Goal: Communication & Community: Answer question/provide support

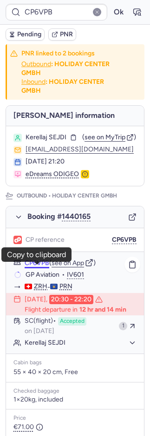
click at [39, 267] on button "CP6VPB" at bounding box center [37, 262] width 25 height 7
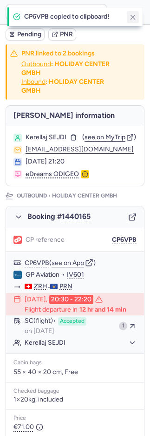
click at [133, 16] on icon "button" at bounding box center [133, 17] width 8 height 8
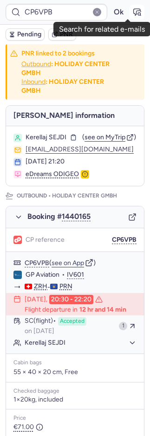
click at [133, 12] on icon "button" at bounding box center [137, 11] width 9 height 9
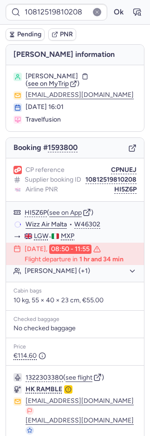
type input "CP6VPB"
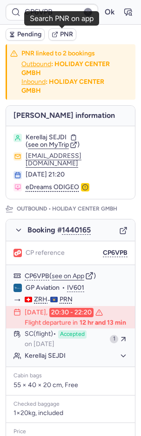
click at [70, 34] on span "PNR" at bounding box center [66, 34] width 13 height 7
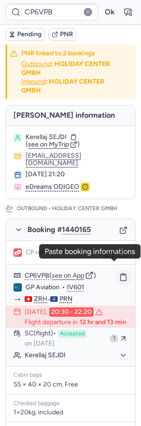
click at [121, 269] on button "button" at bounding box center [123, 277] width 16 height 16
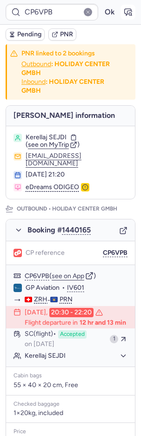
click at [125, 11] on icon "button" at bounding box center [128, 12] width 7 height 7
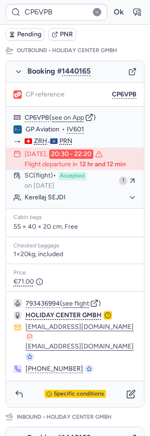
scroll to position [451, 0]
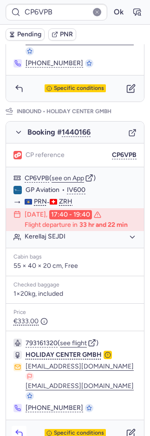
click at [22, 428] on icon "button" at bounding box center [18, 432] width 9 height 9
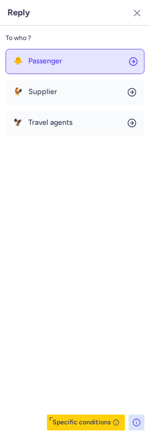
click at [40, 67] on button "🐥 Passenger" at bounding box center [75, 61] width 139 height 25
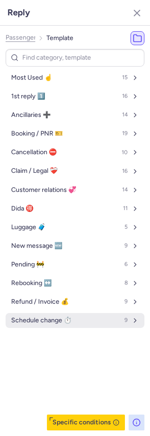
click at [62, 323] on span "Schedule change ⏱️" at bounding box center [41, 319] width 61 height 7
select select "de"
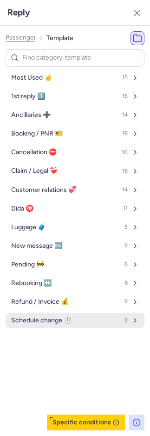
select select "de"
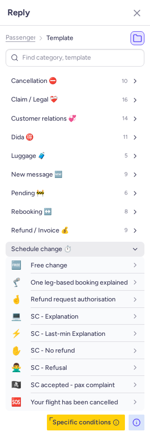
scroll to position [79, 0]
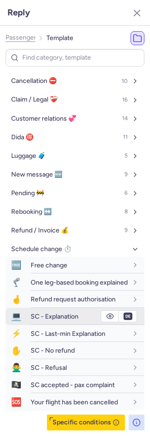
click at [55, 317] on span "SC - Explanation" at bounding box center [55, 316] width 48 height 8
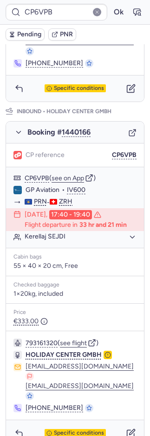
scroll to position [441, 0]
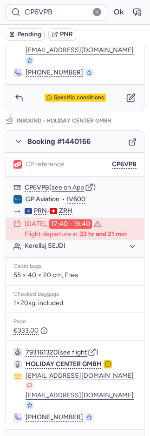
type input "CP7KR8"
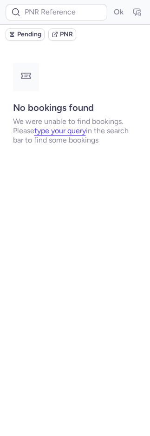
scroll to position [0, 0]
type input "CPZPIJ"
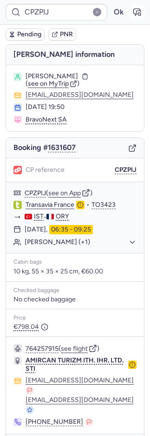
click at [133, 8] on icon "button" at bounding box center [137, 11] width 9 height 9
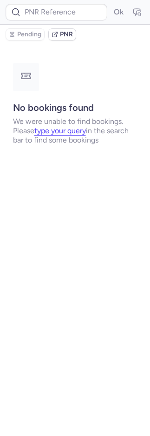
type input "CPZPIJ"
type input "WPNW8U"
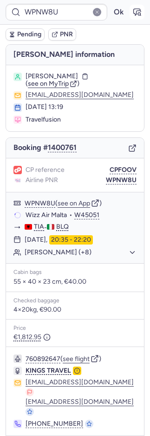
click at [134, 13] on icon "button" at bounding box center [137, 12] width 7 height 7
click at [110, 174] on button "CPFOOV" at bounding box center [123, 169] width 27 height 7
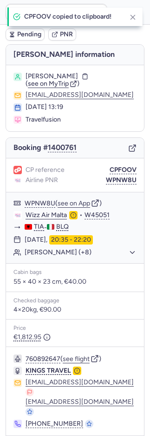
type input "CPFOOV"
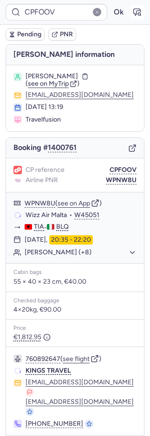
click at [138, 14] on icon "button" at bounding box center [139, 14] width 2 height 2
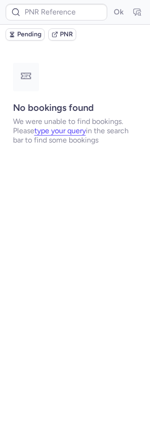
type input "CPFOOV"
type input "10812519810208"
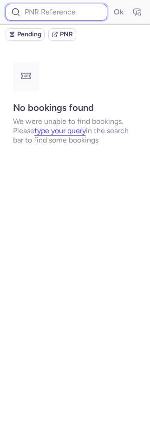
click at [49, 11] on input at bounding box center [57, 12] width 102 height 17
paste input "DT1753475922252730"
type input "DT1753475922252730"
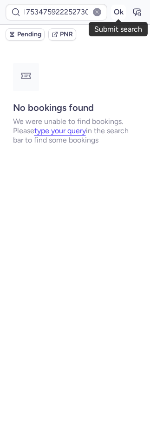
scroll to position [0, 0]
click at [119, 9] on button "Ok" at bounding box center [118, 12] width 15 height 15
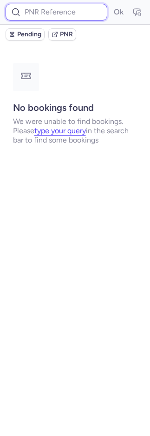
click at [52, 12] on input at bounding box center [57, 12] width 102 height 17
paste input "7378050"
type input "7378050"
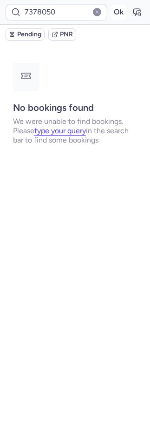
click at [116, 14] on button "Ok" at bounding box center [118, 12] width 15 height 15
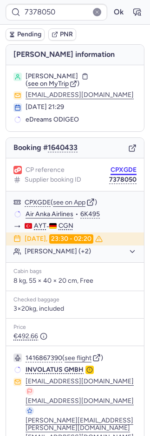
click at [112, 166] on button "CPXGDE" at bounding box center [124, 169] width 26 height 7
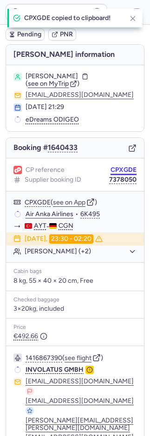
click at [113, 166] on button "CPXGDE" at bounding box center [124, 169] width 26 height 7
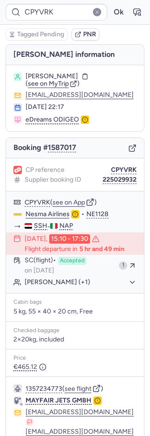
type input "CPJSCA"
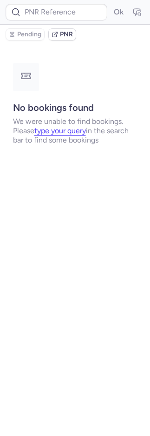
type input "CPC8NW"
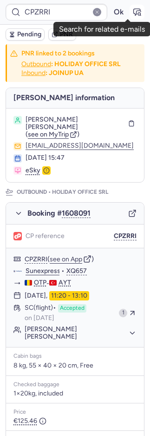
click at [134, 11] on button "button" at bounding box center [137, 12] width 15 height 15
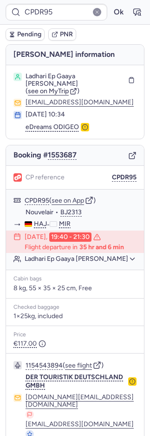
type input "CPO6M7"
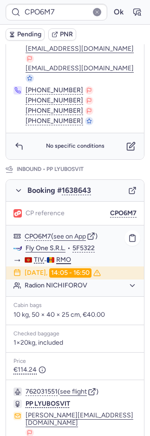
scroll to position [257, 0]
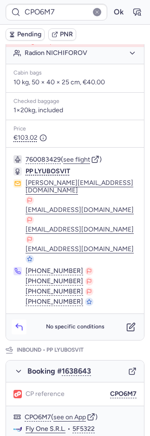
click at [16, 322] on icon "button" at bounding box center [18, 326] width 9 height 9
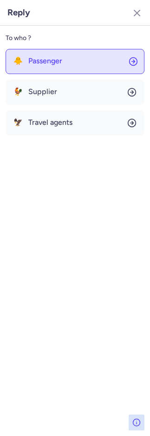
click at [51, 71] on button "🐥 Passenger" at bounding box center [75, 61] width 139 height 25
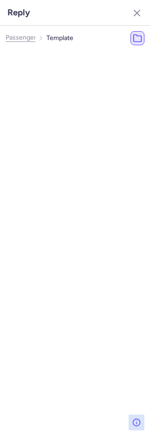
select select "en"
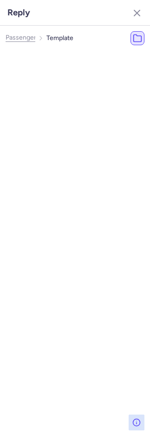
select select "en"
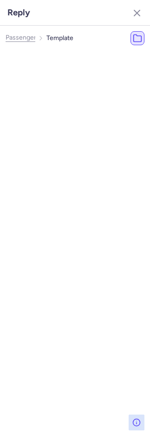
select select "en"
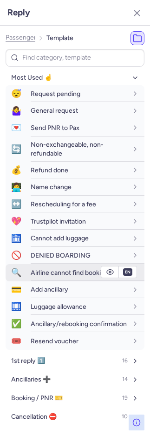
click at [45, 268] on div "Airline cannot find booking" at bounding box center [79, 272] width 97 height 8
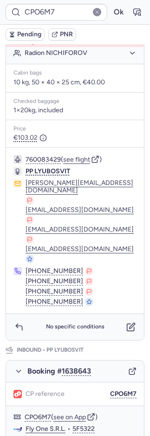
type input "CPC8NW"
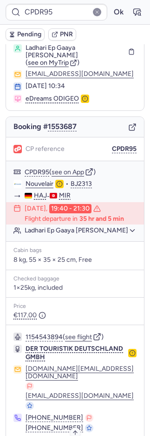
scroll to position [29, 0]
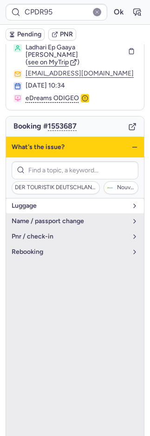
click at [17, 202] on span "luggage" at bounding box center [70, 205] width 116 height 7
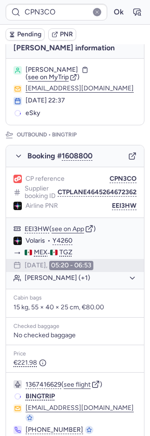
scroll to position [45, 0]
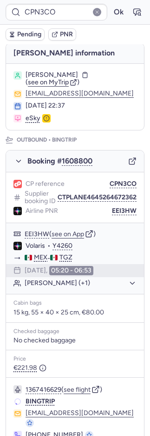
type input "CPC8NW"
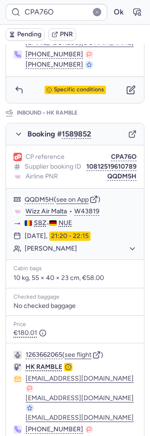
scroll to position [540, 0]
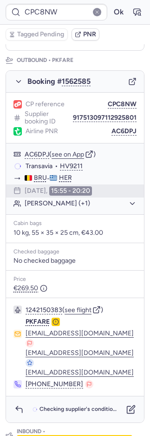
type input "CP7MYE"
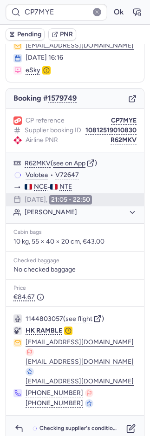
scroll to position [66, 0]
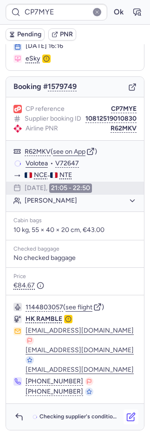
click at [127, 416] on icon "button" at bounding box center [131, 416] width 9 height 9
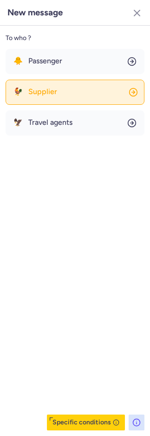
click at [56, 97] on button "🐓 Supplier" at bounding box center [75, 92] width 139 height 25
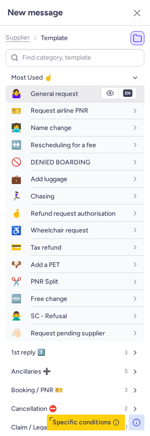
click at [49, 93] on span "General request" at bounding box center [54, 94] width 47 height 8
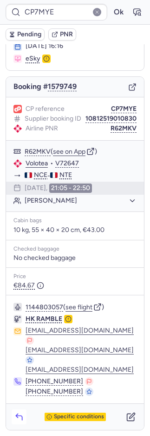
click at [21, 412] on icon "button" at bounding box center [18, 416] width 9 height 9
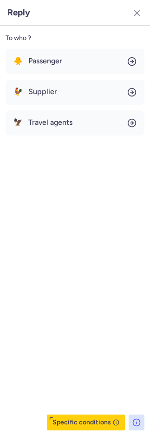
click at [32, 47] on div "To who ? 🐥 Passenger 🐓 Supplier 🦅 Travel agents Specific conditions" at bounding box center [75, 231] width 150 height 410
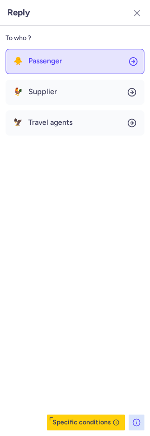
click at [34, 59] on span "Passenger" at bounding box center [45, 61] width 34 height 8
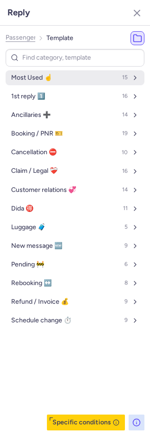
click at [34, 77] on span "Most Used ☝️" at bounding box center [31, 77] width 41 height 7
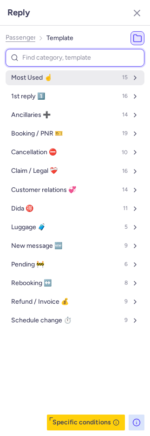
select select "en"
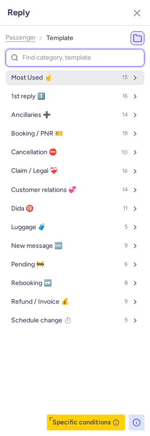
select select "en"
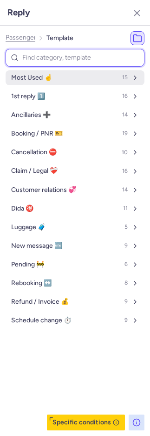
select select "en"
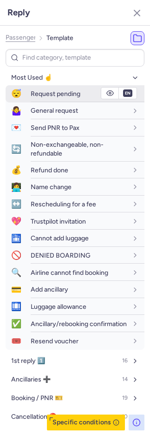
click at [34, 94] on span "Request pending" at bounding box center [56, 94] width 50 height 8
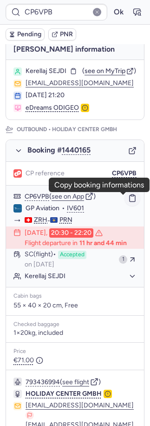
click at [128, 200] on icon "button" at bounding box center [132, 198] width 8 height 8
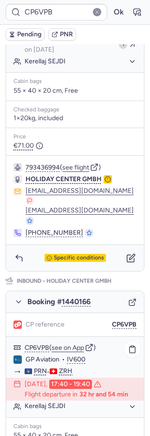
scroll to position [451, 0]
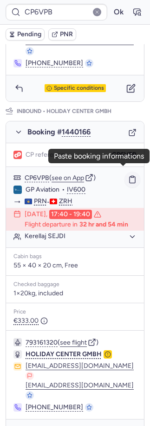
click at [125, 172] on button "button" at bounding box center [133, 180] width 16 height 16
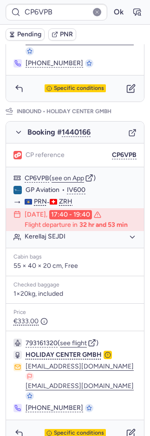
type input "CPC8NW"
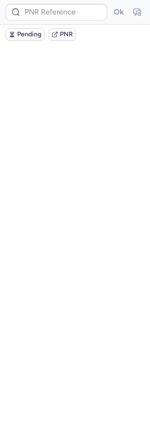
scroll to position [0, 0]
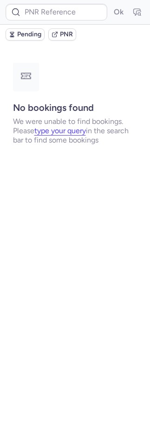
type input "CPO6M7"
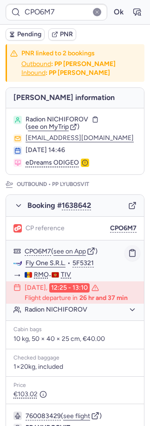
click at [128, 250] on icon "button" at bounding box center [132, 253] width 8 height 8
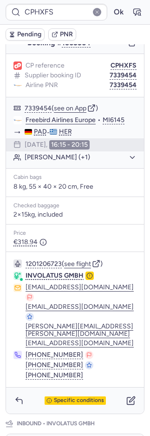
scroll to position [501, 0]
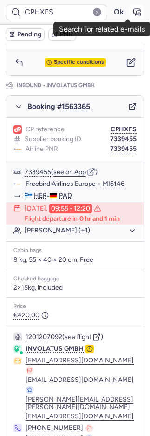
click at [133, 8] on icon "button" at bounding box center [137, 11] width 9 height 9
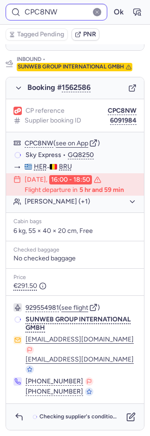
scroll to position [126, 0]
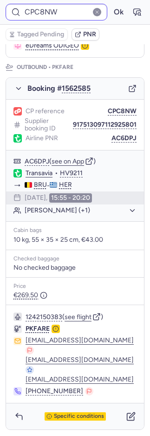
type input "CP58XX"
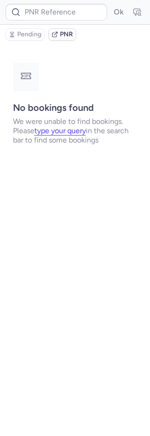
type input "CPO6M7"
type input "CP7MYE"
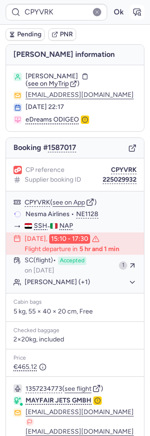
click at [133, 11] on icon "button" at bounding box center [137, 11] width 9 height 9
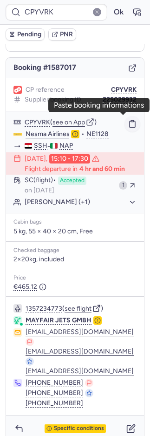
click at [128, 123] on icon "button" at bounding box center [132, 124] width 8 height 8
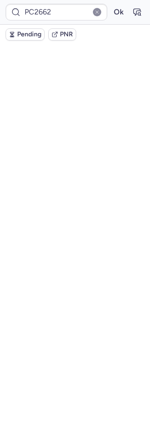
scroll to position [0, 0]
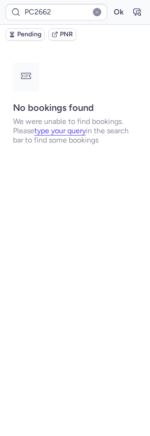
type input "CPFLKP"
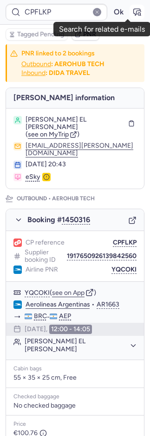
click at [134, 11] on icon "button" at bounding box center [137, 12] width 7 height 7
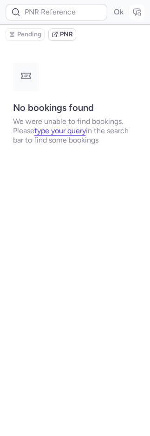
type input "CPFLKP"
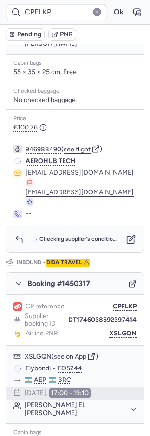
scroll to position [418, 0]
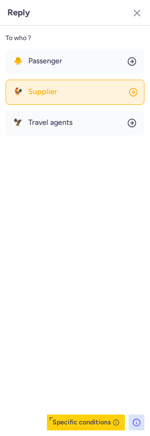
click at [53, 87] on button "🐓 Supplier" at bounding box center [75, 92] width 139 height 25
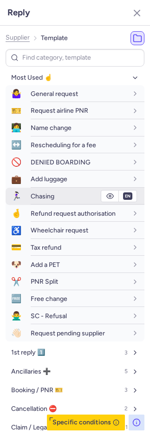
click at [33, 198] on span "Chasing" at bounding box center [43, 196] width 24 height 8
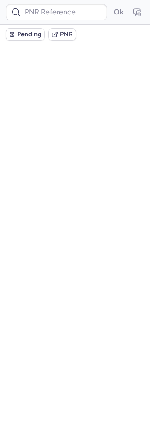
scroll to position [0, 0]
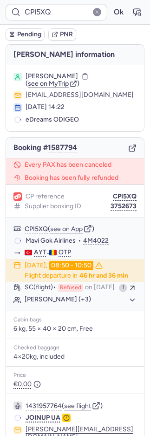
type input "CPIWYD"
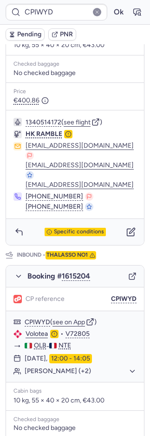
scroll to position [478, 0]
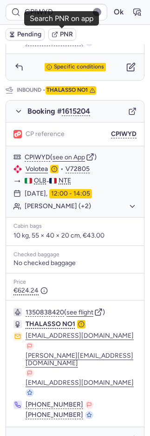
click at [70, 31] on span "PNR" at bounding box center [66, 34] width 13 height 7
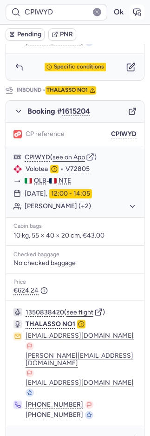
click at [133, 14] on icon "button" at bounding box center [137, 11] width 9 height 9
type input "CPIWYD"
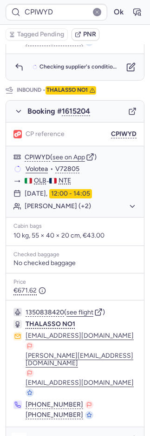
click at [18, 435] on icon "button" at bounding box center [18, 439] width 9 height 9
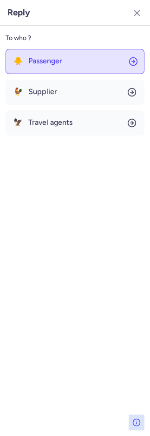
click at [43, 58] on span "Passenger" at bounding box center [45, 61] width 34 height 8
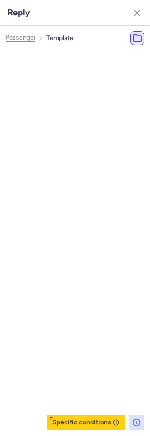
select select "en"
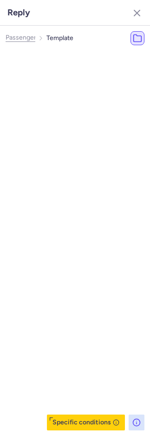
select select "en"
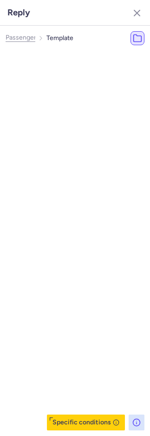
select select "en"
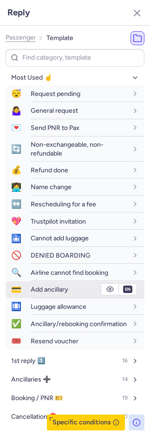
click at [39, 281] on div "Add ancillary" at bounding box center [88, 289] width 114 height 16
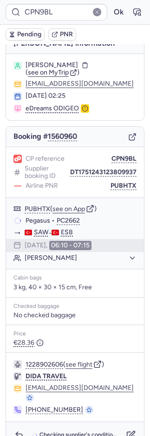
scroll to position [18, 0]
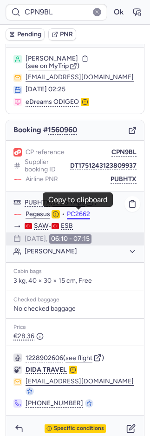
click at [74, 213] on button "PC2662" at bounding box center [78, 213] width 23 height 7
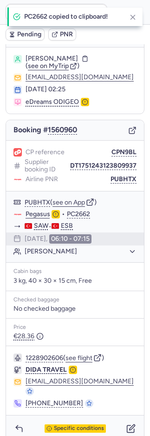
drag, startPoint x: 134, startPoint y: 18, endPoint x: 123, endPoint y: 88, distance: 70.7
click at [134, 18] on line "button" at bounding box center [133, 17] width 4 height 4
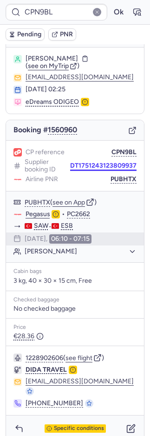
click at [101, 162] on button "DT1751243123809937" at bounding box center [103, 165] width 67 height 7
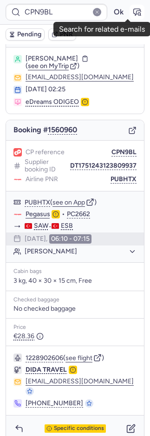
click at [133, 10] on icon "button" at bounding box center [137, 11] width 9 height 9
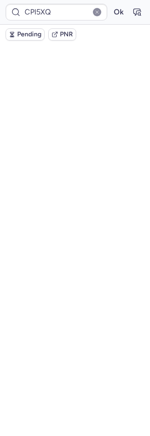
scroll to position [106, 0]
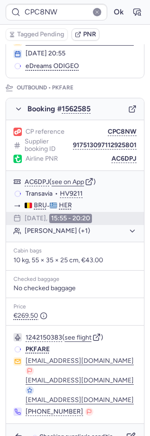
type input "CPWXSO"
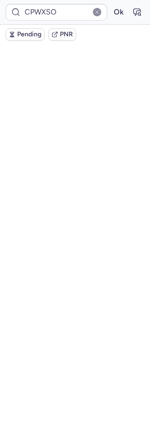
scroll to position [31, 0]
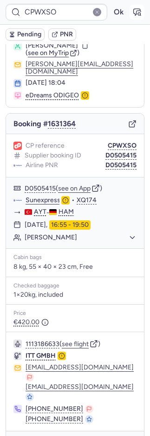
click at [130, 12] on button "button" at bounding box center [137, 12] width 15 height 15
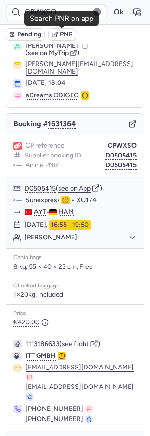
click at [56, 34] on icon "button" at bounding box center [55, 34] width 7 height 7
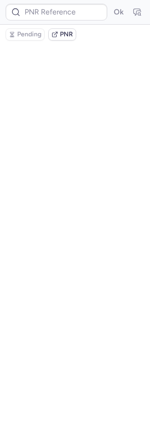
scroll to position [0, 0]
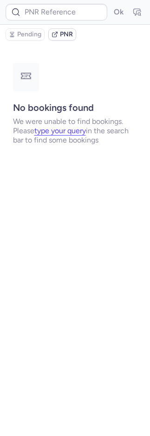
type input "CPWXSO"
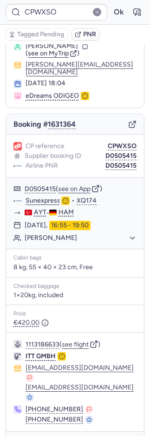
scroll to position [31, 0]
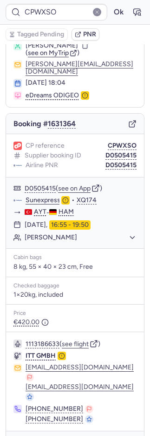
click at [20, 435] on icon "button" at bounding box center [18, 443] width 9 height 9
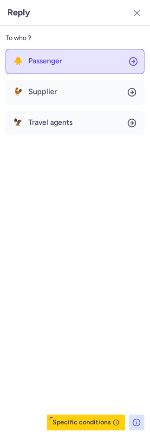
click at [34, 59] on span "Passenger" at bounding box center [45, 61] width 34 height 8
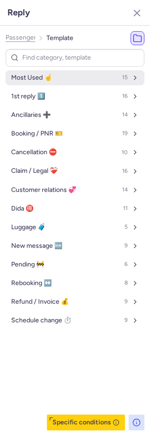
click at [42, 76] on span "Most Used ☝️" at bounding box center [31, 77] width 41 height 7
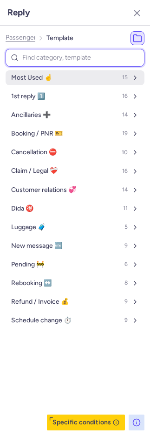
select select "en"
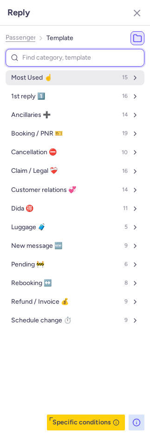
select select "en"
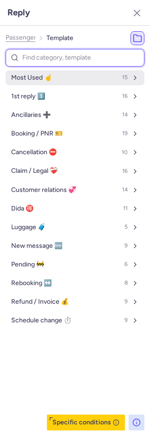
select select "en"
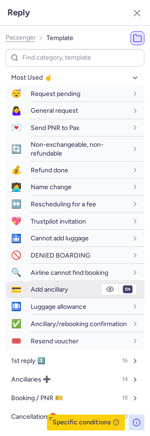
click at [124, 289] on select "fr en de nl pt es it ru" at bounding box center [128, 288] width 8 height 7
select select "de"
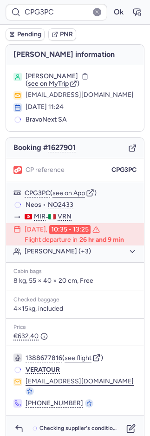
scroll to position [0, 0]
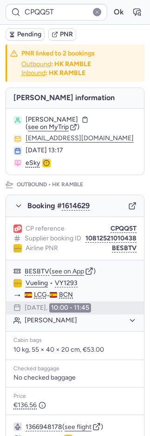
type input "CPT8YZ"
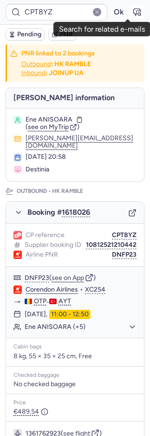
click at [133, 11] on icon "button" at bounding box center [137, 11] width 9 height 9
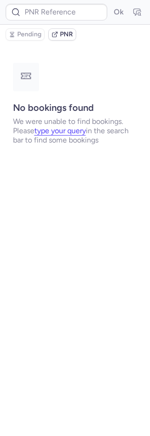
type input "CPT8YZ"
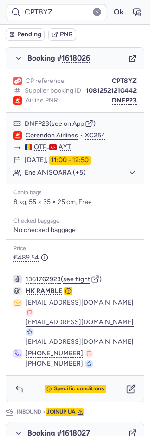
scroll to position [547, 0]
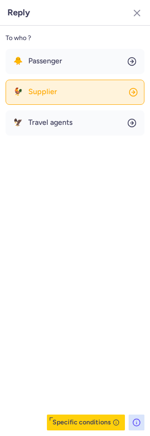
click at [35, 92] on span "Supplier" at bounding box center [42, 92] width 29 height 8
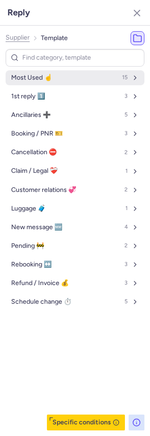
click at [27, 75] on span "Most Used ☝️" at bounding box center [31, 77] width 41 height 7
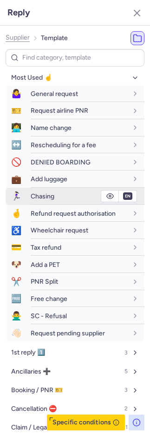
click at [24, 195] on span "🏃🏻‍♀️" at bounding box center [16, 196] width 21 height 17
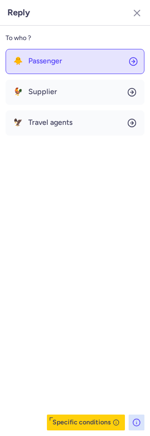
click at [47, 70] on button "🐥 Passenger" at bounding box center [75, 61] width 139 height 25
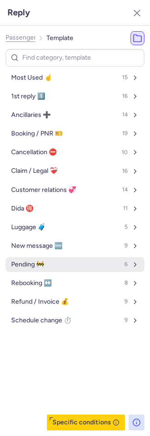
click at [29, 262] on span "Pending 🚧" at bounding box center [27, 264] width 33 height 7
select select "en"
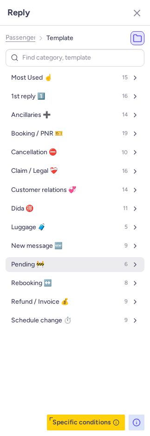
select select "en"
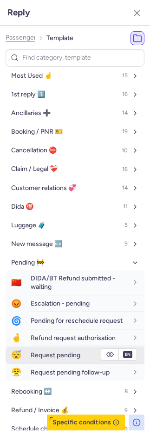
scroll to position [2, 0]
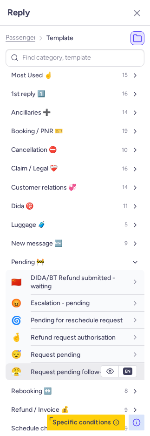
click at [50, 376] on span "Request pending follow-up" at bounding box center [70, 372] width 79 height 8
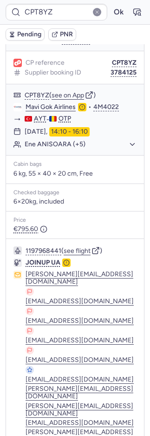
click at [34, 31] on span "Pending" at bounding box center [29, 34] width 24 height 7
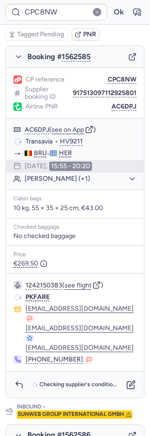
scroll to position [149, 0]
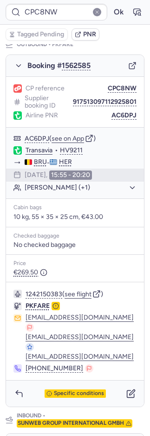
type input "CPO8M9"
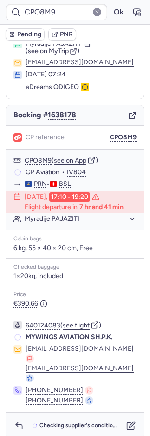
scroll to position [33, 0]
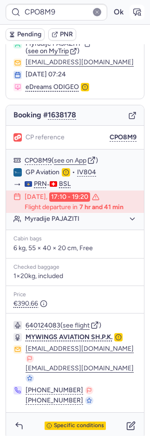
click at [133, 12] on icon "button" at bounding box center [137, 11] width 9 height 9
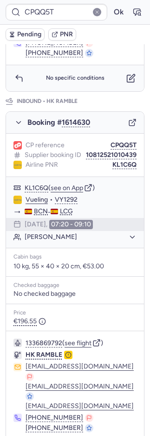
scroll to position [505, 0]
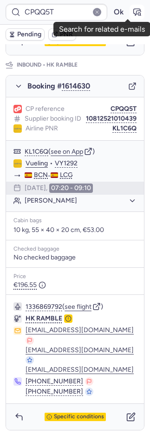
click at [134, 11] on icon "button" at bounding box center [137, 12] width 7 height 7
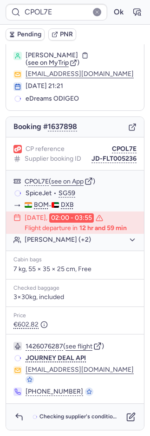
scroll to position [19, 0]
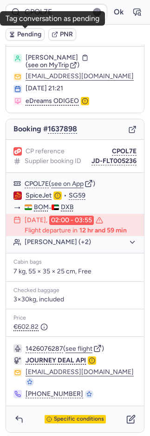
click at [34, 36] on span "Pending" at bounding box center [29, 34] width 24 height 7
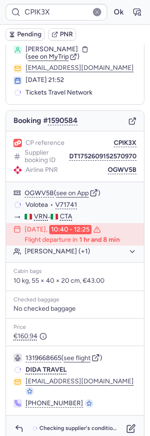
scroll to position [27, 0]
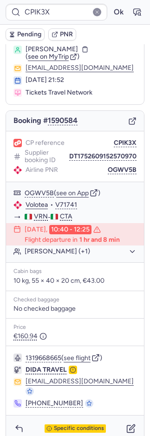
type input "CPQQ5T"
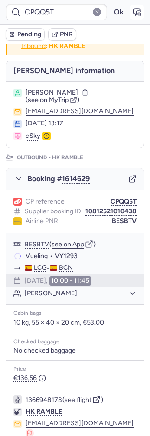
click at [130, 13] on button "button" at bounding box center [137, 12] width 15 height 15
click at [134, 13] on icon "button" at bounding box center [137, 12] width 7 height 7
type input "CPQQ5T"
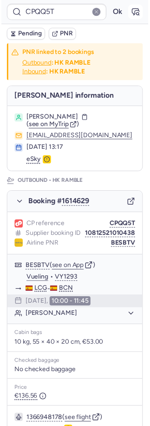
scroll to position [0, 0]
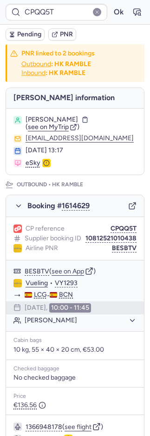
click at [67, 31] on span "PNR" at bounding box center [66, 34] width 13 height 7
click at [128, 277] on icon "button" at bounding box center [132, 273] width 8 height 8
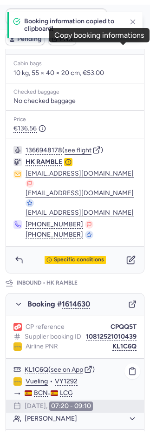
scroll to position [353, 0]
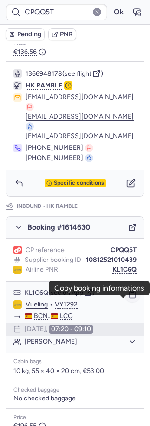
click at [125, 301] on button "button" at bounding box center [133, 295] width 16 height 16
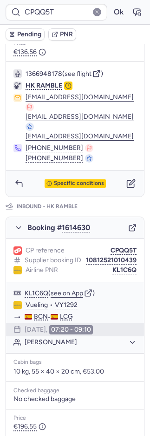
scroll to position [505, 0]
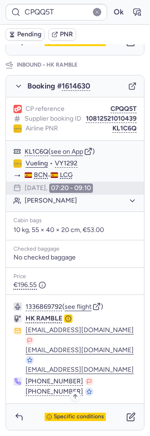
click at [65, 414] on span "Specific conditions" at bounding box center [79, 416] width 50 height 7
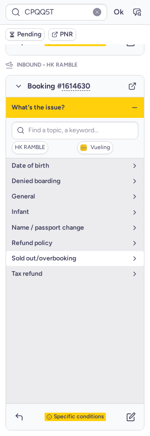
click at [49, 255] on span "sold out/overbooking" at bounding box center [70, 258] width 116 height 7
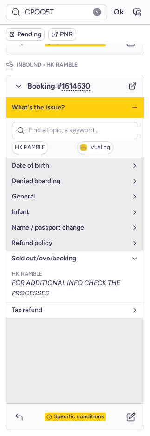
click at [37, 306] on span "tax refund" at bounding box center [70, 309] width 116 height 7
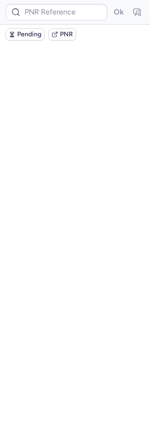
scroll to position [0, 0]
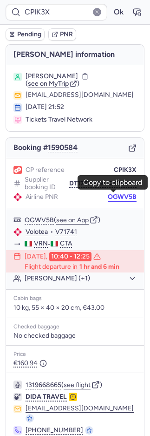
click at [123, 193] on button "OGWV5B" at bounding box center [122, 196] width 29 height 7
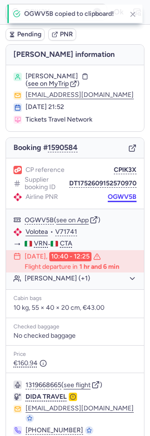
click at [123, 193] on button "OGWV5B" at bounding box center [122, 196] width 29 height 7
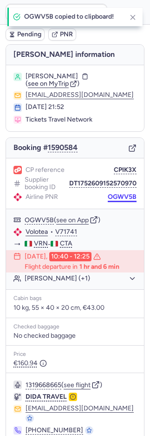
click at [123, 193] on button "OGWV5B" at bounding box center [122, 196] width 29 height 7
click at [121, 195] on button "OGWV5B" at bounding box center [122, 196] width 29 height 7
drag, startPoint x: 121, startPoint y: 195, endPoint x: 118, endPoint y: 191, distance: 5.3
click at [121, 195] on button "OGWV5B" at bounding box center [122, 196] width 29 height 7
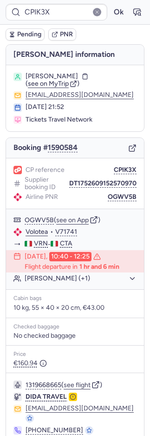
type input "CPKUKT"
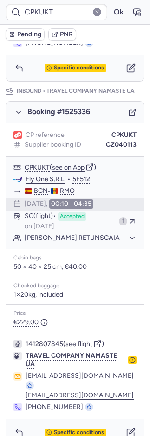
scroll to position [460, 0]
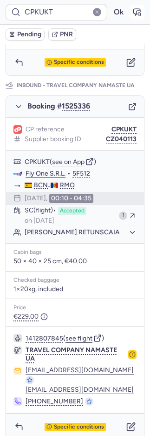
click at [134, 14] on icon "button" at bounding box center [137, 12] width 7 height 7
click at [83, 34] on span "PNR" at bounding box center [89, 34] width 13 height 7
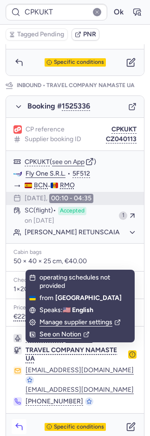
click at [25, 419] on button "button" at bounding box center [19, 426] width 15 height 15
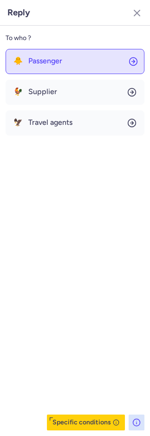
click at [40, 57] on span "Passenger" at bounding box center [45, 61] width 34 height 8
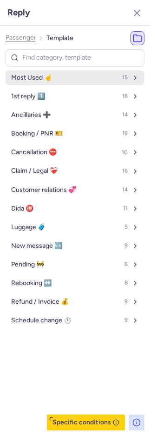
click at [44, 75] on span "Most Used ☝️" at bounding box center [31, 77] width 41 height 7
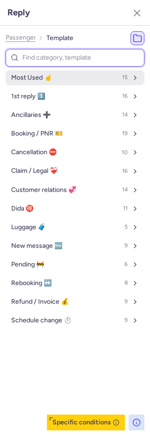
select select "en"
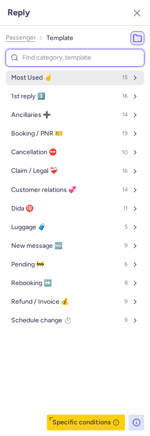
select select "en"
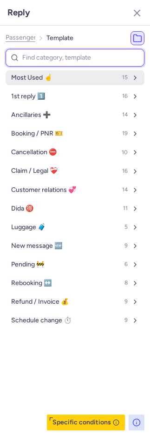
select select "en"
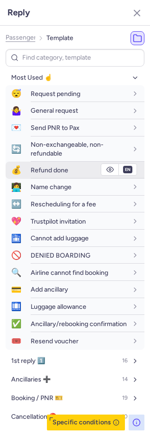
click at [49, 167] on span "Refund done" at bounding box center [50, 170] width 38 height 8
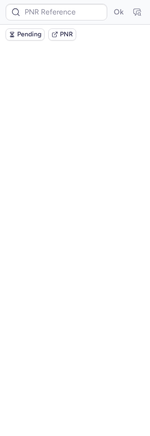
scroll to position [0, 0]
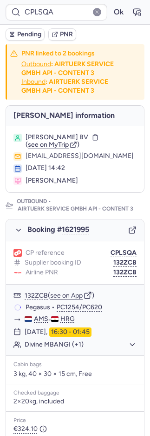
type input "CPTKEY"
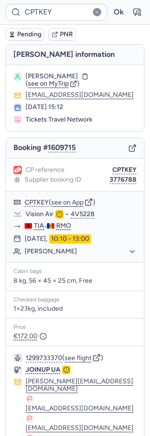
click at [70, 32] on span "PNR" at bounding box center [66, 34] width 13 height 7
click at [133, 14] on icon "button" at bounding box center [137, 11] width 9 height 9
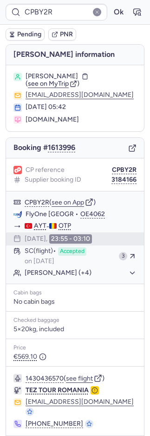
type input "CPIK3X"
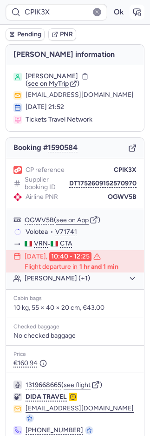
click at [133, 13] on button "button" at bounding box center [137, 12] width 15 height 15
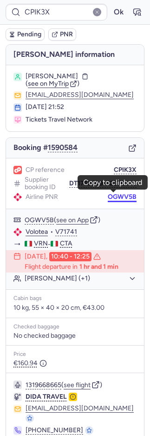
click at [115, 194] on button "OGWV5B" at bounding box center [122, 196] width 29 height 7
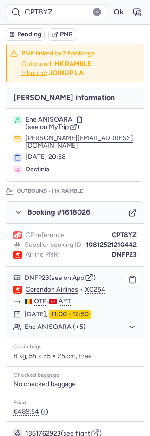
click at [74, 326] on button "Ene ANISOARA (+5)" at bounding box center [81, 327] width 112 height 8
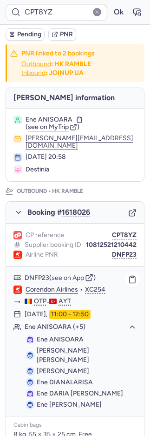
click at [74, 338] on span "Ene ANISOARA" at bounding box center [60, 339] width 47 height 8
copy span "ANISOARA"
click at [76, 367] on span "Ene CLAUDIUSTEFAN" at bounding box center [63, 371] width 53 height 8
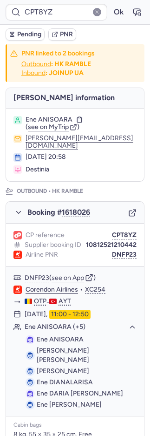
copy span "CLAUDIUSTEFAN"
click at [67, 378] on span "Ene DIANALARISA" at bounding box center [65, 382] width 56 height 8
copy span "DIANALARISA"
drag, startPoint x: 105, startPoint y: 384, endPoint x: 50, endPoint y: 383, distance: 54.9
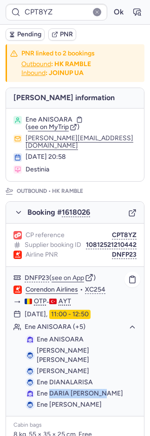
click at [50, 389] on span "Ene DARIA ANA MARIA" at bounding box center [80, 393] width 87 height 8
copy span "DARIA ANA MARIA"
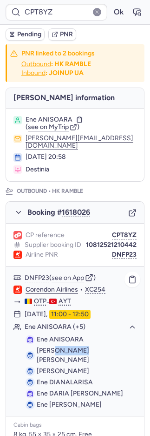
drag, startPoint x: 86, startPoint y: 350, endPoint x: 53, endPoint y: 351, distance: 32.6
click at [53, 366] on li "Stan VERONICA" at bounding box center [81, 370] width 111 height 9
copy span "VERONICA"
drag, startPoint x: 112, startPoint y: 394, endPoint x: 50, endPoint y: 396, distance: 61.5
click at [50, 400] on li "Ene MIRUNA ANDREEA" at bounding box center [81, 404] width 111 height 9
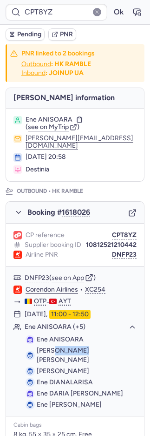
copy span "MIRUNA ANDREEA"
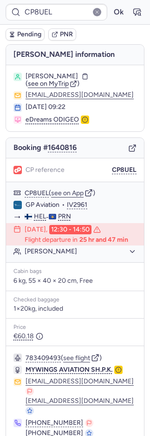
type input "CPLSQA"
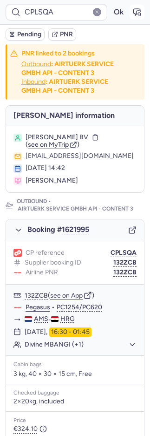
click at [135, 10] on button "button" at bounding box center [137, 12] width 15 height 15
type input "CP8UEL"
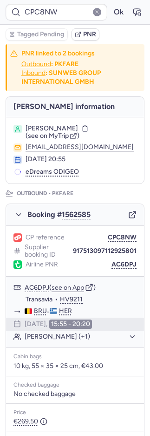
type input "CP8UEL"
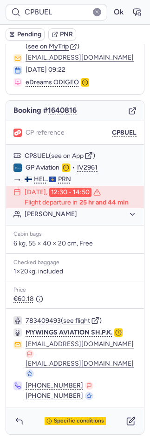
scroll to position [42, 0]
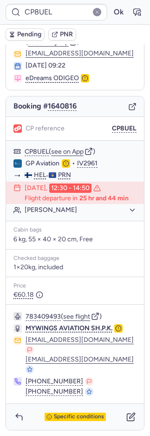
click at [30, 414] on button "Specific conditions" at bounding box center [75, 416] width 90 height 8
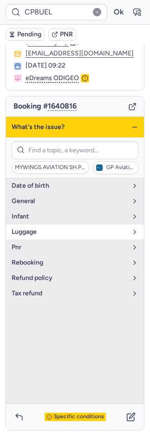
click at [42, 234] on button "luggage" at bounding box center [75, 231] width 138 height 15
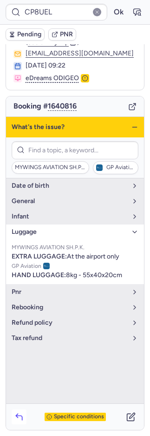
click at [17, 418] on icon "button" at bounding box center [18, 416] width 9 height 9
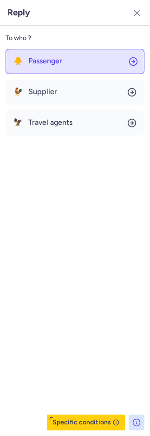
click at [65, 67] on button "🐥 Passenger" at bounding box center [75, 61] width 139 height 25
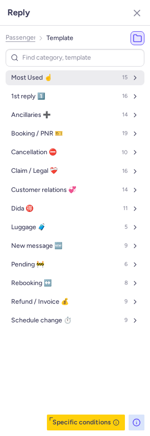
click at [53, 81] on button "Most Used ☝️ 15" at bounding box center [75, 77] width 139 height 15
select select "en"
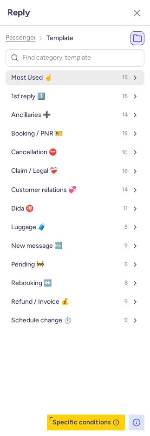
select select "en"
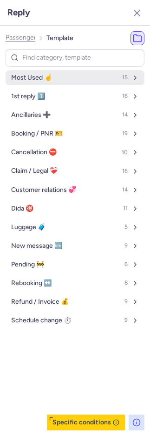
select select "en"
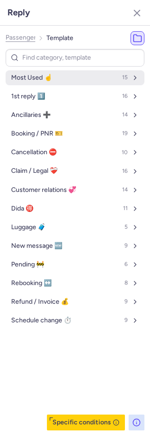
select select "en"
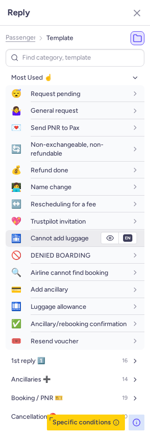
click at [59, 241] on span "Cannot add luggage" at bounding box center [60, 238] width 58 height 8
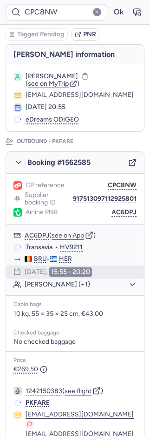
type input "CPLSQA"
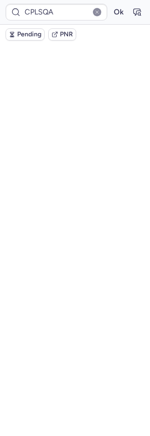
scroll to position [52, 0]
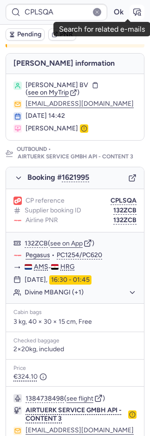
click at [133, 13] on icon "button" at bounding box center [137, 11] width 9 height 9
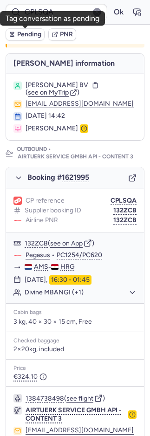
click at [21, 34] on span "Pending" at bounding box center [29, 34] width 24 height 7
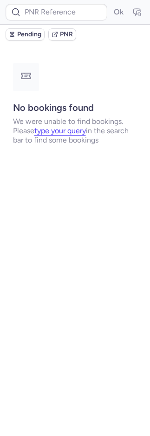
scroll to position [0, 0]
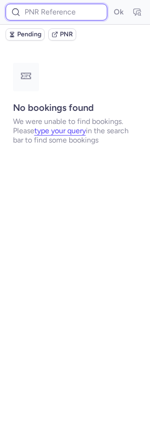
click at [76, 11] on input at bounding box center [57, 12] width 102 height 17
paste input "LNATAM"
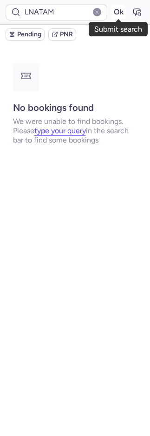
click at [121, 15] on button "Ok" at bounding box center [118, 12] width 15 height 15
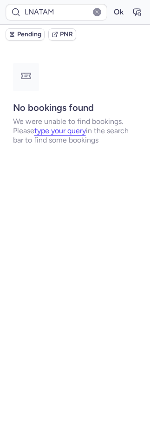
type input "CPW9OK"
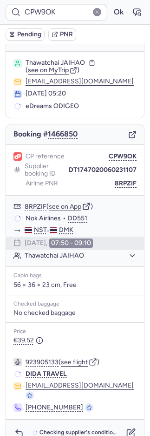
scroll to position [14, 0]
click at [127, 20] on form "CPW9OK Ok" at bounding box center [75, 12] width 139 height 17
click at [133, 14] on icon "button" at bounding box center [137, 11] width 9 height 9
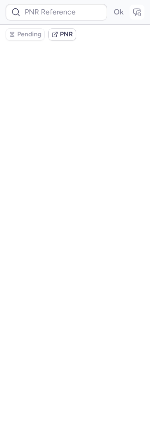
scroll to position [0, 0]
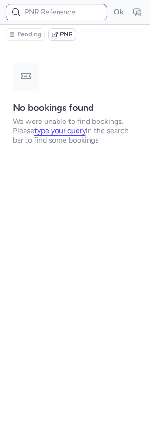
type input "CPW9OK"
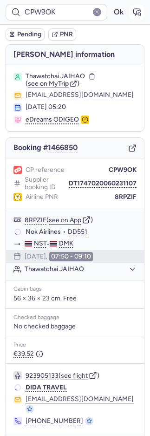
click at [133, 13] on icon "button" at bounding box center [137, 11] width 9 height 9
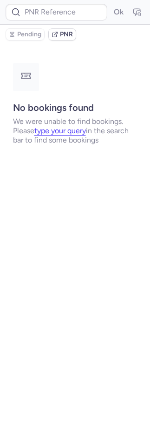
type input "CPW9OK"
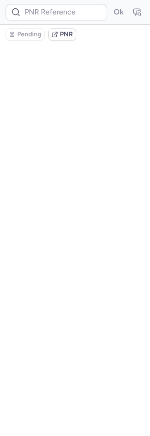
type input "CPW9OK"
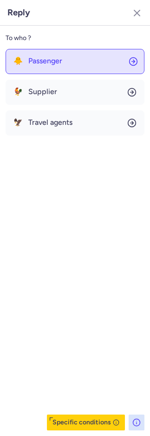
click at [41, 60] on span "Passenger" at bounding box center [45, 61] width 34 height 8
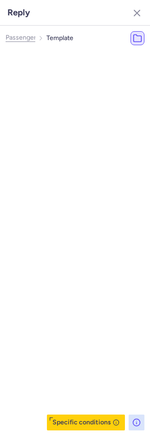
select select "en"
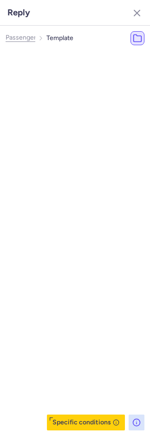
select select "en"
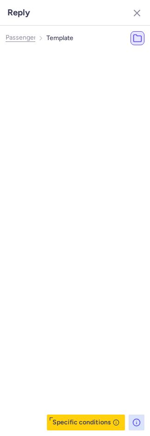
select select "en"
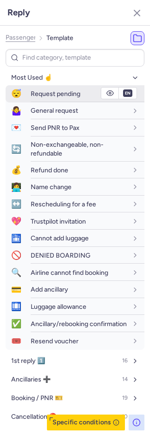
click at [42, 92] on span "Request pending" at bounding box center [56, 94] width 50 height 8
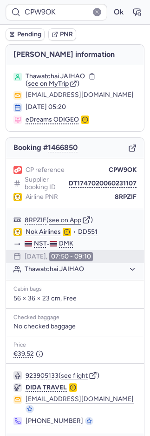
click at [25, 31] on span "Pending" at bounding box center [29, 34] width 24 height 7
type input "CPT8YZ"
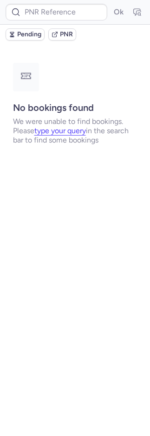
type input "CPG8SW"
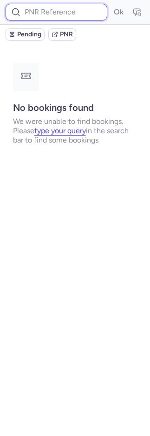
click at [60, 7] on input at bounding box center [57, 12] width 102 height 17
type input "CP8YKH"
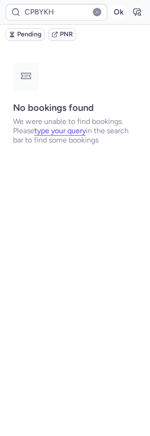
click at [116, 11] on button "Ok" at bounding box center [118, 12] width 15 height 15
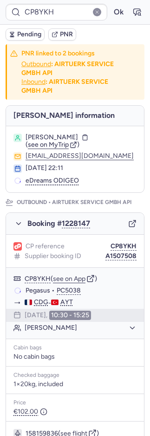
scroll to position [318, 0]
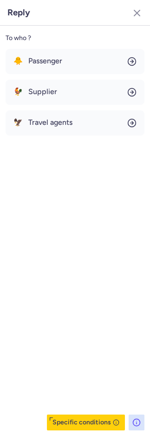
scroll to position [438, 0]
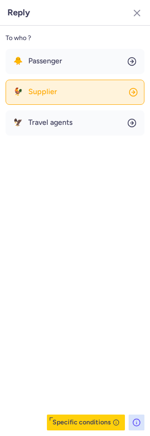
click at [57, 82] on button "🐓 Supplier" at bounding box center [75, 92] width 139 height 25
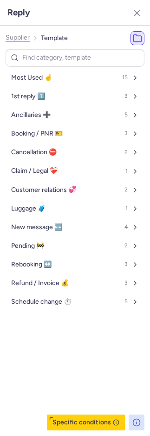
click at [58, 74] on button "Most Used ☝️ 15" at bounding box center [75, 77] width 139 height 15
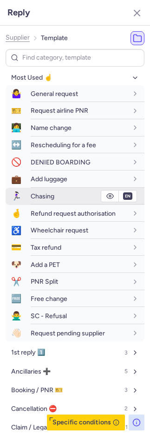
click at [123, 194] on button "en" at bounding box center [127, 195] width 9 height 7
click at [49, 194] on span "Chasing" at bounding box center [43, 196] width 24 height 8
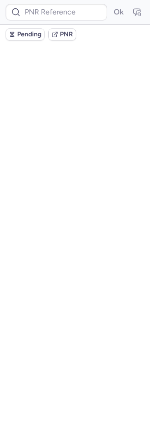
scroll to position [0, 0]
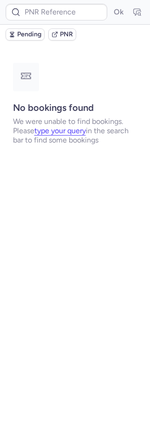
type input "CPG8SW"
type input "CPORDQ"
type input "CPG8SW"
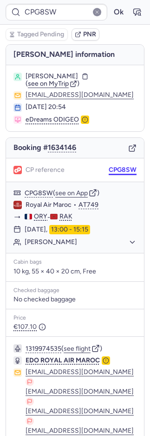
click at [109, 168] on button "CPG8SW" at bounding box center [123, 169] width 28 height 7
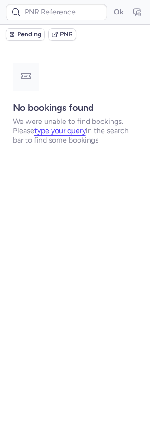
type input "CPBY2R"
type input "CPG8SW"
type input "CPQPYZ"
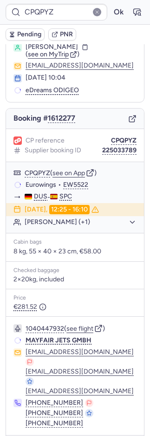
scroll to position [49, 0]
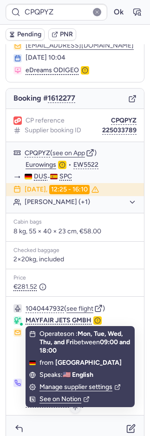
click at [69, 425] on span "Checking supplier's conditions..." at bounding box center [79, 428] width 79 height 7
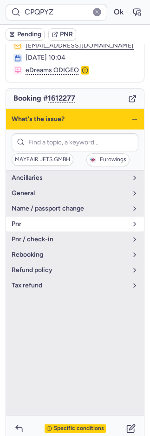
click at [45, 223] on span "pnr" at bounding box center [70, 223] width 116 height 7
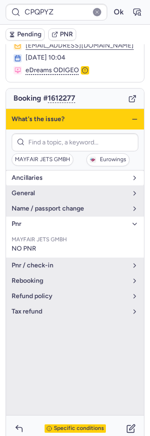
click at [50, 175] on span "Ancillaries" at bounding box center [70, 177] width 116 height 7
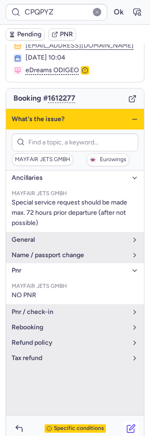
click at [127, 424] on icon "button" at bounding box center [131, 428] width 9 height 9
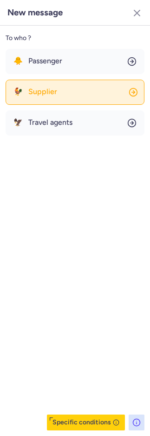
click at [67, 87] on button "🐓 Supplier" at bounding box center [75, 92] width 139 height 25
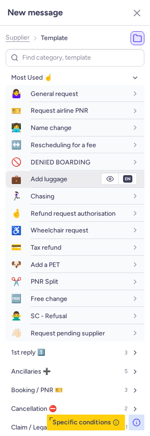
click at [59, 181] on span "Add luggage" at bounding box center [49, 179] width 37 height 8
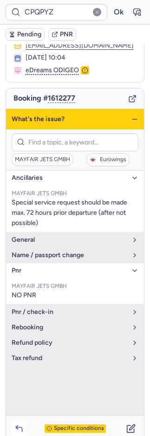
click at [23, 424] on icon "button" at bounding box center [18, 428] width 9 height 9
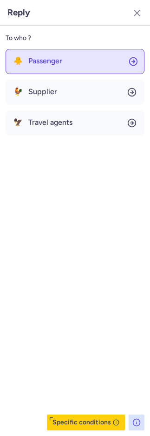
click at [33, 57] on span "Passenger" at bounding box center [45, 61] width 34 height 8
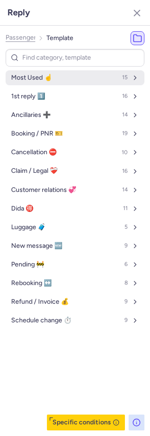
click at [34, 81] on button "Most Used ☝️ 15" at bounding box center [75, 77] width 139 height 15
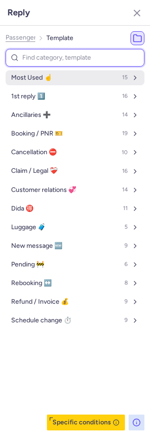
select select "en"
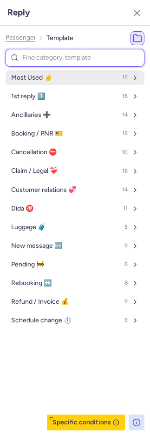
select select "en"
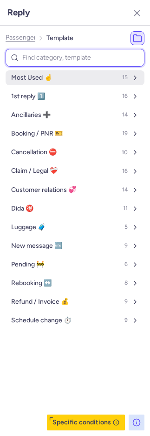
select select "en"
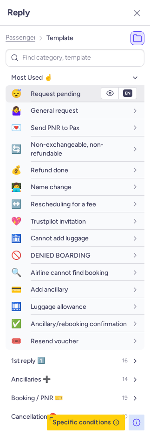
click at [48, 94] on span "Request pending" at bounding box center [56, 94] width 50 height 8
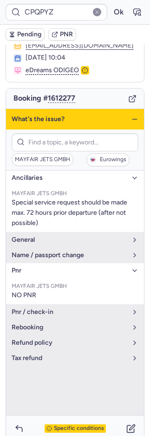
click at [17, 31] on span "Pending" at bounding box center [29, 34] width 24 height 7
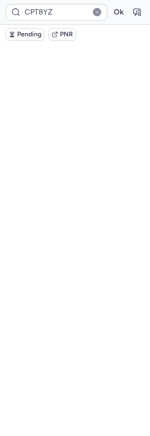
scroll to position [35, 0]
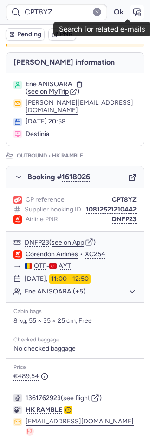
click at [133, 11] on icon "button" at bounding box center [137, 11] width 9 height 9
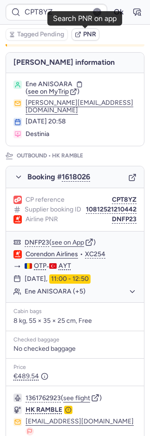
click at [90, 35] on span "PNR" at bounding box center [89, 34] width 13 height 7
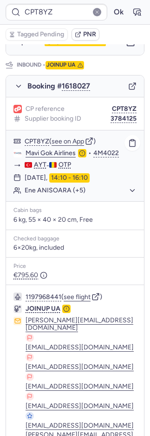
scroll to position [540, 0]
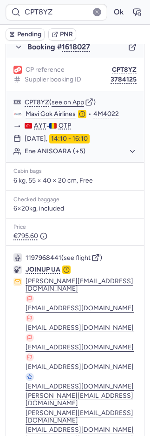
type input "CPW9OK"
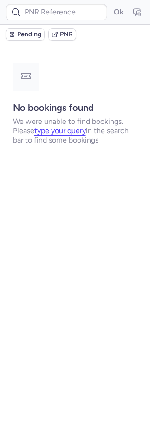
scroll to position [0, 0]
type input "CPFOOV"
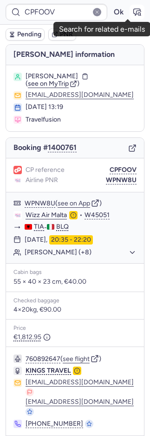
click at [133, 15] on icon "button" at bounding box center [137, 11] width 9 height 9
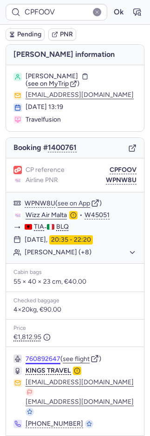
scroll to position [22, 0]
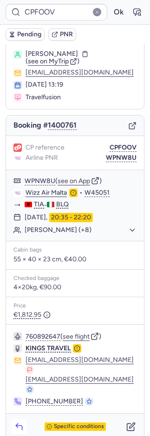
click at [20, 422] on icon "button" at bounding box center [18, 426] width 9 height 9
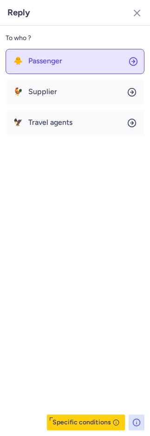
click at [30, 67] on button "🐥 Passenger" at bounding box center [75, 61] width 139 height 25
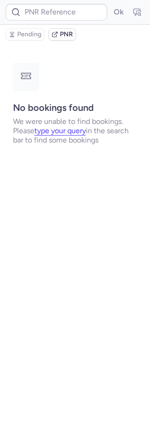
scroll to position [0, 0]
type input "CPFOOV"
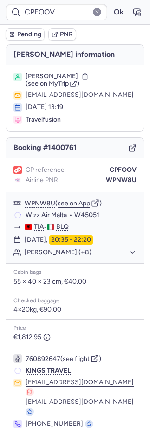
scroll to position [22, 0]
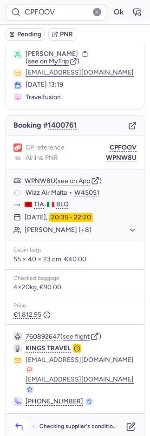
click at [17, 422] on icon "button" at bounding box center [18, 426] width 9 height 9
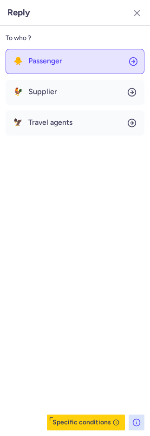
click at [83, 54] on button "🐥 Passenger" at bounding box center [75, 61] width 139 height 25
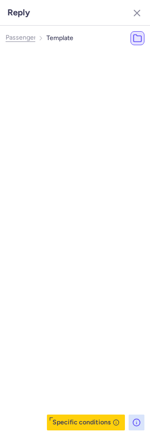
select select "en"
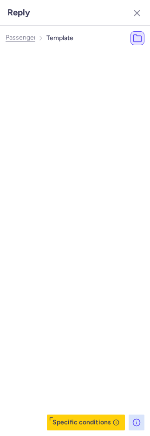
select select "en"
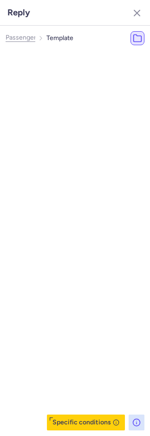
select select "en"
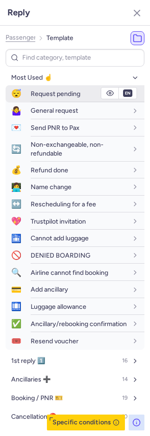
click at [57, 92] on span "Request pending" at bounding box center [56, 94] width 50 height 8
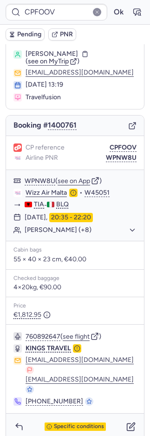
click at [21, 32] on span "Pending" at bounding box center [29, 34] width 24 height 7
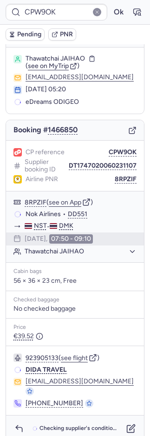
scroll to position [18, 0]
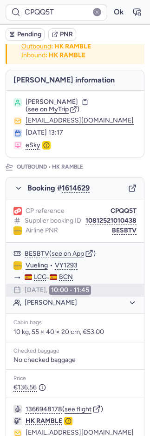
type input "CPC8NW"
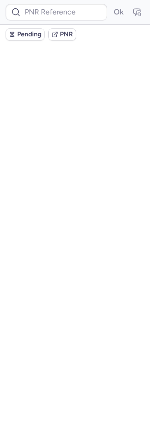
scroll to position [0, 0]
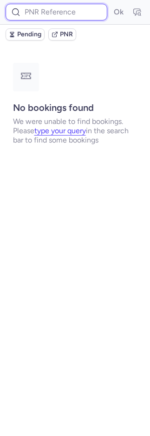
click at [61, 9] on input at bounding box center [57, 12] width 102 height 17
paste input "CPC8NW"
type input "CPC8NW"
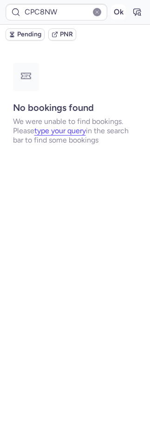
click at [115, 11] on button "Ok" at bounding box center [118, 12] width 15 height 15
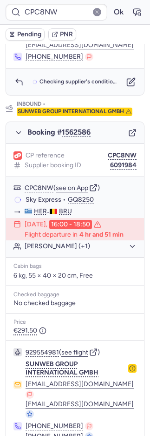
scroll to position [463, 0]
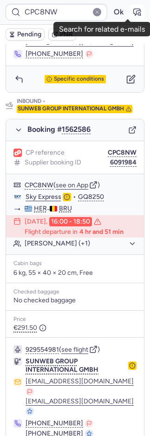
click at [133, 13] on icon "button" at bounding box center [137, 11] width 9 height 9
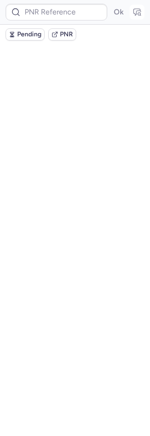
scroll to position [0, 0]
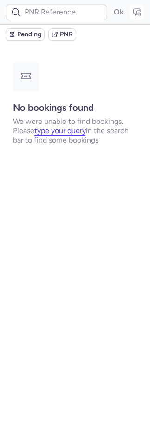
type input "CPC8NW"
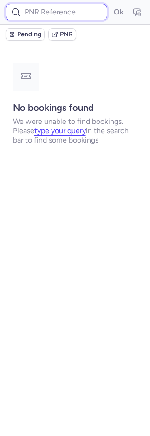
click at [40, 18] on input at bounding box center [57, 12] width 102 height 17
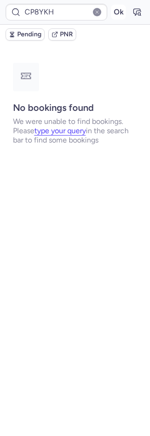
click at [117, 13] on button "Ok" at bounding box center [118, 12] width 15 height 15
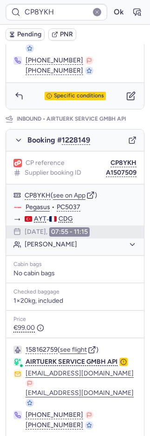
scroll to position [446, 0]
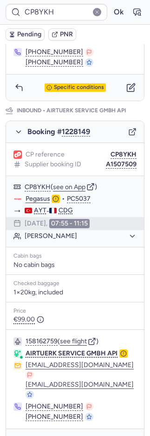
type input "CPC8NW"
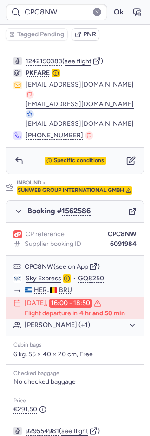
scroll to position [463, 0]
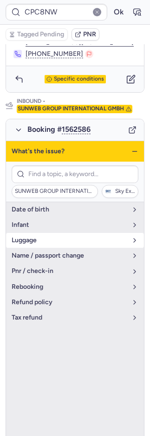
click at [39, 236] on span "luggage" at bounding box center [70, 239] width 116 height 7
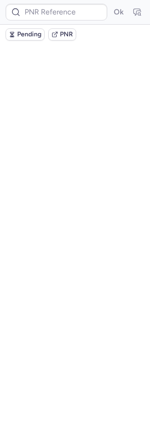
scroll to position [0, 0]
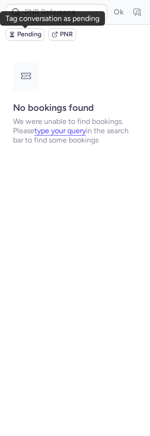
click at [27, 31] on span "Pending" at bounding box center [29, 34] width 24 height 7
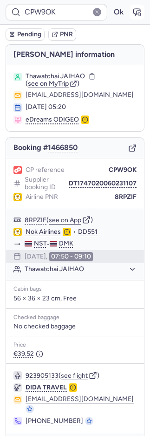
click at [133, 13] on icon "button" at bounding box center [137, 11] width 9 height 9
type input "CPSLOS"
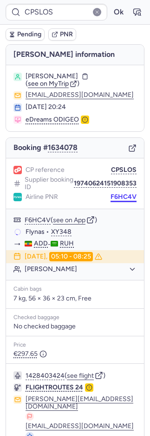
click at [111, 194] on button "F6HC4V" at bounding box center [124, 196] width 26 height 7
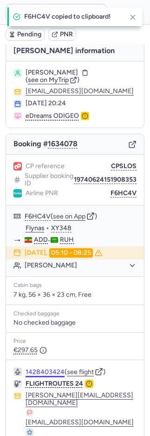
scroll to position [27, 0]
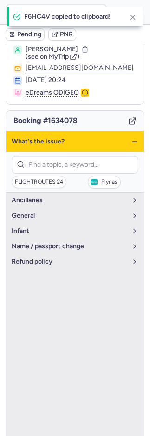
scroll to position [66, 0]
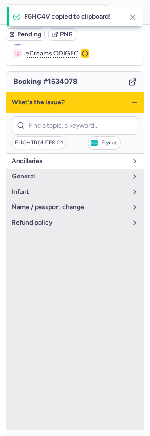
click at [24, 162] on span "Ancillaries" at bounding box center [70, 160] width 116 height 7
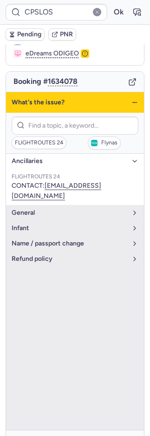
click at [24, 162] on span "Ancillaries" at bounding box center [70, 160] width 116 height 7
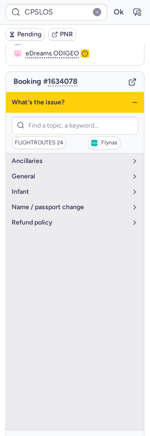
click at [21, 435] on icon "button" at bounding box center [18, 442] width 9 height 9
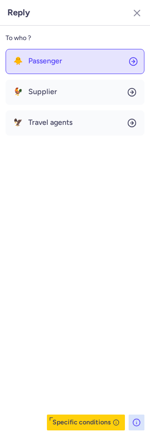
click at [84, 66] on button "🐥 Passenger" at bounding box center [75, 61] width 139 height 25
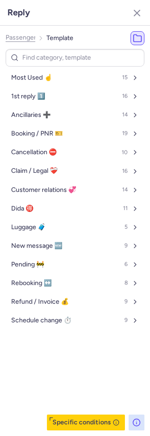
click at [69, 83] on button "Most Used ☝️ 15" at bounding box center [75, 77] width 139 height 15
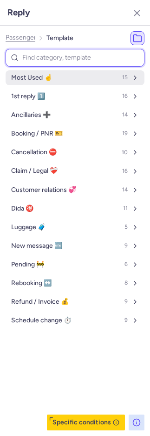
select select "en"
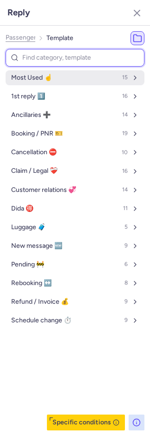
select select "en"
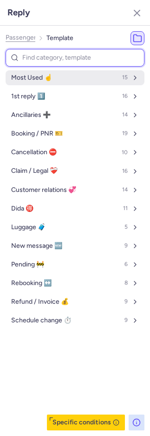
select select "en"
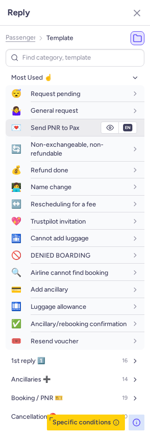
click at [60, 124] on span "Send PNR to Pax" at bounding box center [55, 128] width 49 height 8
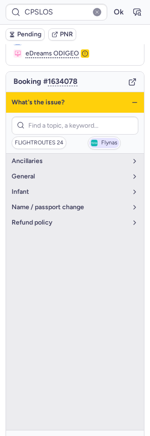
click at [89, 138] on span "Flynas" at bounding box center [104, 143] width 30 height 10
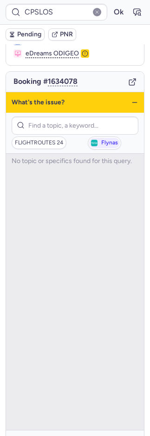
click at [65, 435] on span "Specific conditions" at bounding box center [79, 443] width 50 height 7
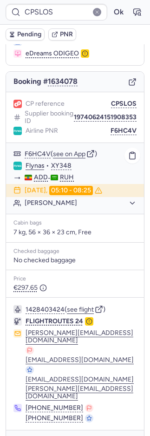
click at [34, 165] on link "Flynas" at bounding box center [35, 166] width 19 height 8
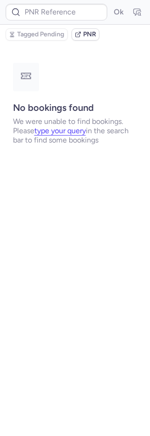
scroll to position [0, 0]
type input "CPFW5F"
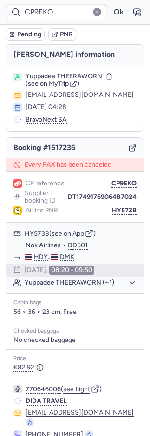
type input "10812519111120"
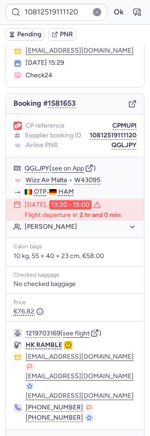
scroll to position [75, 0]
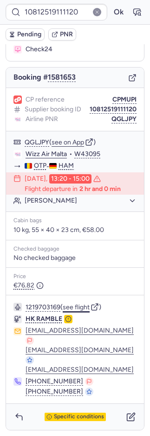
click at [78, 309] on button "see flight" at bounding box center [76, 306] width 27 height 7
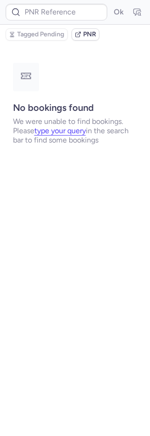
scroll to position [0, 0]
type input "CPBY2R"
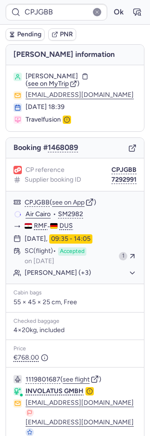
type input "CPMLMF"
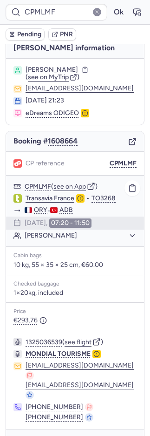
scroll to position [11, 0]
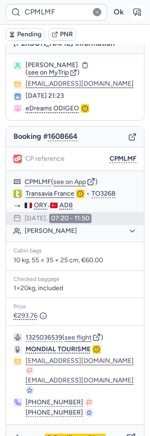
click at [138, 13] on icon "button" at bounding box center [139, 14] width 2 height 2
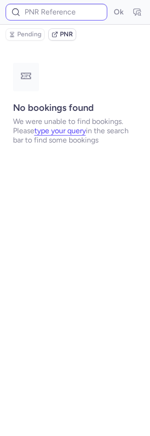
scroll to position [0, 0]
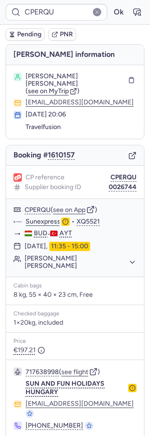
type input "CPIK3X"
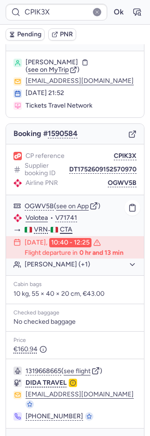
scroll to position [27, 0]
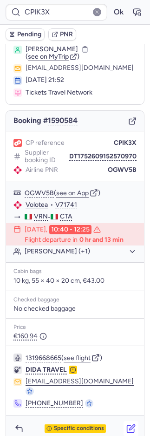
click at [127, 424] on icon "button" at bounding box center [131, 428] width 9 height 9
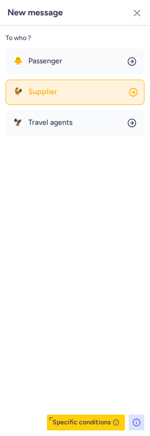
click at [66, 96] on button "🐓 Supplier" at bounding box center [75, 92] width 139 height 25
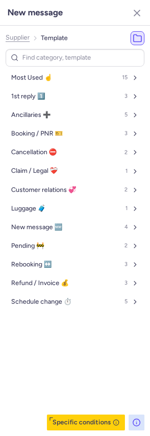
click at [64, 81] on button "Most Used ☝️ 15" at bounding box center [75, 77] width 139 height 15
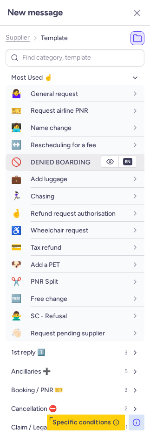
click at [60, 160] on span "DENIED BOARDING" at bounding box center [61, 162] width 60 height 8
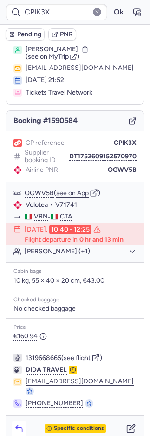
click at [21, 427] on icon "button" at bounding box center [19, 429] width 6 height 4
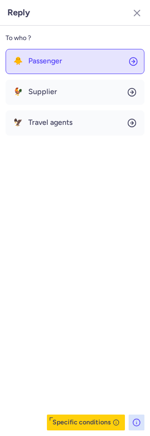
click at [22, 67] on button "🐥 Passenger" at bounding box center [75, 61] width 139 height 25
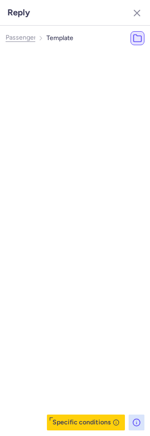
click at [26, 76] on span "Most Used ☝️" at bounding box center [46, 77] width 41 height 7
select select "en"
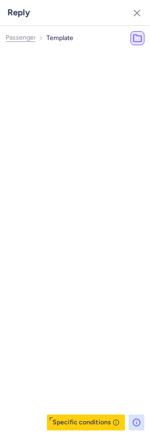
select select "en"
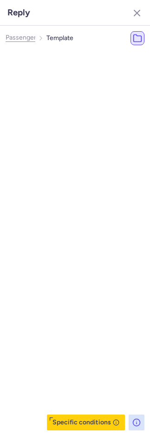
select select "en"
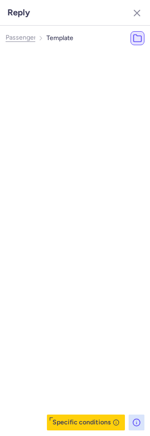
select select "en"
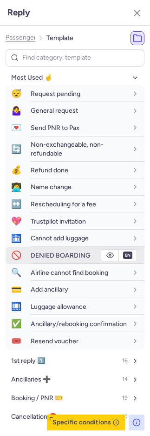
click at [49, 257] on span "DENIED BOARDING" at bounding box center [61, 255] width 60 height 8
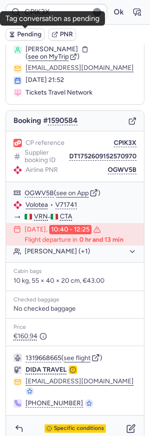
click at [19, 34] on span "Pending" at bounding box center [29, 34] width 24 height 7
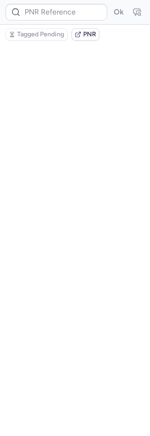
scroll to position [0, 0]
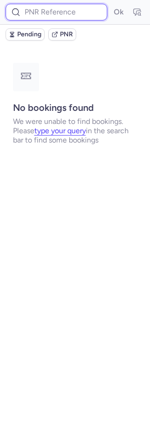
click at [42, 9] on input at bounding box center [57, 12] width 102 height 17
paste input "DT1749564995470344"
type input "DT1749564995470344"
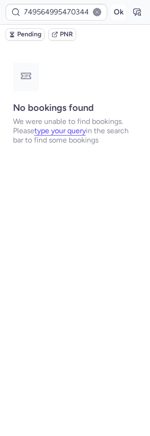
scroll to position [0, 0]
click at [120, 13] on button "Ok" at bounding box center [118, 12] width 15 height 15
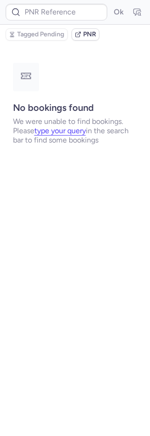
type input "CPJGBB"
type input "CPC8NW"
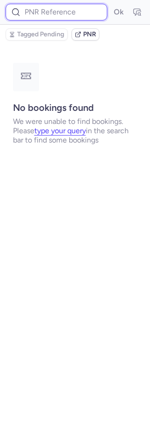
click at [70, 13] on input at bounding box center [57, 12] width 102 height 17
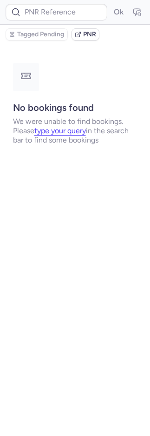
type input "CPC8NW"
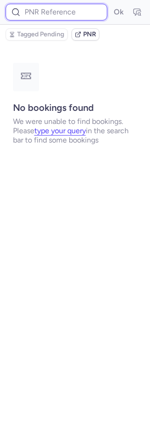
click at [47, 15] on input at bounding box center [57, 12] width 102 height 17
paste input "6091984"
type input "6091984"
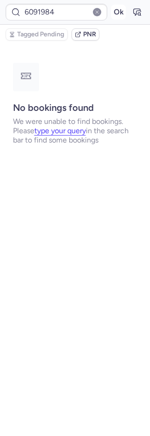
click at [115, 7] on button "Ok" at bounding box center [118, 12] width 15 height 15
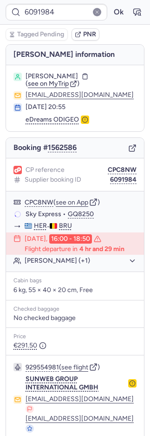
click at [88, 33] on span "PNR" at bounding box center [89, 34] width 13 height 7
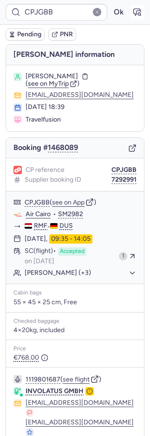
click at [141, 15] on icon "button" at bounding box center [141, 15] width 0 height 0
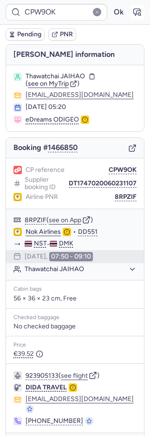
type input "CPERQU"
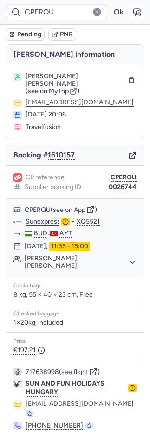
click at [133, 11] on icon "button" at bounding box center [137, 11] width 9 height 9
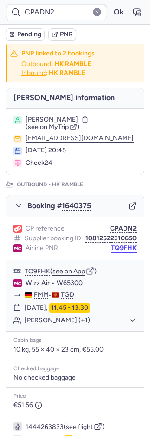
click at [113, 252] on button "TQ9FHK" at bounding box center [124, 247] width 26 height 7
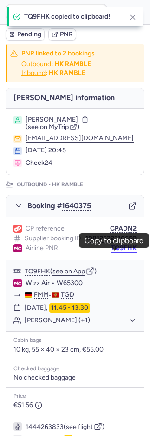
click at [111, 252] on button "TQ9FHK" at bounding box center [124, 247] width 26 height 7
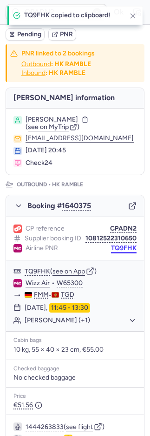
click at [111, 252] on button "TQ9FHK" at bounding box center [124, 247] width 26 height 7
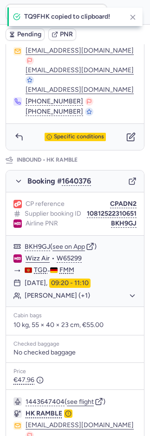
scroll to position [399, 0]
click at [22, 141] on icon "button" at bounding box center [18, 136] width 9 height 9
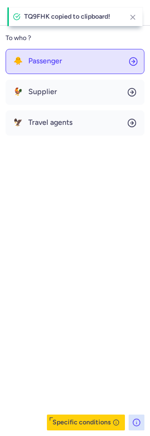
click at [37, 63] on span "Passenger" at bounding box center [45, 61] width 34 height 8
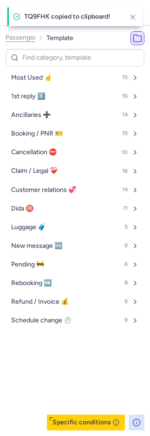
click at [40, 77] on span "Most Used ☝️" at bounding box center [31, 77] width 41 height 7
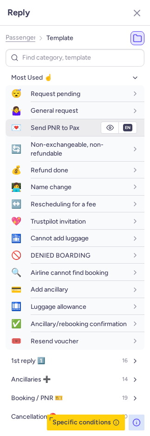
click at [46, 126] on span "Send PNR to Pax" at bounding box center [55, 128] width 49 height 8
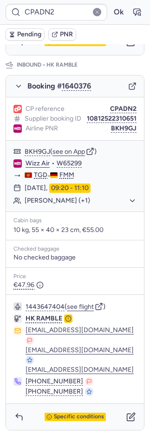
scroll to position [505, 0]
click at [119, 131] on button "BKH9GJ" at bounding box center [124, 128] width 26 height 7
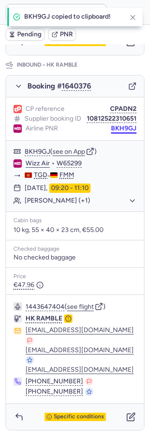
click at [119, 131] on button "BKH9GJ" at bounding box center [124, 128] width 26 height 7
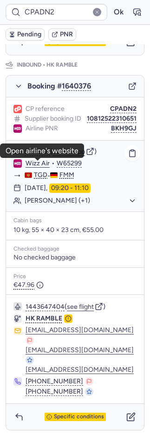
click at [45, 165] on link "Wizz Air" at bounding box center [38, 163] width 24 height 8
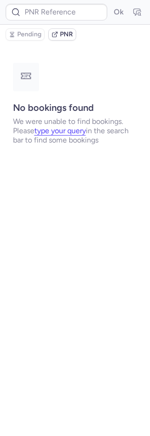
scroll to position [0, 0]
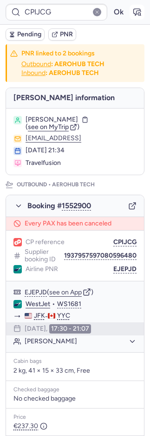
click at [133, 15] on icon "button" at bounding box center [137, 11] width 9 height 9
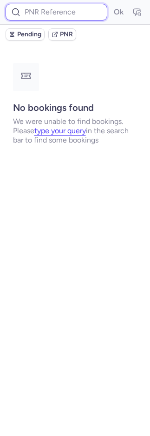
click at [58, 8] on input at bounding box center [57, 12] width 102 height 17
paste input "DT1751314227582704"
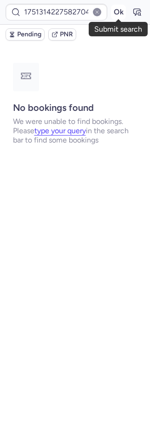
click at [118, 7] on button "Ok" at bounding box center [118, 12] width 15 height 15
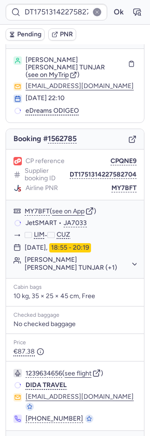
scroll to position [32, 0]
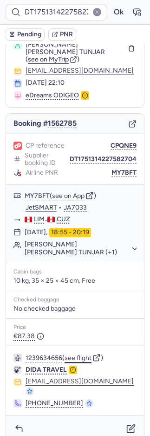
click at [80, 354] on button "see flight" at bounding box center [78, 357] width 27 height 7
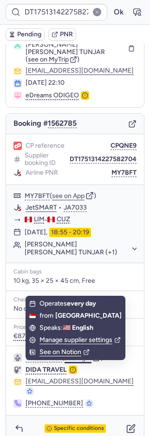
click at [83, 354] on icon "button" at bounding box center [86, 352] width 7 height 7
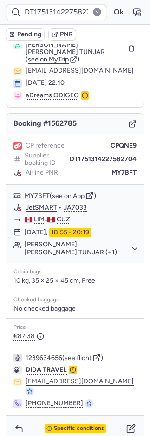
click at [130, 284] on div "Cabin bags 10 kg, 35 × 25 × 45 cm, Free" at bounding box center [75, 277] width 138 height 28
click at [85, 355] on button "see flight" at bounding box center [78, 357] width 27 height 7
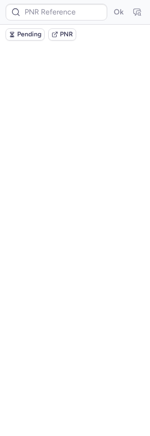
scroll to position [0, 0]
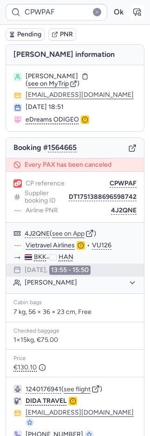
click at [130, 16] on button "button" at bounding box center [137, 12] width 15 height 15
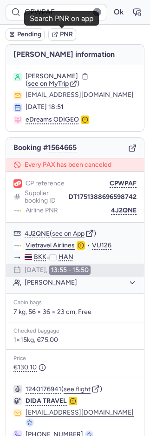
click at [59, 34] on button "PNR" at bounding box center [62, 34] width 28 height 12
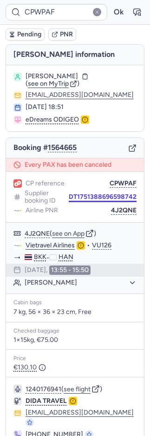
click at [92, 0] on body "CPWPAF Ok Pending PNR Booker information Luca BRIENZA ( see on MyTrip ) lucabri…" at bounding box center [75, 0] width 150 height 0
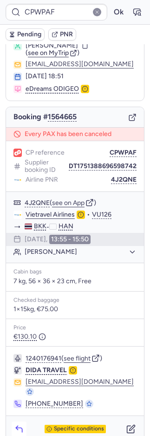
click at [22, 424] on icon "button" at bounding box center [18, 428] width 9 height 9
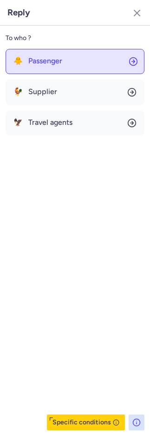
click at [38, 64] on span "Passenger" at bounding box center [45, 61] width 34 height 8
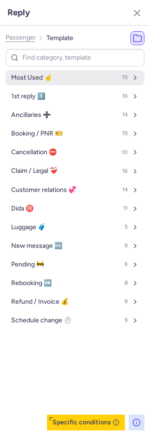
click at [40, 77] on span "Most Used ☝️" at bounding box center [31, 77] width 41 height 7
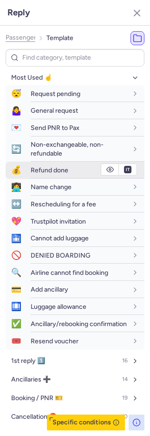
click at [54, 169] on span "Refund done" at bounding box center [50, 170] width 38 height 8
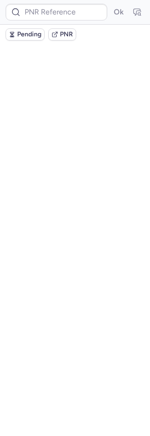
scroll to position [0, 0]
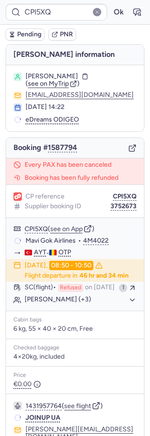
type input "CPN9BL"
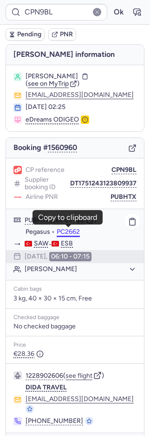
click at [69, 231] on button "PC2662" at bounding box center [68, 231] width 23 height 7
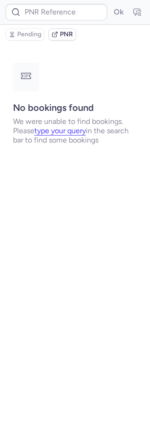
type input "V71741"
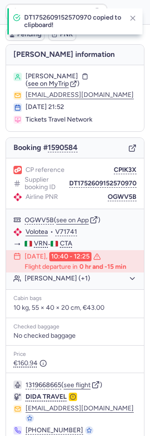
drag, startPoint x: 0, startPoint y: 0, endPoint x: 5, endPoint y: 150, distance: 150.4
click at [94, 180] on button "DT1752609152570970" at bounding box center [102, 183] width 67 height 7
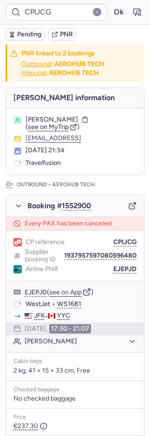
type input "CPWPAF"
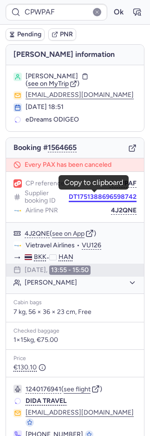
click at [99, 197] on button "DT1751388696598742" at bounding box center [103, 196] width 68 height 7
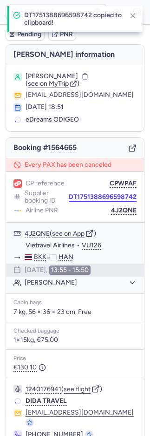
click at [99, 197] on button "DT1751388696598742" at bounding box center [103, 196] width 68 height 7
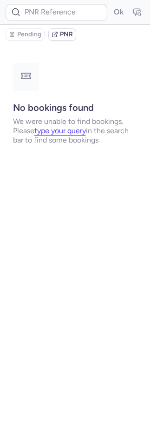
type input "CPWPAF"
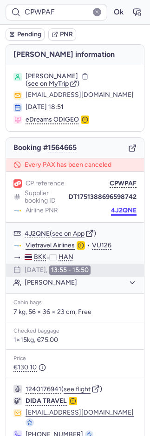
click at [117, 209] on button "4J2QNE" at bounding box center [124, 210] width 26 height 7
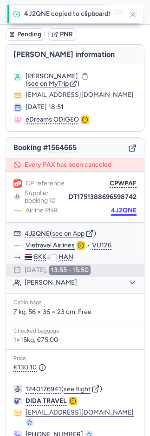
click at [117, 209] on button "4J2QNE" at bounding box center [124, 210] width 26 height 7
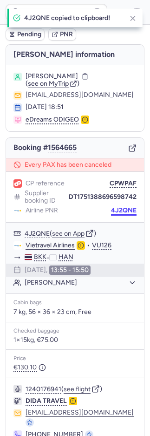
click at [117, 209] on button "4J2QNE" at bounding box center [124, 210] width 26 height 7
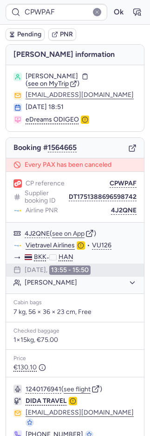
click at [59, 34] on button "PNR" at bounding box center [62, 34] width 28 height 12
type input "CPW9OK"
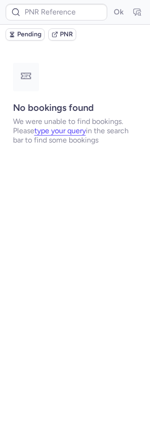
type input "CPVB9Z"
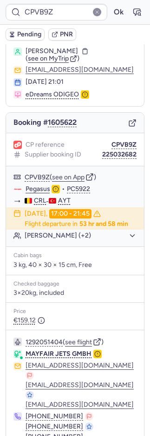
scroll to position [68, 0]
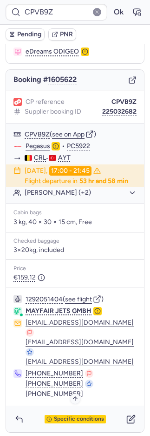
click at [61, 418] on span "Specific conditions" at bounding box center [79, 419] width 50 height 7
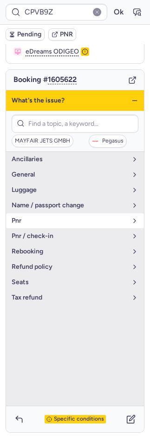
click at [38, 213] on button "pnr" at bounding box center [75, 220] width 138 height 15
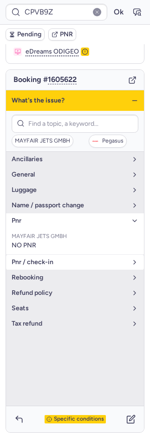
click at [66, 258] on span "pnr / check-in" at bounding box center [70, 261] width 116 height 7
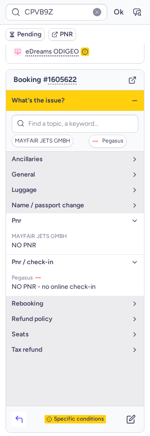
click at [18, 411] on button "button" at bounding box center [19, 418] width 15 height 15
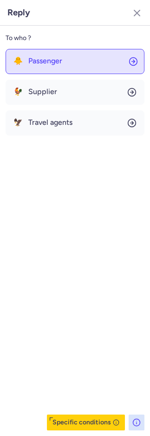
click at [44, 61] on span "Passenger" at bounding box center [45, 61] width 34 height 8
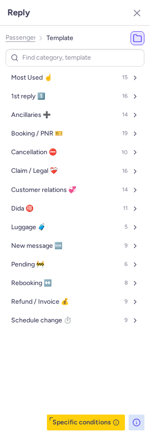
click at [52, 80] on span "Most Used ☝️" at bounding box center [31, 77] width 41 height 7
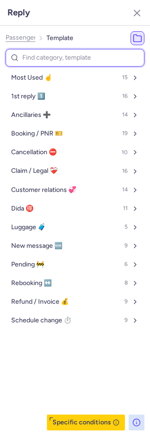
select select "en"
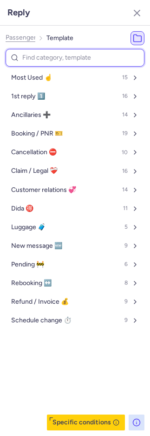
select select "en"
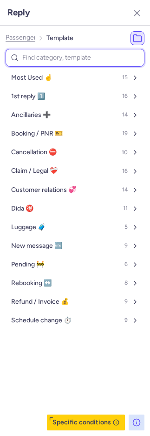
select select "en"
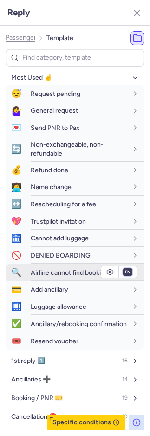
click at [124, 271] on select "fr en de nl pt es it ru" at bounding box center [128, 271] width 8 height 7
select select "fr"
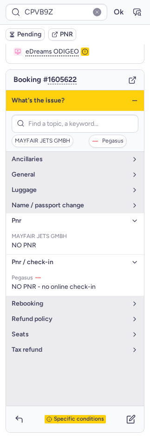
click at [79, 416] on span "Specific conditions" at bounding box center [79, 419] width 50 height 7
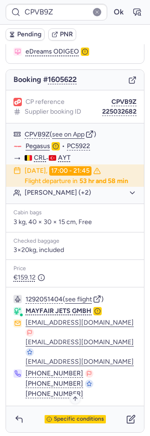
click at [71, 419] on span "Specific conditions" at bounding box center [79, 419] width 50 height 7
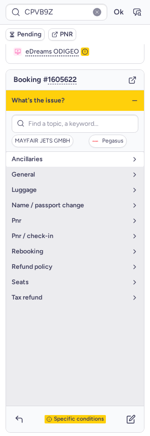
click at [46, 164] on button "Ancillaries" at bounding box center [75, 159] width 138 height 15
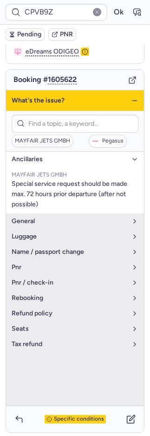
click at [47, 161] on span "Ancillaries" at bounding box center [70, 158] width 116 height 7
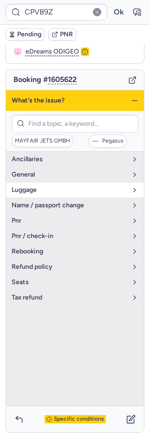
click at [43, 188] on span "luggage" at bounding box center [70, 189] width 116 height 7
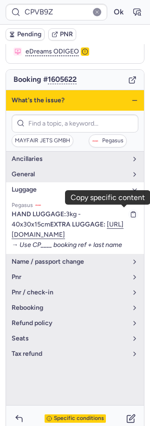
click at [131, 214] on icon "button" at bounding box center [133, 214] width 4 height 5
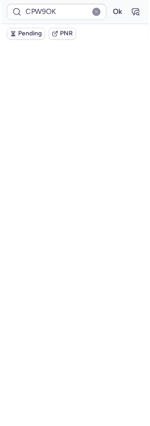
scroll to position [18, 0]
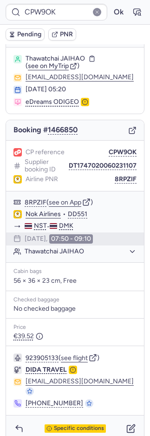
type input "CPFLKP"
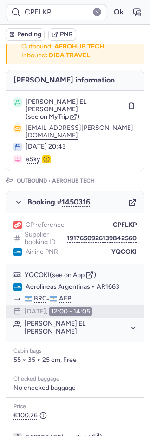
click at [73, 31] on button "PNR" at bounding box center [62, 34] width 28 height 12
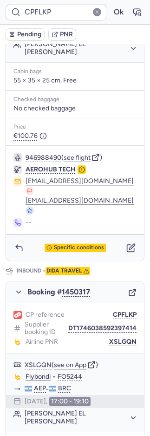
scroll to position [418, 0]
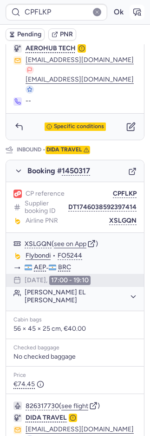
click at [133, 9] on icon "button" at bounding box center [137, 11] width 9 height 9
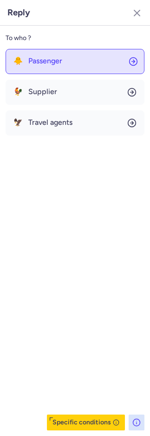
click at [53, 63] on span "Passenger" at bounding box center [45, 61] width 34 height 8
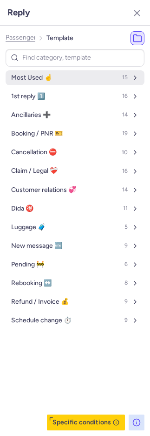
click at [56, 79] on button "Most Used ☝️ 15" at bounding box center [75, 77] width 139 height 15
select select
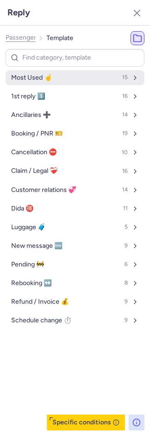
select select
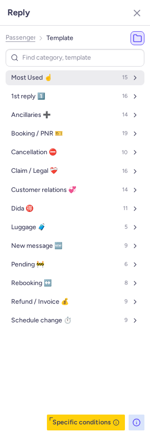
select select
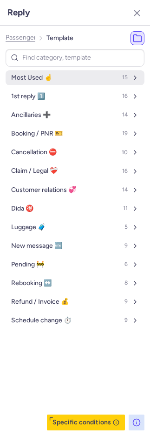
select select
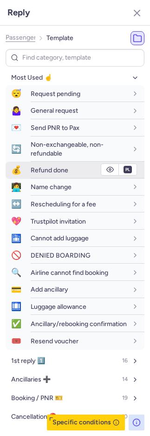
click at [54, 169] on span "Refund done" at bounding box center [50, 170] width 38 height 8
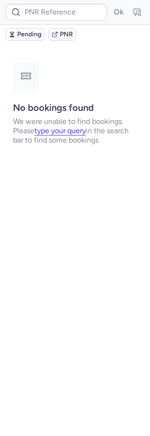
scroll to position [0, 0]
type input "CPF8EL"
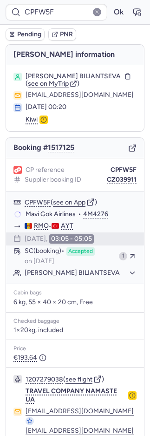
type input "CPG8SW"
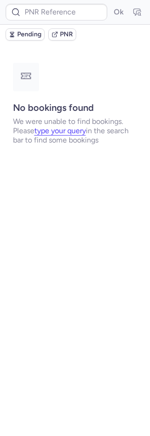
type input "CPFW5F"
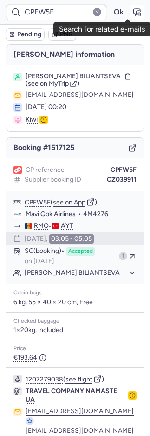
click at [132, 15] on button "button" at bounding box center [137, 12] width 15 height 15
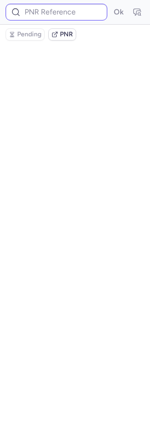
type input "CPFW5F"
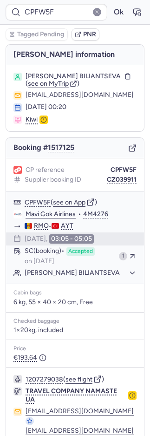
click at [83, 34] on span "PNR" at bounding box center [89, 34] width 13 height 7
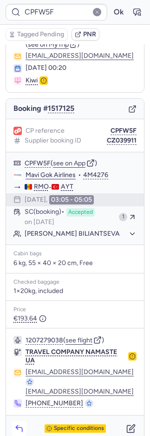
click at [20, 424] on icon "button" at bounding box center [18, 428] width 9 height 9
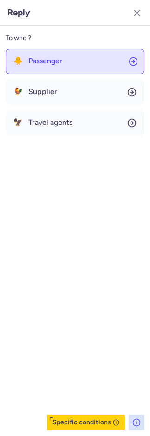
click at [56, 56] on button "🐥 Passenger" at bounding box center [75, 61] width 139 height 25
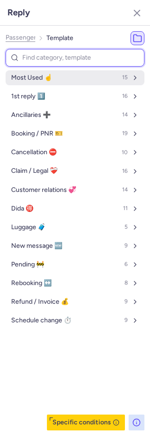
click at [53, 81] on button "Most Used ☝️ 15" at bounding box center [75, 77] width 139 height 15
select select "en"
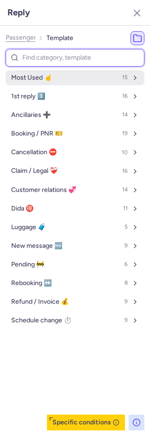
select select "en"
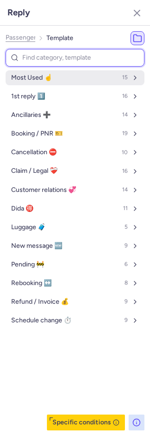
select select "en"
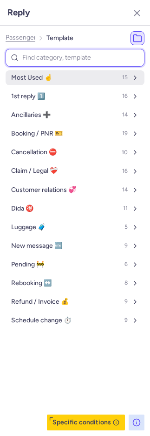
select select "en"
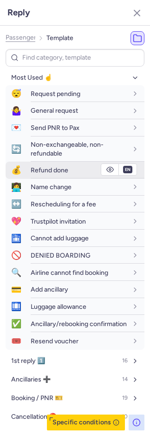
click at [55, 173] on span "Refund done" at bounding box center [50, 170] width 38 height 8
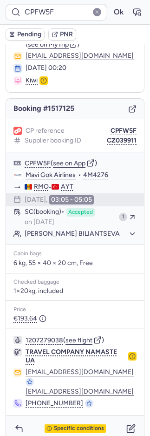
type input "CPAALG"
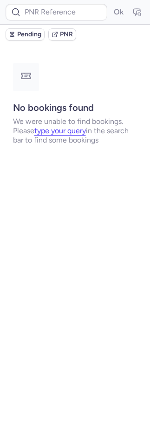
scroll to position [0, 0]
type input "CPXBOX"
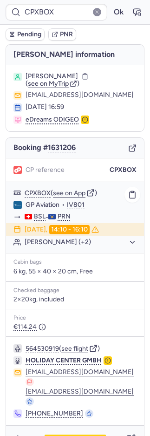
scroll to position [1, 0]
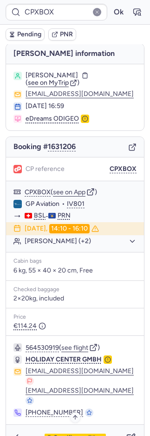
click at [79, 434] on span "Specific conditions" at bounding box center [79, 437] width 50 height 7
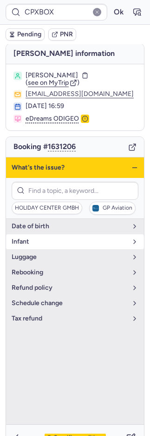
click at [50, 240] on span "Infant" at bounding box center [70, 241] width 116 height 7
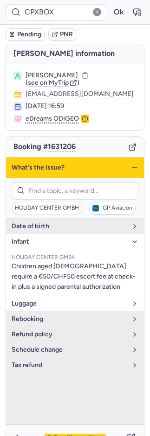
click at [53, 300] on span "luggage" at bounding box center [70, 303] width 116 height 7
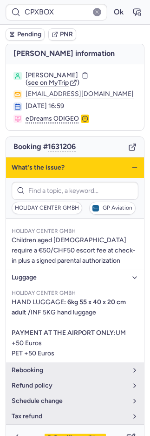
scroll to position [44, 0]
click at [127, 433] on icon "button" at bounding box center [131, 437] width 9 height 9
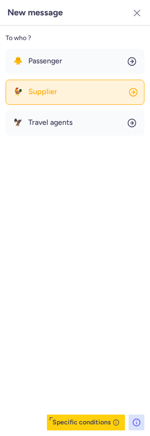
click at [40, 86] on button "🐓 Supplier" at bounding box center [75, 92] width 139 height 25
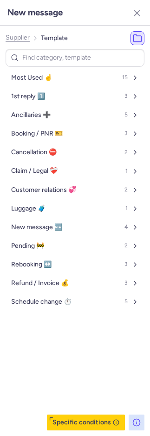
click at [39, 75] on span "Most Used ☝️" at bounding box center [31, 77] width 41 height 7
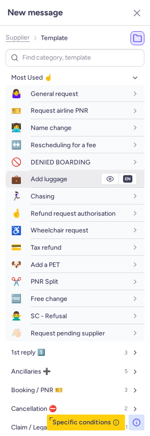
click at [41, 178] on span "Add luggage" at bounding box center [49, 179] width 37 height 8
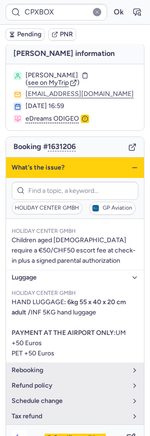
click at [23, 433] on icon "button" at bounding box center [18, 437] width 9 height 9
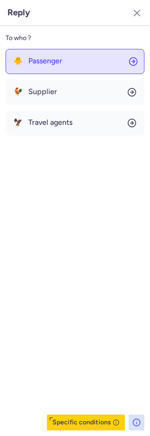
click at [34, 65] on button "🐥 Passenger" at bounding box center [75, 61] width 139 height 25
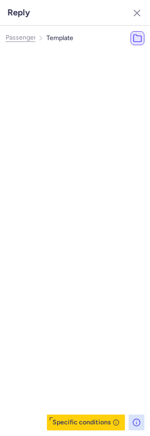
select select "en"
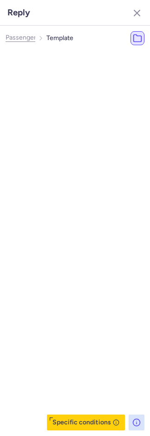
select select "en"
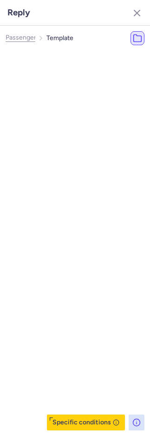
select select "en"
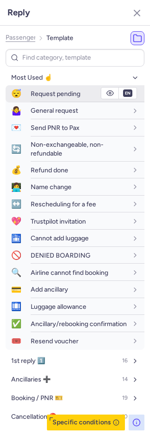
click at [44, 87] on div "Request pending" at bounding box center [88, 94] width 114 height 16
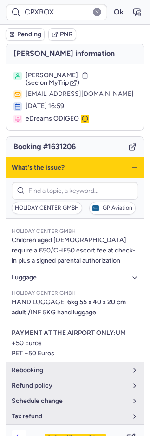
click at [17, 433] on icon "button" at bounding box center [18, 437] width 9 height 9
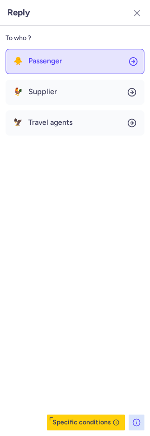
click at [55, 58] on span "Passenger" at bounding box center [45, 61] width 34 height 8
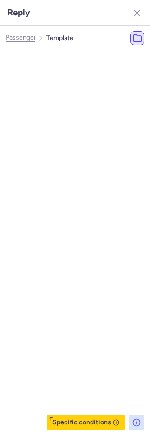
click at [63, 70] on button "Most Used ☝️ 15" at bounding box center [89, 77] width 139 height 15
select select "en"
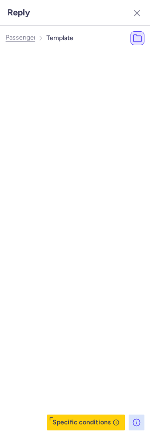
select select "en"
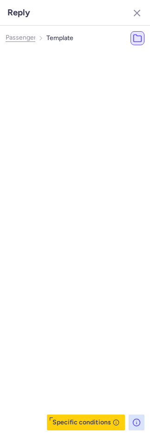
select select "en"
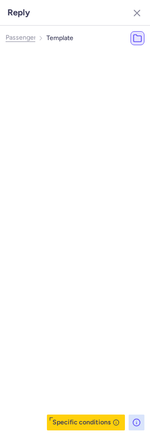
select select "en"
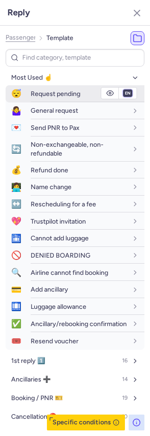
click at [124, 94] on select "fr en de nl pt es it ru" at bounding box center [128, 92] width 8 height 7
select select "fr"
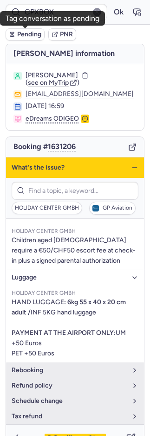
click at [23, 31] on span "Pending" at bounding box center [29, 34] width 24 height 7
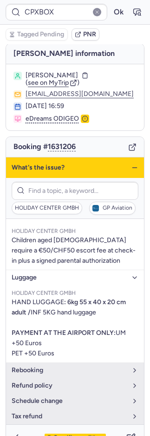
type input "CPFLKP"
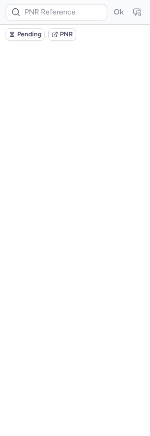
scroll to position [0, 0]
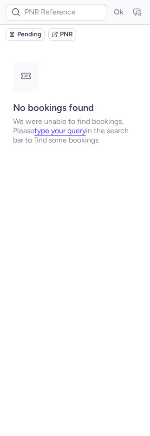
type input "CPAALG"
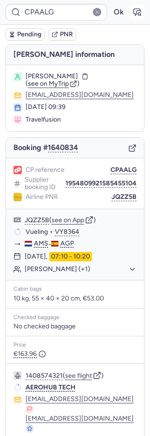
click at [133, 11] on button "button" at bounding box center [137, 12] width 15 height 15
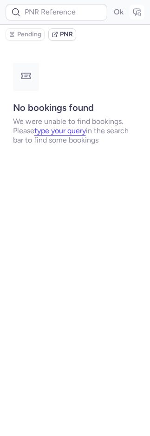
type input "CPAALG"
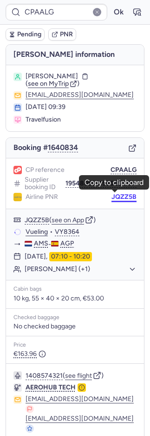
click at [120, 197] on button "JQZZ5B" at bounding box center [124, 196] width 25 height 7
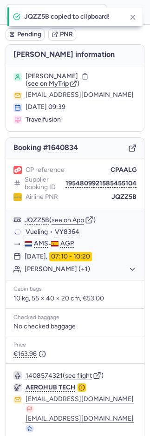
scroll to position [28, 0]
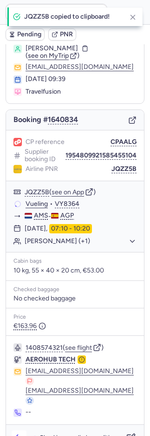
click at [20, 433] on icon "button" at bounding box center [18, 437] width 9 height 9
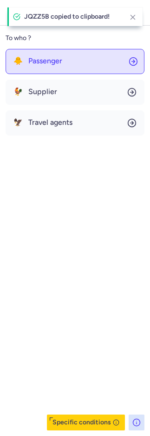
click at [44, 66] on button "🐥 Passenger" at bounding box center [75, 61] width 139 height 25
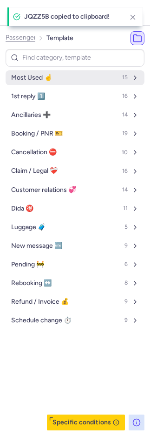
click at [43, 78] on span "Most Used ☝️" at bounding box center [31, 77] width 41 height 7
select select "en"
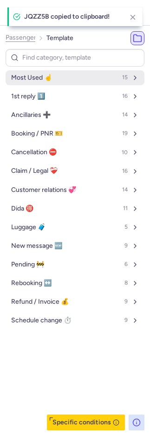
select select "en"
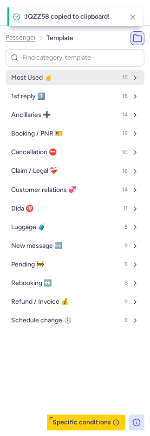
select select "en"
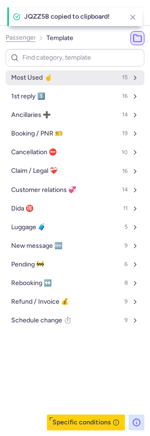
select select "en"
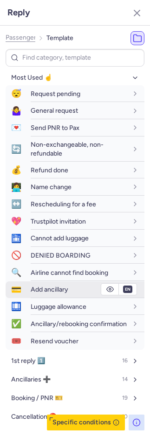
click at [50, 288] on span "Add ancillary" at bounding box center [50, 289] width 38 height 8
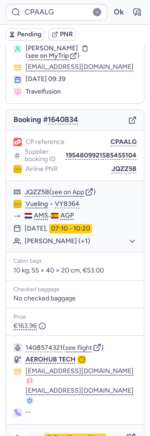
click at [25, 430] on button "button" at bounding box center [19, 437] width 15 height 15
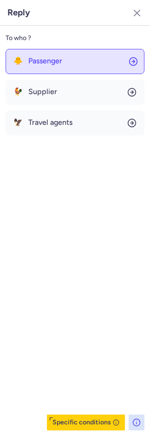
drag, startPoint x: 71, startPoint y: 59, endPoint x: 65, endPoint y: 70, distance: 12.9
click at [69, 60] on button "🐥 Passenger" at bounding box center [75, 61] width 139 height 25
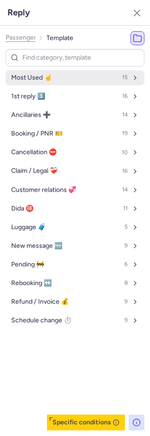
click at [56, 78] on button "Most Used ☝️ 15" at bounding box center [75, 77] width 139 height 15
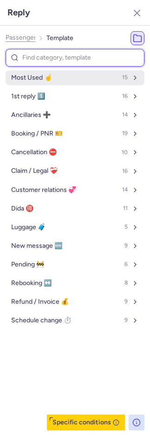
select select "en"
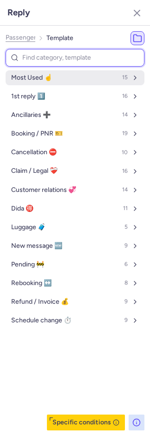
select select "en"
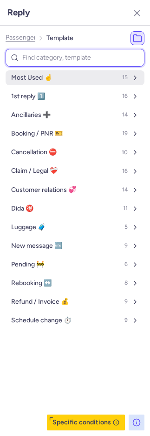
select select "en"
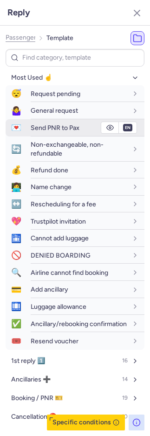
click at [31, 128] on span "Send PNR to Pax" at bounding box center [55, 128] width 49 height 8
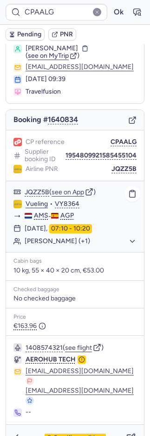
click at [38, 205] on link "Vueling" at bounding box center [37, 204] width 22 height 8
type input "CPTACC"
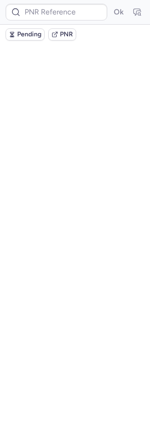
scroll to position [0, 0]
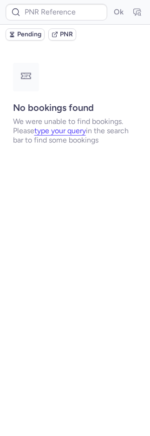
type input "CPCRDB"
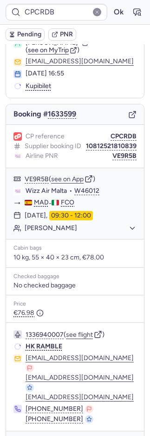
scroll to position [66, 0]
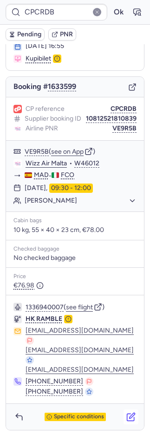
click at [128, 413] on icon "button" at bounding box center [131, 416] width 7 height 7
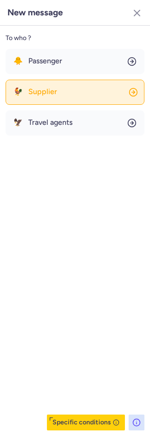
click at [52, 88] on span "Supplier" at bounding box center [42, 92] width 29 height 8
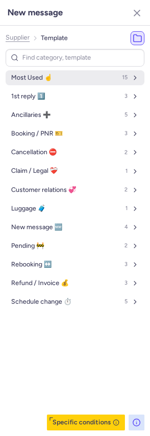
click at [51, 74] on span "Most Used ☝️" at bounding box center [31, 77] width 41 height 7
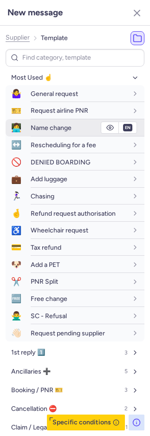
click at [48, 121] on div "Name change" at bounding box center [88, 128] width 114 height 16
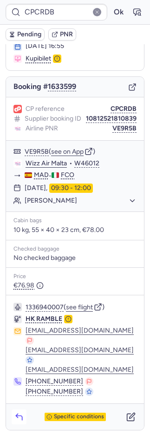
click at [22, 412] on icon "button" at bounding box center [18, 416] width 9 height 9
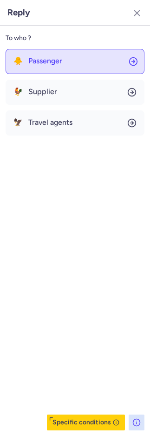
click at [81, 54] on button "🐥 Passenger" at bounding box center [75, 61] width 139 height 25
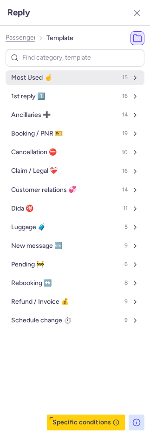
click at [38, 80] on span "Most Used ☝️" at bounding box center [31, 77] width 41 height 7
select select "en"
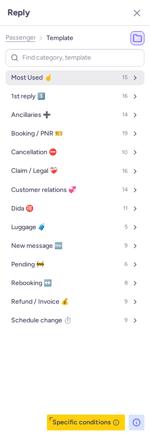
select select "en"
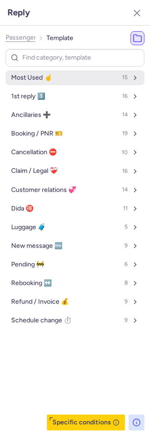
select select "en"
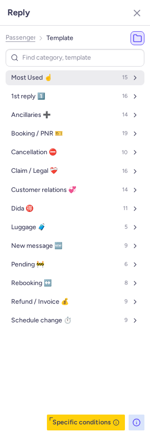
select select "en"
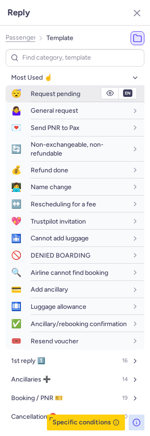
click at [35, 93] on span "Request pending" at bounding box center [56, 94] width 50 height 8
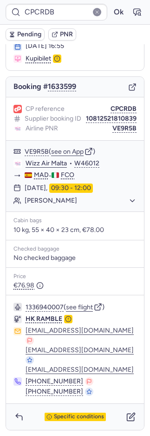
click at [34, 37] on span "Pending" at bounding box center [29, 34] width 24 height 7
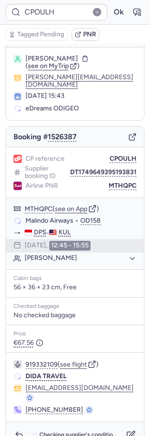
scroll to position [18, 0]
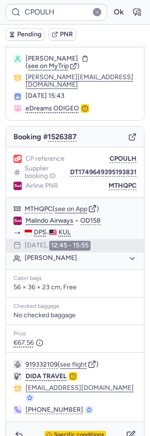
type input "CPXBOX"
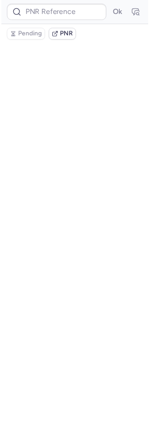
scroll to position [0, 0]
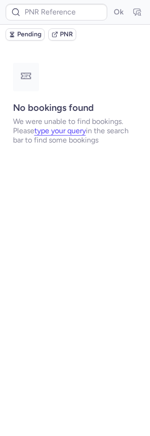
type input "CPSJEO"
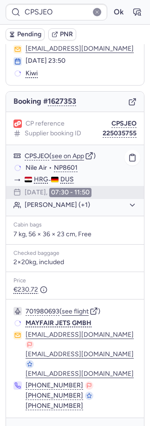
scroll to position [59, 0]
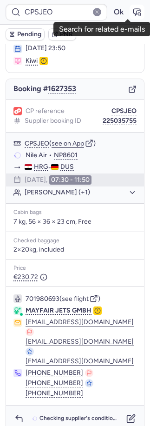
click at [134, 8] on button "button" at bounding box center [137, 12] width 15 height 15
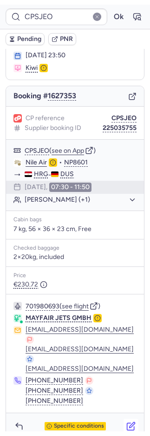
scroll to position [56, 0]
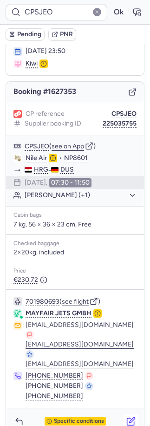
click at [130, 418] on icon "button" at bounding box center [133, 421] width 6 height 6
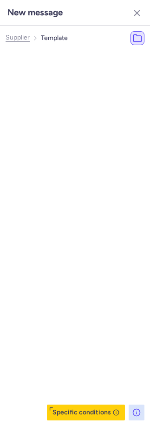
scroll to position [49, 0]
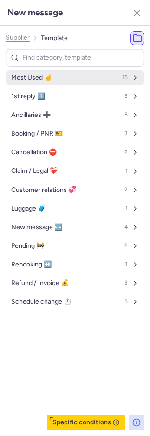
click at [43, 72] on button "Most Used ☝️ 15" at bounding box center [75, 77] width 139 height 15
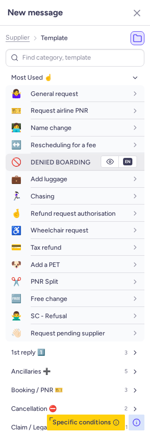
click at [34, 159] on span "DENIED BOARDING" at bounding box center [61, 162] width 60 height 8
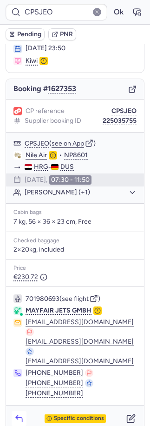
click at [17, 411] on button "button" at bounding box center [19, 418] width 15 height 15
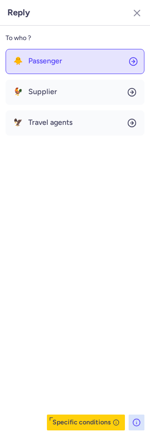
click at [67, 65] on button "🐥 Passenger" at bounding box center [75, 61] width 139 height 25
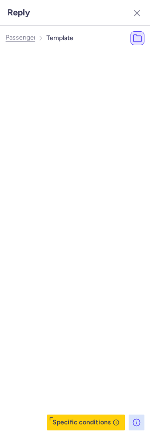
select select "en"
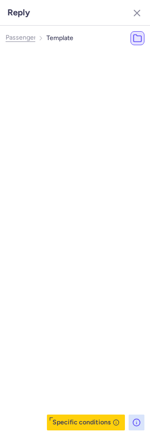
select select "en"
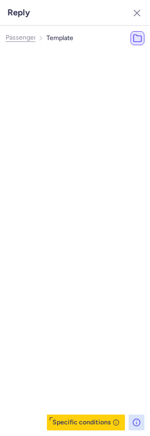
select select "en"
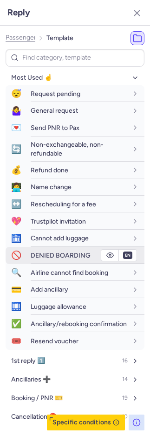
click at [31, 254] on span "DENIED BOARDING" at bounding box center [61, 255] width 60 height 8
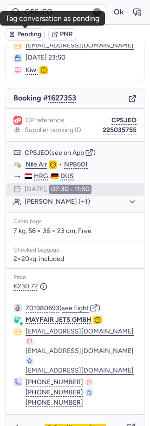
click at [17, 35] on span "Pending" at bounding box center [29, 34] width 24 height 7
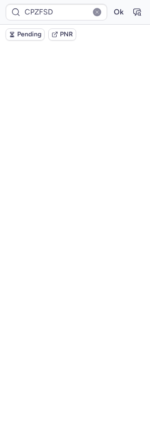
scroll to position [39, 0]
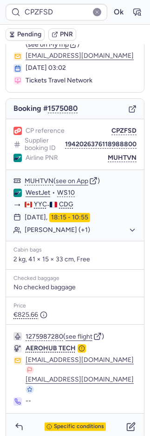
type input "CPJGBB"
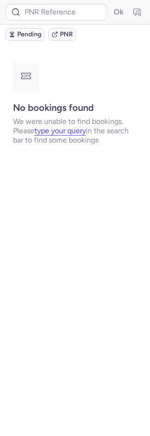
scroll to position [0, 0]
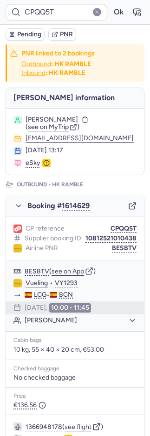
click at [137, 12] on div "CPQQ5T Ok" at bounding box center [75, 12] width 150 height 25
click at [132, 13] on button "button" at bounding box center [137, 12] width 15 height 15
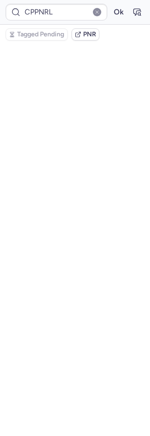
scroll to position [49, 0]
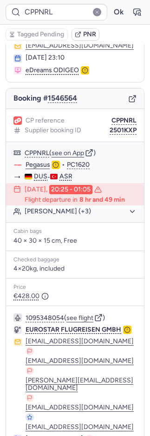
type input "CPFWW5"
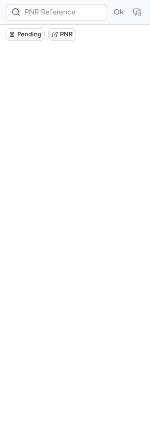
scroll to position [0, 0]
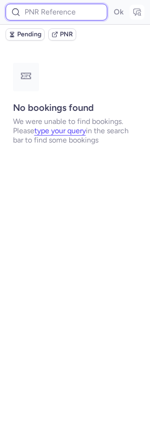
drag, startPoint x: 61, startPoint y: 10, endPoint x: 132, endPoint y: 13, distance: 71.3
click at [61, 10] on input at bounding box center [57, 12] width 102 height 17
paste input "L558AF"
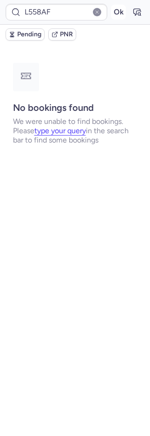
click at [120, 10] on button "Ok" at bounding box center [118, 12] width 15 height 15
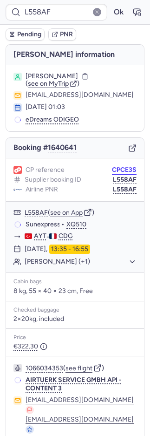
click at [112, 167] on button "CPCE3S" at bounding box center [124, 169] width 25 height 7
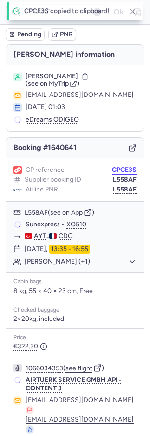
click at [112, 167] on button "CPCE3S" at bounding box center [124, 169] width 25 height 7
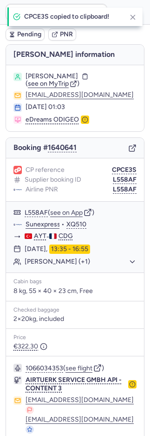
type input "CPCE3S"
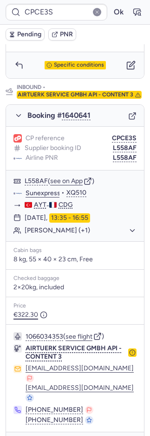
scroll to position [471, 0]
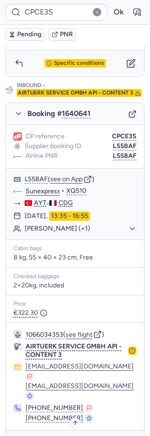
click at [79, 435] on span "Specific conditions" at bounding box center [79, 443] width 50 height 7
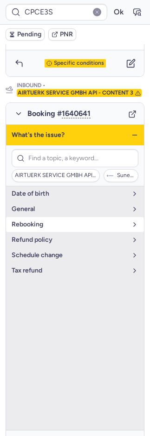
click at [27, 221] on span "rebooking" at bounding box center [70, 224] width 116 height 7
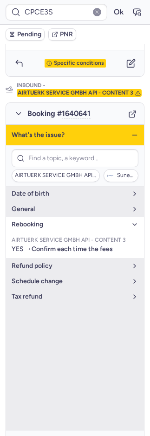
click at [27, 221] on span "rebooking" at bounding box center [70, 224] width 116 height 7
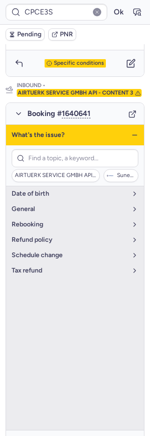
click at [55, 435] on div "Specific conditions" at bounding box center [75, 443] width 61 height 8
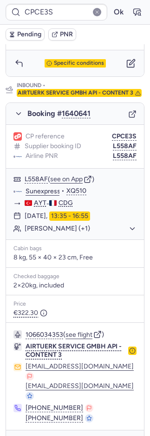
click at [127, 435] on icon "button" at bounding box center [131, 442] width 9 height 9
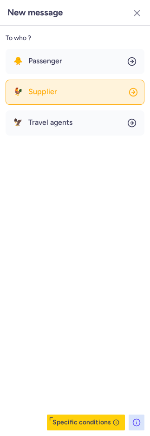
click at [46, 91] on span "Supplier" at bounding box center [42, 92] width 29 height 8
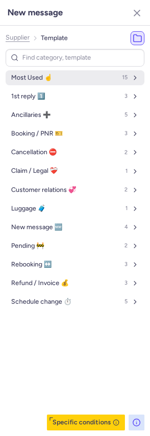
click at [44, 76] on span "Most Used ☝️" at bounding box center [31, 77] width 41 height 7
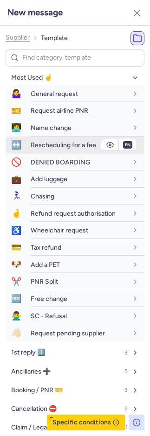
click at [57, 142] on span "Rescheduling for a fee" at bounding box center [64, 145] width 66 height 8
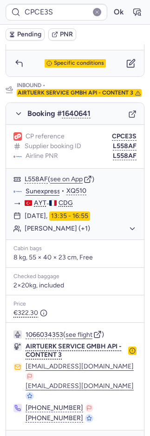
click at [22, 435] on icon "button" at bounding box center [18, 442] width 9 height 9
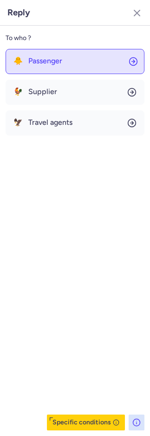
click at [46, 62] on span "Passenger" at bounding box center [45, 61] width 34 height 8
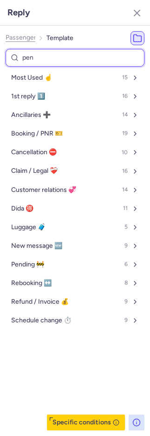
type input "pend"
select select "en"
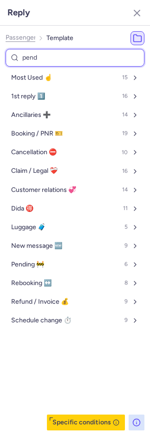
select select "en"
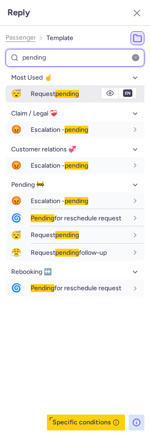
type input "pending"
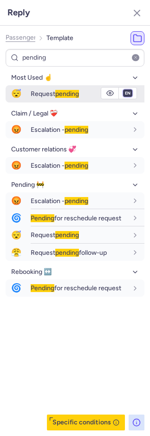
click at [128, 93] on select "fr en de nl pt es it ru" at bounding box center [128, 92] width 8 height 7
select select "fr"
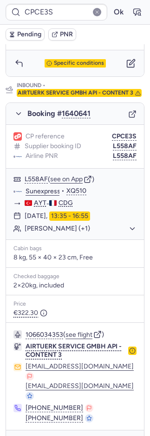
click at [15, 435] on icon "button" at bounding box center [18, 442] width 9 height 9
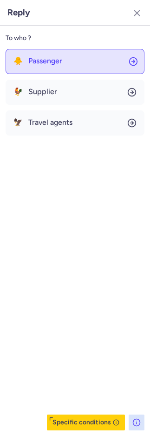
click at [67, 60] on button "🐥 Passenger" at bounding box center [75, 61] width 139 height 25
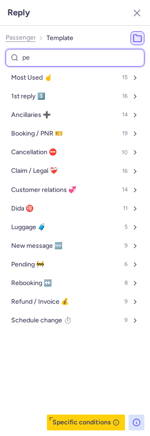
type input "pen"
select select "en"
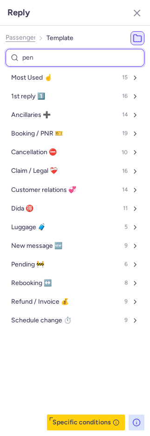
select select "en"
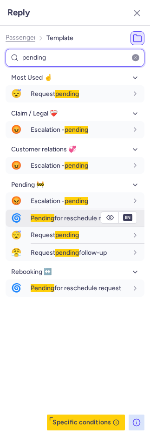
type input "pending"
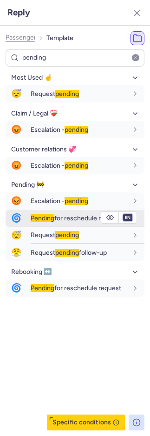
click at [125, 218] on select "fr en de nl pt es it ru" at bounding box center [128, 217] width 8 height 7
select select "fr"
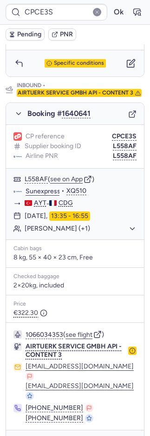
click at [33, 32] on span "Pending" at bounding box center [29, 34] width 24 height 7
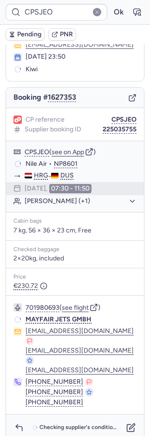
scroll to position [49, 0]
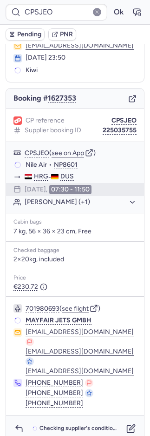
type input "CPOULH"
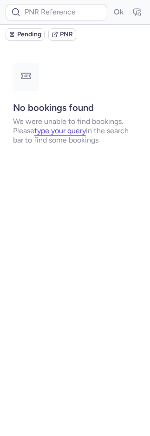
scroll to position [0, 0]
type input "CPSJEO"
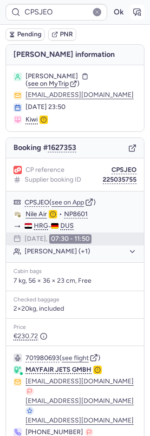
click at [133, 13] on icon "button" at bounding box center [137, 11] width 9 height 9
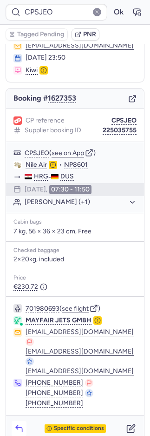
click at [16, 424] on icon "button" at bounding box center [18, 428] width 9 height 9
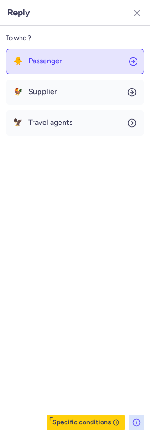
click at [41, 54] on button "🐥 Passenger" at bounding box center [75, 61] width 139 height 25
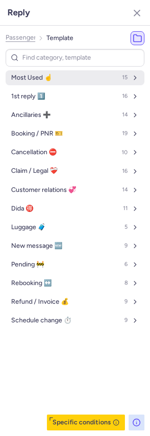
click at [42, 72] on button "Most Used ☝️ 15" at bounding box center [75, 77] width 139 height 15
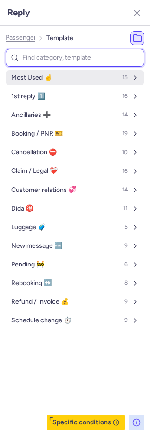
select select "en"
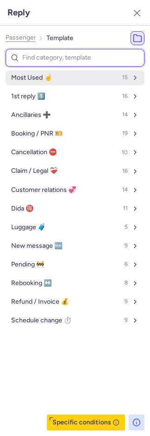
select select "en"
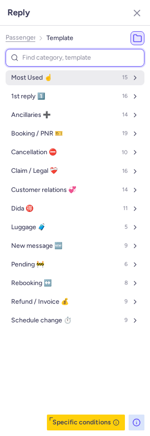
select select "en"
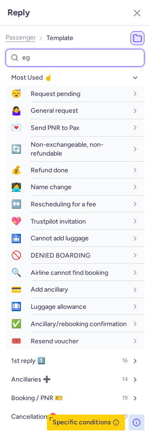
type input "egy"
select select "en"
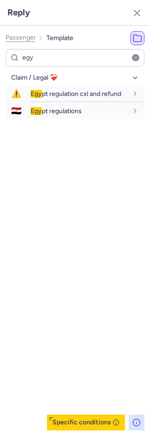
click at [53, 141] on div "Claim / Legal ❤️‍🩹 ⚠️ Egy pt regulation cxl and refund fr en de nl pt es it ru …" at bounding box center [75, 250] width 139 height 360
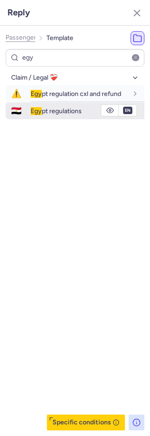
click at [60, 110] on span "Egy pt regulations" at bounding box center [56, 111] width 51 height 8
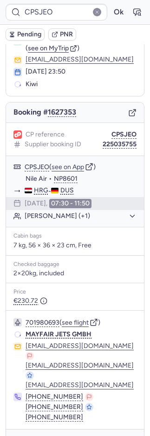
scroll to position [35, 0]
click at [134, 14] on icon "button" at bounding box center [137, 12] width 7 height 7
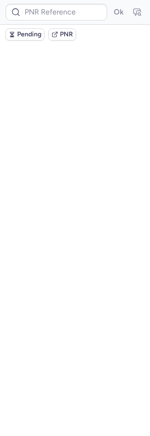
scroll to position [0, 0]
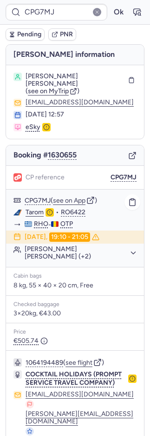
click at [55, 252] on button "Sandu Constanta Madalina SANDU (+2)" at bounding box center [81, 252] width 112 height 15
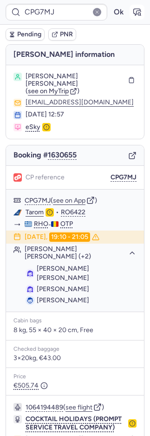
click at [134, 9] on icon "button" at bounding box center [137, 12] width 7 height 7
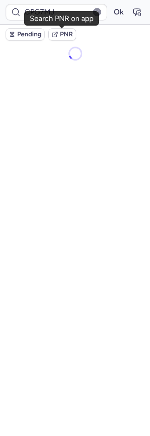
click at [63, 33] on span "PNR" at bounding box center [66, 34] width 13 height 7
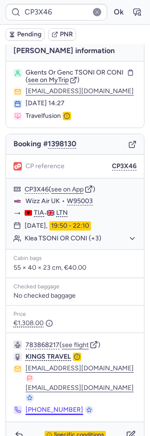
scroll to position [8, 0]
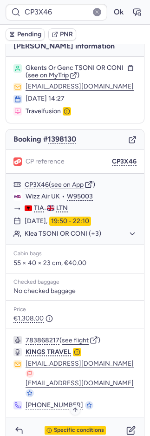
click at [65, 427] on span "Specific conditions" at bounding box center [79, 430] width 50 height 7
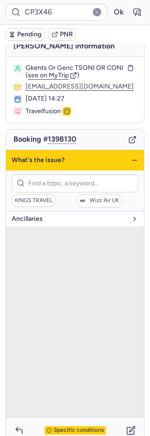
click at [88, 221] on span "Ancillaries" at bounding box center [70, 218] width 116 height 7
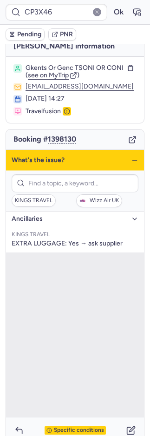
click at [62, 427] on span "Specific conditions" at bounding box center [79, 430] width 50 height 7
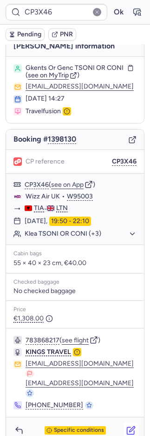
click at [127, 425] on icon "button" at bounding box center [131, 429] width 9 height 9
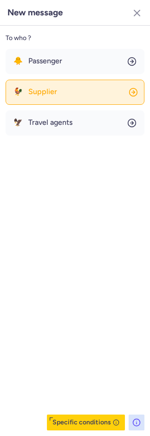
click at [70, 99] on button "🐓 Supplier" at bounding box center [75, 92] width 139 height 25
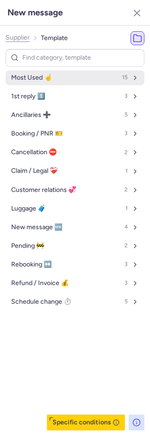
click at [70, 80] on button "Most Used ☝️ 15" at bounding box center [75, 77] width 139 height 15
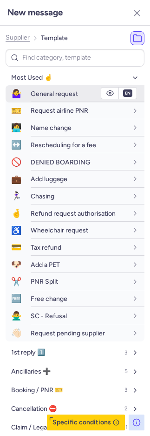
click at [70, 91] on span "General request" at bounding box center [54, 94] width 47 height 8
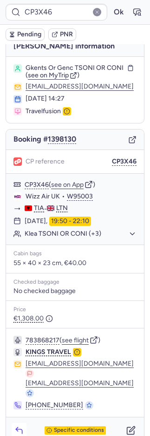
click at [17, 425] on icon "button" at bounding box center [18, 429] width 9 height 9
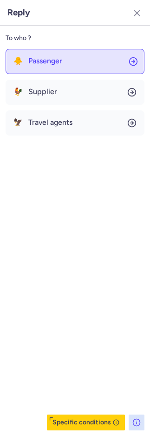
drag, startPoint x: 49, startPoint y: 61, endPoint x: 51, endPoint y: 68, distance: 7.2
click at [49, 61] on span "Passenger" at bounding box center [45, 61] width 34 height 8
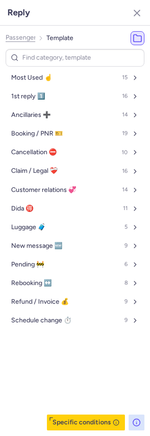
click at [30, 39] on span "Passenger" at bounding box center [21, 37] width 31 height 7
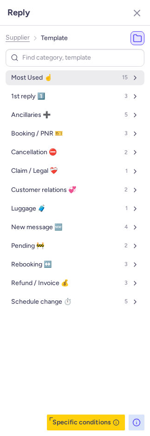
click at [48, 77] on span "Most Used ☝️" at bounding box center [31, 77] width 41 height 7
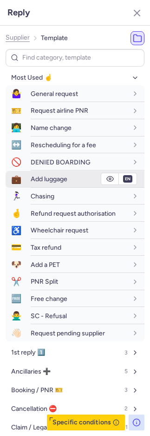
click at [49, 181] on span "Add luggage" at bounding box center [49, 179] width 37 height 8
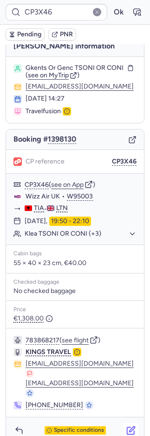
click at [124, 423] on button "button" at bounding box center [131, 430] width 15 height 15
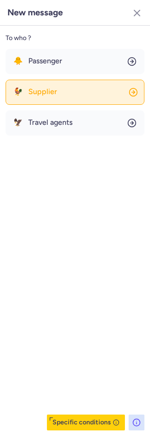
click at [40, 85] on button "🐓 Supplier" at bounding box center [75, 92] width 139 height 25
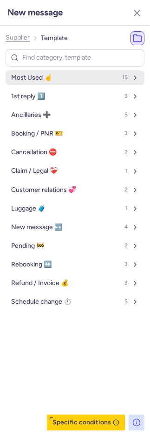
click at [40, 75] on span "Most Used ☝️" at bounding box center [31, 77] width 41 height 7
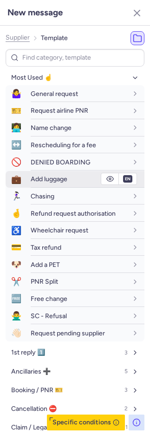
click at [44, 177] on span "Add luggage" at bounding box center [49, 179] width 37 height 8
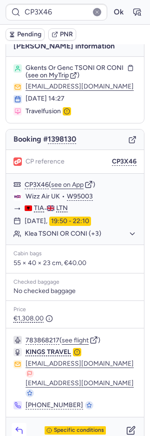
click at [15, 425] on icon "button" at bounding box center [18, 429] width 9 height 9
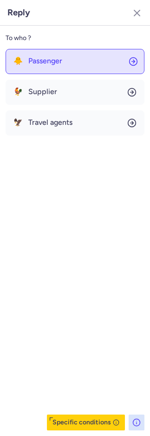
click at [102, 52] on button "🐥 Passenger" at bounding box center [75, 61] width 139 height 25
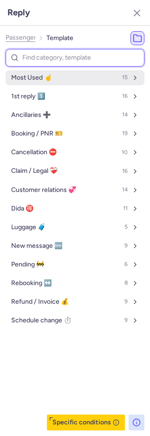
click at [64, 81] on button "Most Used ☝️ 15" at bounding box center [75, 77] width 139 height 15
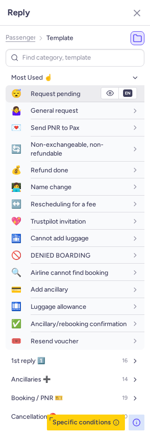
click at [61, 94] on span "Request pending" at bounding box center [56, 94] width 50 height 8
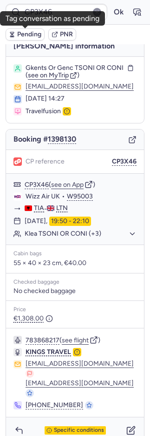
click at [27, 35] on span "Pending" at bounding box center [29, 34] width 24 height 7
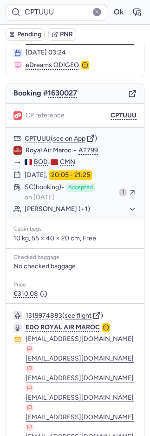
scroll to position [94, 0]
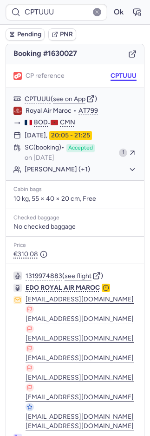
click at [111, 74] on button "CPTUUU" at bounding box center [124, 75] width 26 height 7
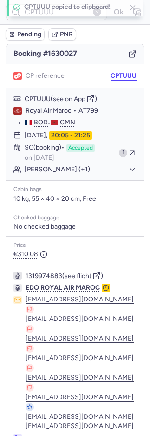
click at [111, 74] on button "CPTUUU" at bounding box center [124, 75] width 26 height 7
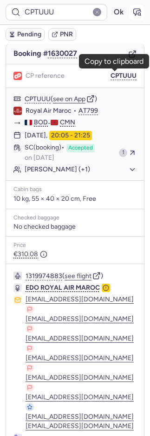
click at [134, 11] on icon "button" at bounding box center [137, 12] width 7 height 7
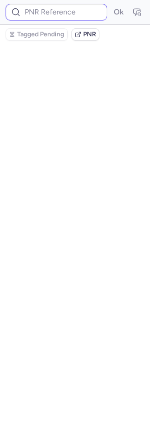
scroll to position [0, 0]
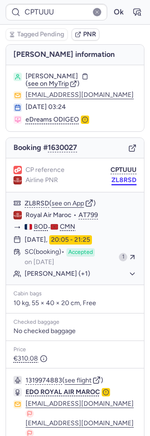
click at [119, 180] on button "ZL8RSD" at bounding box center [124, 179] width 25 height 7
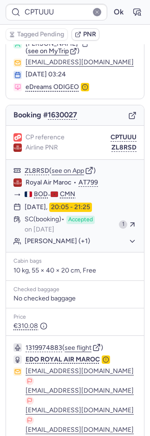
scroll to position [104, 0]
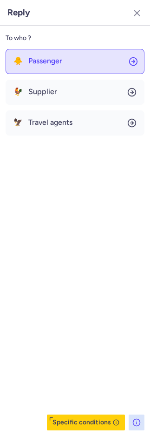
click at [42, 68] on button "🐥 Passenger" at bounding box center [75, 61] width 139 height 25
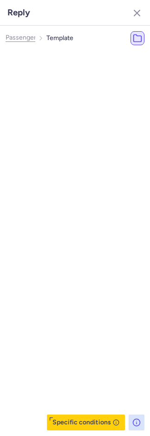
click at [43, 75] on span "Most Used ☝️" at bounding box center [46, 77] width 41 height 7
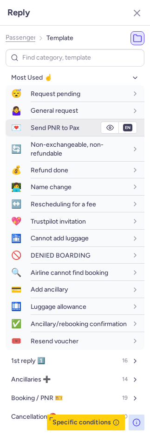
click at [40, 128] on span "Send PNR to Pax" at bounding box center [55, 128] width 49 height 8
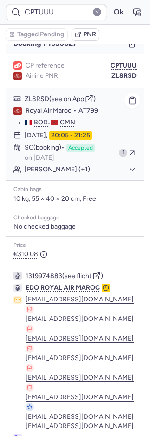
click at [34, 110] on span "Royal Air Maroc" at bounding box center [49, 111] width 46 height 8
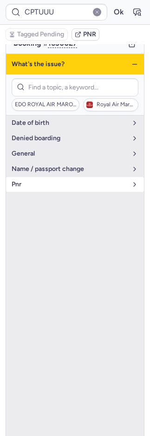
click at [28, 183] on span "pnr" at bounding box center [70, 184] width 116 height 7
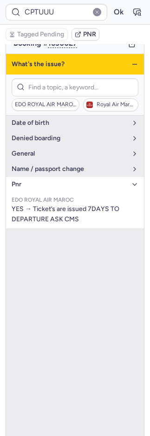
click at [28, 183] on span "pnr" at bounding box center [70, 184] width 116 height 7
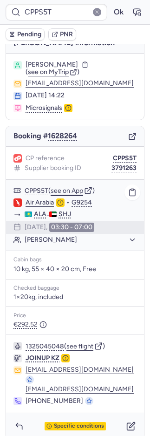
scroll to position [20, 0]
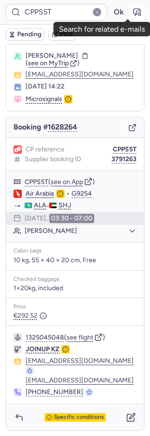
click at [133, 7] on icon "button" at bounding box center [137, 11] width 9 height 9
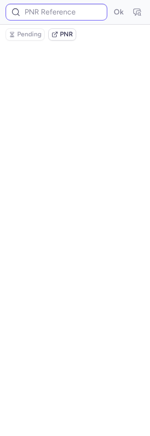
scroll to position [0, 0]
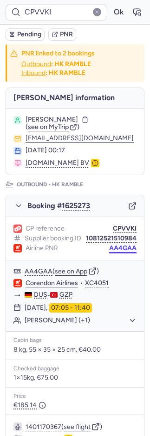
click at [118, 252] on button "AA4GAA" at bounding box center [122, 247] width 27 height 7
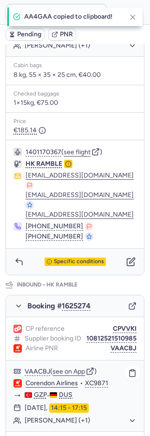
scroll to position [496, 0]
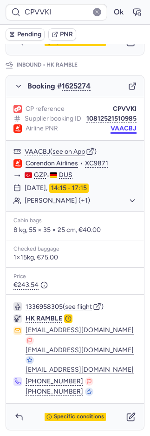
click at [114, 132] on button "VAACBJ" at bounding box center [124, 128] width 26 height 7
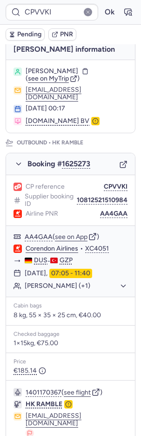
scroll to position [0, 0]
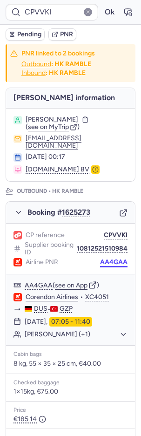
click at [104, 258] on button "AA4GAA" at bounding box center [113, 261] width 27 height 7
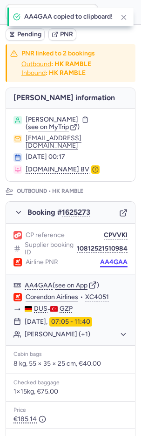
click at [105, 258] on button "AA4GAA" at bounding box center [113, 261] width 27 height 7
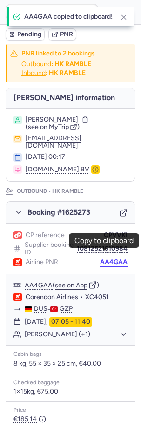
click at [114, 258] on button "AA4GAA" at bounding box center [113, 261] width 27 height 7
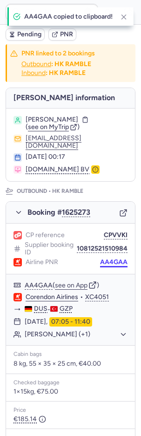
click at [114, 258] on button "AA4GAA" at bounding box center [113, 261] width 27 height 7
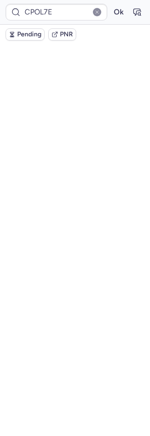
scroll to position [19, 0]
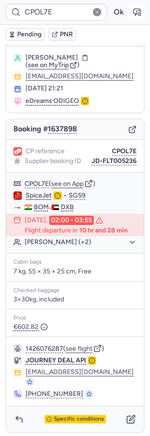
click at [133, 15] on icon "button" at bounding box center [137, 11] width 9 height 9
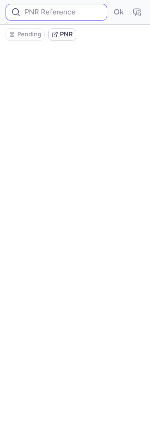
scroll to position [0, 0]
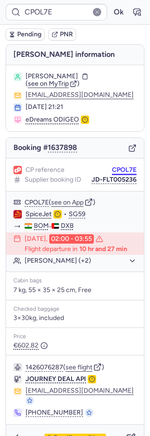
click at [117, 166] on button "CPOL7E" at bounding box center [124, 169] width 25 height 7
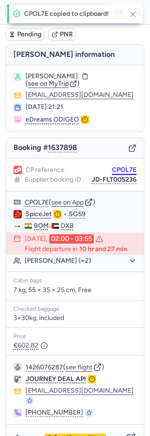
click at [117, 166] on button "CPOL7E" at bounding box center [124, 169] width 25 height 7
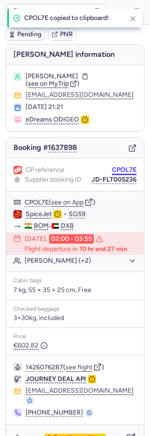
click at [117, 166] on button "CPOL7E" at bounding box center [124, 169] width 25 height 7
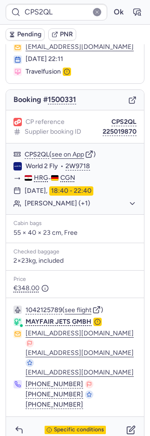
scroll to position [49, 0]
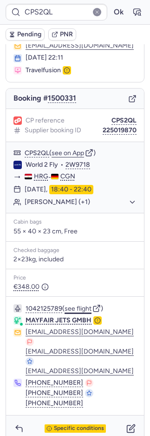
click at [85, 305] on button "see flight" at bounding box center [78, 308] width 27 height 7
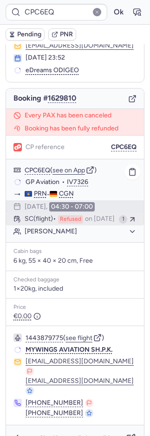
scroll to position [71, 0]
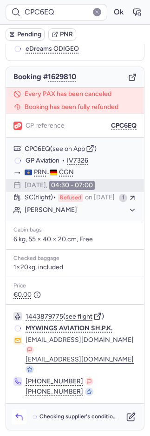
click at [23, 413] on icon "button" at bounding box center [18, 416] width 9 height 9
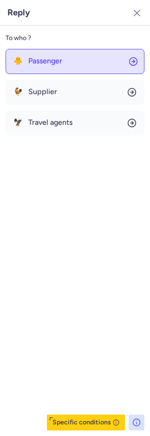
click at [28, 62] on span "Passenger" at bounding box center [45, 61] width 34 height 8
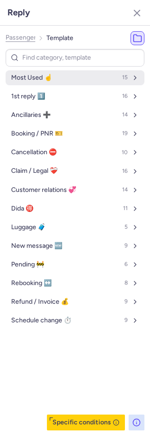
click at [26, 77] on span "Most Used ☝️" at bounding box center [31, 77] width 41 height 7
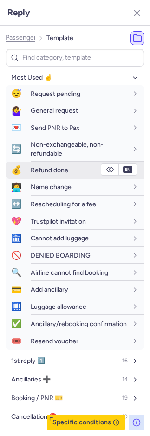
click at [46, 166] on div "Refund done" at bounding box center [79, 170] width 97 height 8
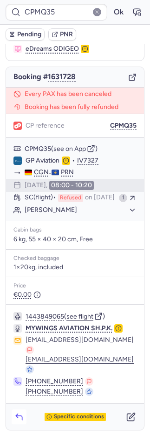
click at [20, 417] on icon "button" at bounding box center [18, 416] width 9 height 9
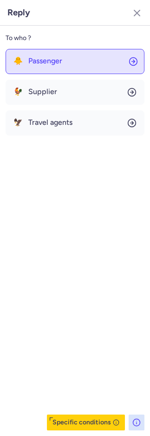
click at [43, 64] on span "Passenger" at bounding box center [45, 61] width 34 height 8
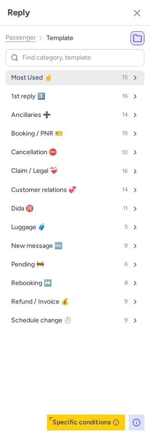
click at [45, 73] on button "Most Used ☝️ 15" at bounding box center [75, 77] width 139 height 15
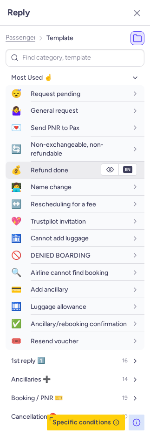
click at [41, 170] on span "Refund done" at bounding box center [50, 170] width 38 height 8
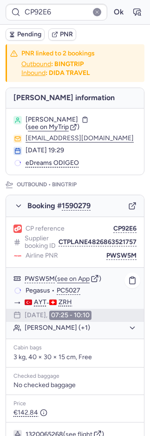
scroll to position [415, 0]
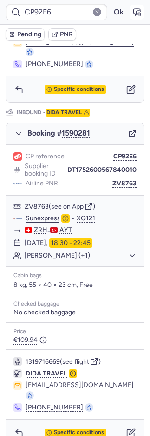
click at [133, 11] on icon "button" at bounding box center [137, 11] width 9 height 9
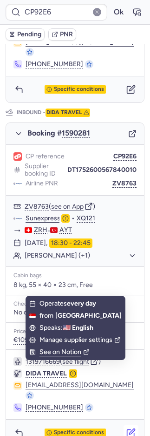
click at [127, 428] on icon "button" at bounding box center [131, 432] width 9 height 9
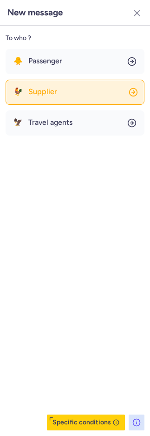
click at [41, 80] on button "🐓 Supplier" at bounding box center [75, 92] width 139 height 25
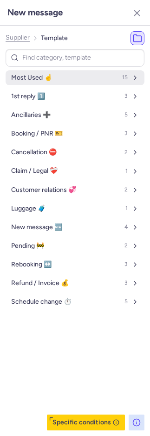
click at [56, 76] on button "Most Used ☝️ 15" at bounding box center [75, 77] width 139 height 15
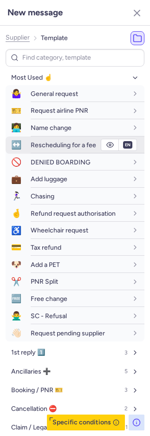
click at [53, 143] on span "Rescheduling for a fee" at bounding box center [64, 145] width 66 height 8
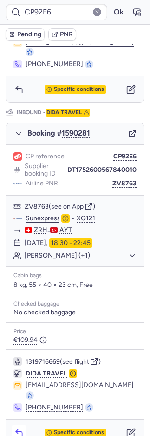
click at [16, 428] on icon "button" at bounding box center [18, 432] width 9 height 9
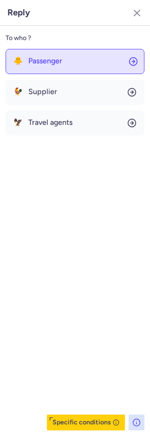
click at [76, 55] on button "🐥 Passenger" at bounding box center [75, 61] width 139 height 25
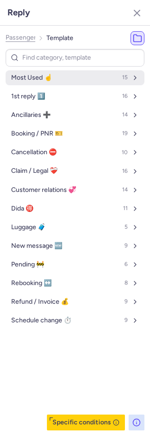
click at [62, 76] on button "Most Used ☝️ 15" at bounding box center [75, 77] width 139 height 15
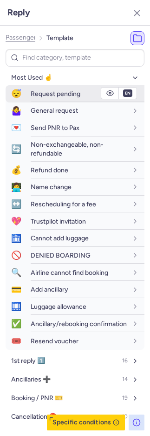
click at [31, 94] on span "Request pending" at bounding box center [56, 94] width 50 height 8
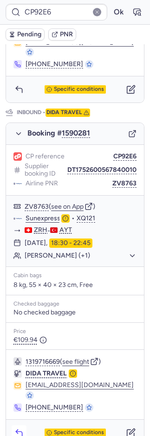
click at [17, 428] on icon "button" at bounding box center [18, 432] width 9 height 9
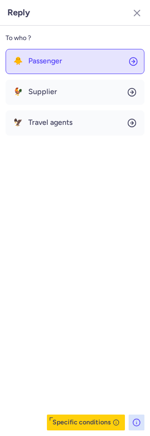
click at [61, 61] on button "🐥 Passenger" at bounding box center [75, 61] width 139 height 25
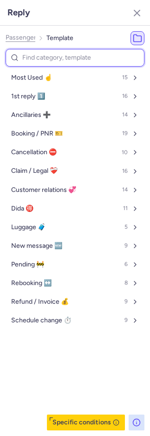
click at [39, 58] on input at bounding box center [75, 58] width 139 height 18
click at [81, 58] on input at bounding box center [75, 58] width 139 height 18
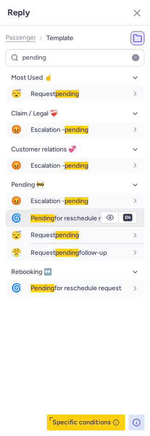
click at [58, 219] on span "Pending for reschedule request" at bounding box center [76, 218] width 91 height 8
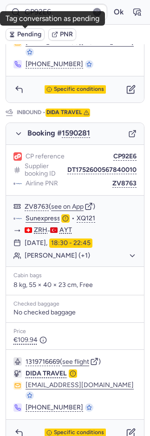
click at [40, 34] on span "Pending" at bounding box center [29, 34] width 24 height 7
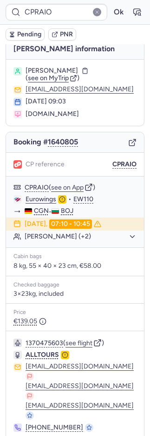
scroll to position [11, 0]
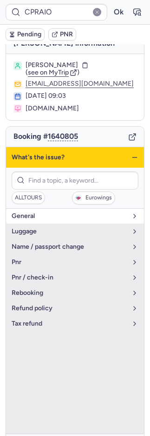
click at [29, 215] on span "general" at bounding box center [70, 215] width 116 height 7
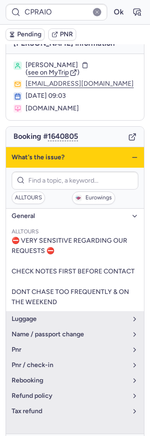
click at [29, 215] on span "general" at bounding box center [70, 215] width 116 height 7
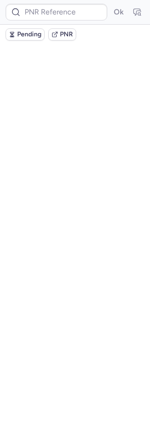
scroll to position [0, 0]
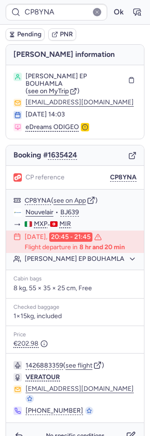
click at [66, 39] on button "PNR" at bounding box center [62, 34] width 28 height 12
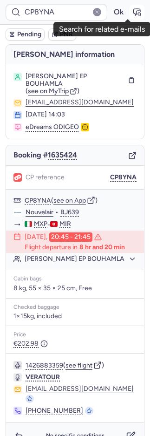
click at [138, 14] on icon "button" at bounding box center [139, 14] width 2 height 2
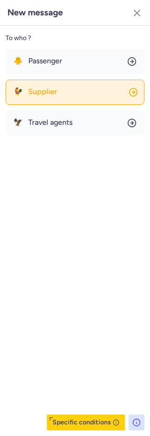
click at [44, 85] on button "🐓 Supplier" at bounding box center [75, 92] width 139 height 25
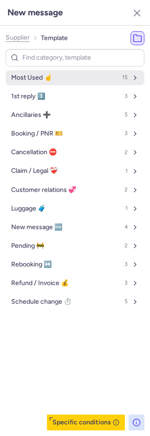
click at [46, 74] on span "Most Used ☝️" at bounding box center [31, 77] width 41 height 7
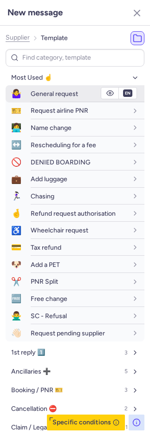
click at [47, 87] on div "General request" at bounding box center [88, 94] width 114 height 16
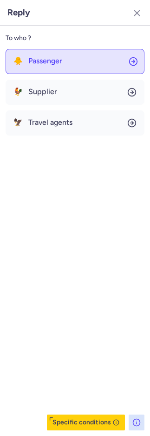
click at [34, 64] on span "Passenger" at bounding box center [45, 61] width 34 height 8
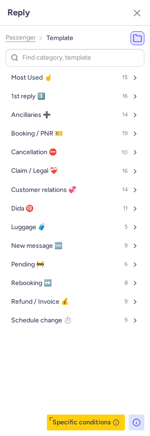
click at [36, 78] on span "Most Used ☝️" at bounding box center [31, 77] width 41 height 7
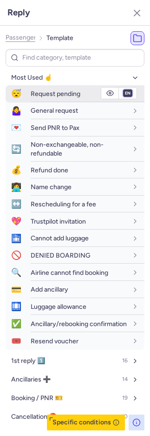
click at [124, 94] on select "fr en de nl pt es it ru" at bounding box center [128, 92] width 8 height 7
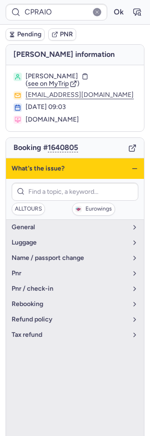
click at [25, 33] on span "Pending" at bounding box center [29, 34] width 24 height 7
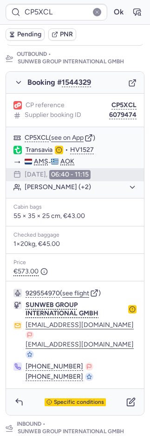
scroll to position [386, 0]
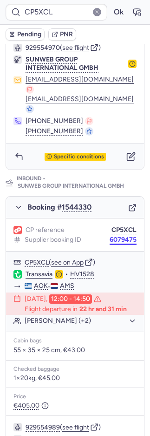
click at [115, 236] on button "6079475" at bounding box center [123, 239] width 27 height 7
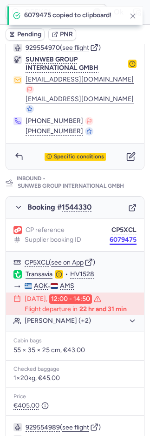
click at [115, 236] on button "6079475" at bounding box center [123, 239] width 27 height 7
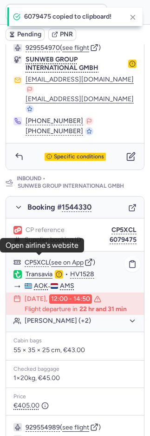
click at [46, 270] on link "Transavia" at bounding box center [39, 274] width 27 height 8
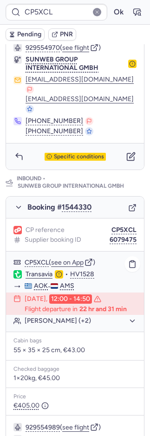
click at [28, 316] on button "Ertil MALAJ (+2)" at bounding box center [81, 320] width 112 height 8
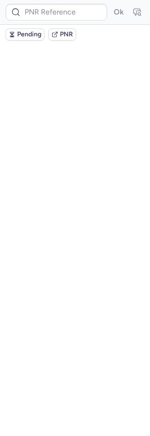
scroll to position [0, 0]
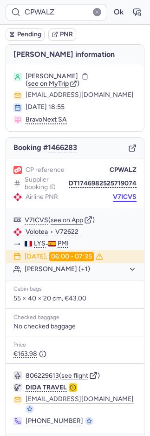
click at [113, 196] on button "V7ICVS" at bounding box center [125, 196] width 24 height 7
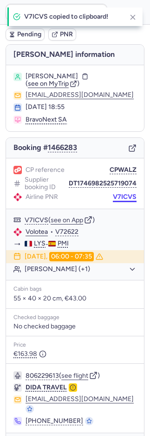
click at [113, 196] on button "V7ICVS" at bounding box center [125, 196] width 24 height 7
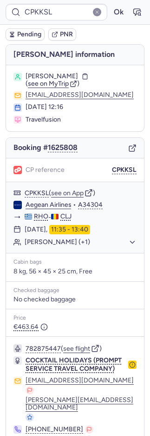
scroll to position [37, 0]
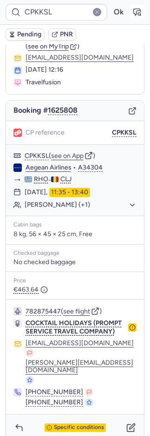
click at [133, 12] on icon "button" at bounding box center [137, 11] width 9 height 9
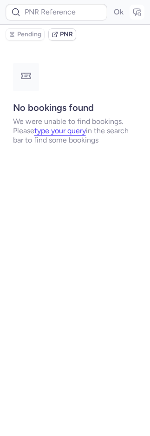
scroll to position [0, 0]
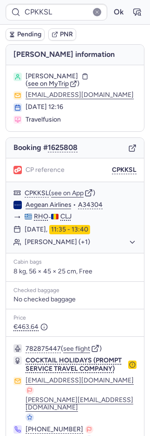
click at [20, 31] on span "Pending" at bounding box center [29, 34] width 24 height 7
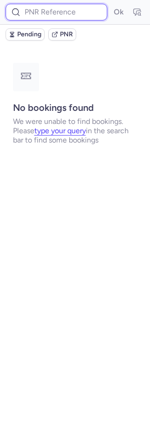
click at [67, 9] on input at bounding box center [57, 12] width 102 height 17
paste input "3643121"
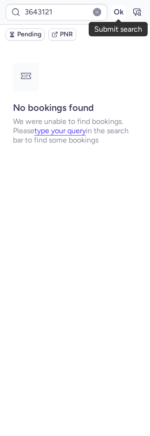
click at [118, 17] on button "Ok" at bounding box center [118, 12] width 15 height 15
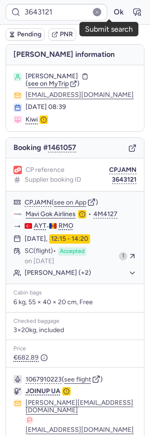
scroll to position [129, 0]
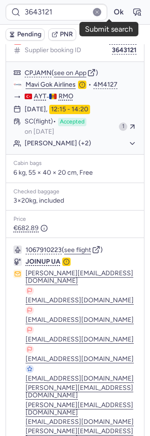
click at [82, 247] on button "see flight" at bounding box center [77, 249] width 27 height 7
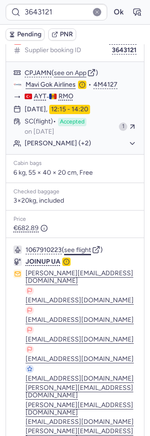
click at [82, 247] on button "see flight" at bounding box center [77, 249] width 27 height 7
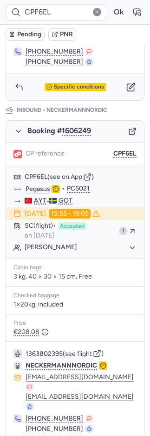
scroll to position [486, 0]
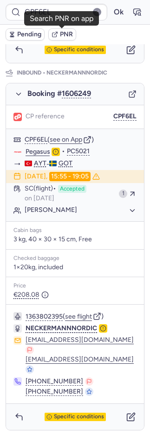
click at [72, 31] on span "PNR" at bounding box center [66, 34] width 13 height 7
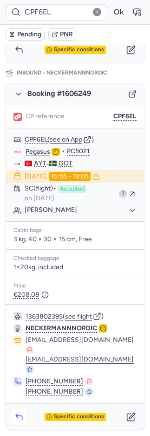
click at [16, 413] on icon "button" at bounding box center [18, 416] width 9 height 9
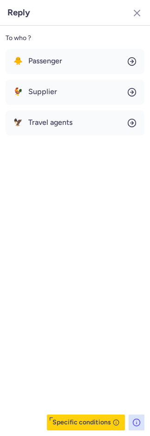
click at [82, 75] on div "🐥 Passenger 🐓 Supplier 🦅 Travel agents" at bounding box center [75, 92] width 139 height 87
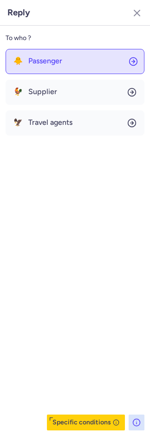
click at [83, 70] on button "🐥 Passenger" at bounding box center [75, 61] width 139 height 25
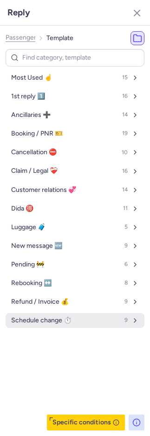
click at [50, 322] on span "Schedule change ⏱️" at bounding box center [41, 319] width 61 height 7
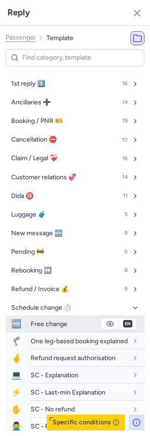
scroll to position [79, 0]
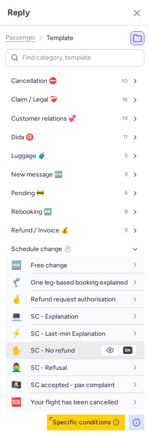
click at [48, 347] on span "SC - No refund" at bounding box center [53, 350] width 44 height 8
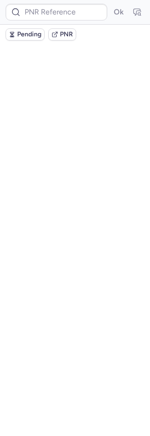
scroll to position [0, 0]
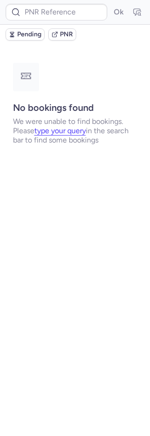
drag, startPoint x: 8, startPoint y: 33, endPoint x: 15, endPoint y: 34, distance: 6.8
click at [14, 34] on icon "button" at bounding box center [12, 34] width 7 height 7
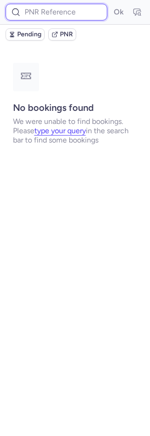
click at [64, 9] on input at bounding box center [57, 12] width 102 height 17
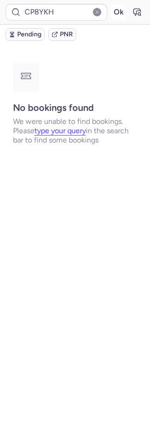
click at [116, 12] on button "Ok" at bounding box center [118, 12] width 15 height 15
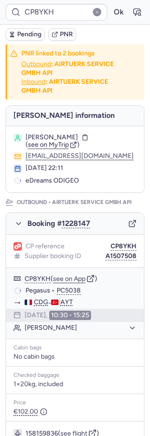
scroll to position [438, 0]
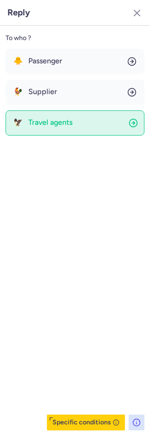
drag, startPoint x: 41, startPoint y: 59, endPoint x: 45, endPoint y: 118, distance: 59.7
click at [41, 59] on span "Passenger" at bounding box center [45, 61] width 34 height 8
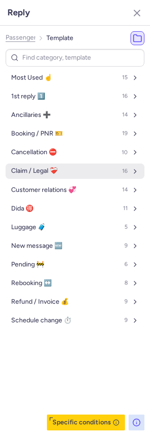
drag, startPoint x: 39, startPoint y: 93, endPoint x: 79, endPoint y: 169, distance: 85.8
click at [38, 93] on span "1st reply 1️⃣" at bounding box center [28, 96] width 34 height 7
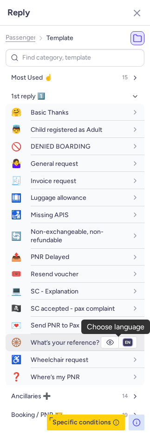
click at [124, 342] on select "fr en de nl pt es it ru" at bounding box center [128, 341] width 8 height 7
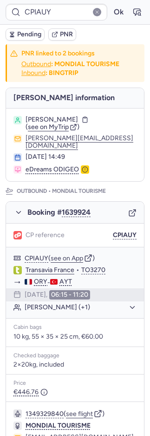
scroll to position [417, 0]
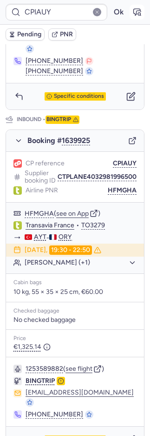
click at [138, 14] on icon "button" at bounding box center [139, 14] width 2 height 2
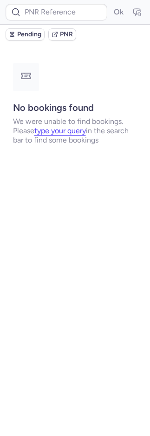
scroll to position [0, 0]
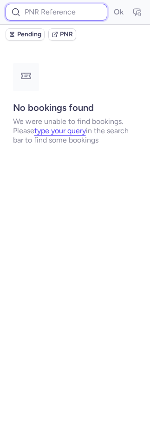
click at [29, 18] on input at bounding box center [57, 12] width 102 height 17
paste input "3701454"
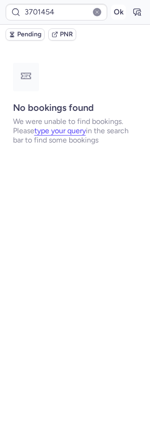
click at [117, 17] on button "Ok" at bounding box center [118, 12] width 15 height 15
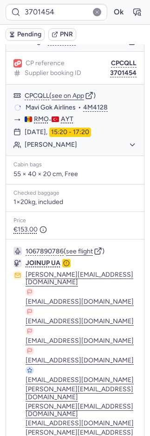
scroll to position [108, 0]
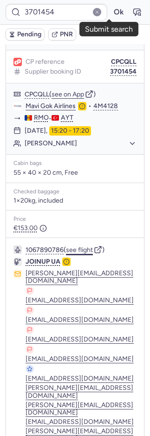
click at [80, 246] on button "see flight" at bounding box center [79, 249] width 27 height 7
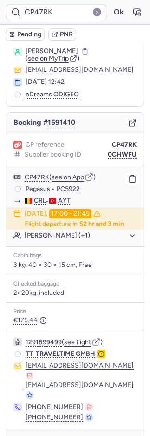
scroll to position [30, 0]
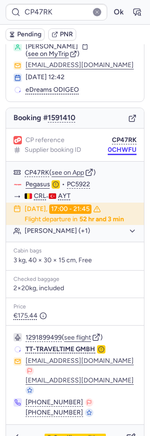
click at [116, 147] on button "0CHWFU" at bounding box center [122, 149] width 29 height 7
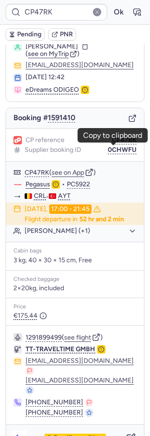
click at [25, 430] on button "button" at bounding box center [19, 437] width 15 height 15
click at [63, 64] on header "Reply" at bounding box center [75, 55] width 128 height 21
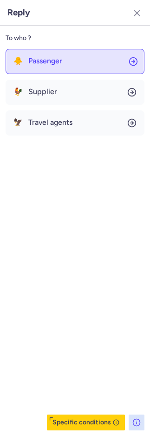
click at [59, 64] on span "Passenger" at bounding box center [45, 61] width 34 height 8
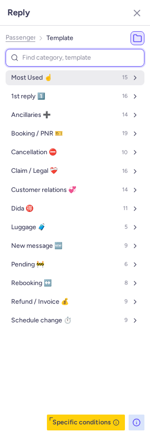
click at [55, 78] on button "Most Used ☝️ 15" at bounding box center [75, 77] width 139 height 15
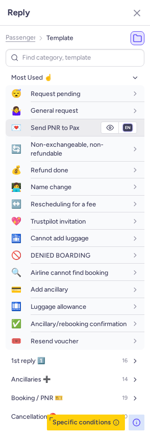
click at [124, 128] on select "fr en de nl pt es it ru" at bounding box center [128, 127] width 8 height 7
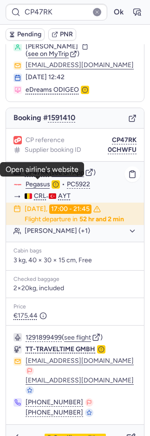
click at [40, 183] on link "Pegasus" at bounding box center [38, 184] width 25 height 8
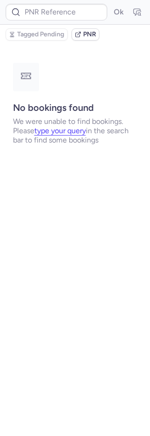
scroll to position [0, 0]
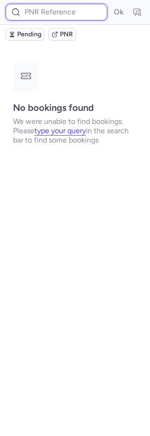
click at [66, 17] on input at bounding box center [57, 12] width 102 height 17
paste input "DT1753804802648867"
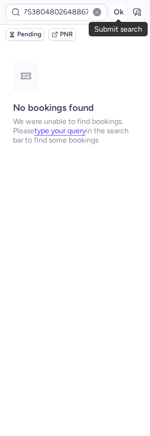
click at [120, 12] on button "Ok" at bounding box center [118, 12] width 15 height 15
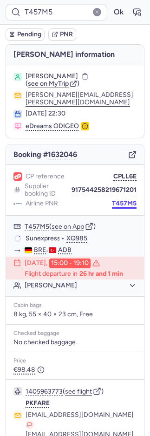
click at [116, 200] on button "T457M5" at bounding box center [124, 203] width 25 height 7
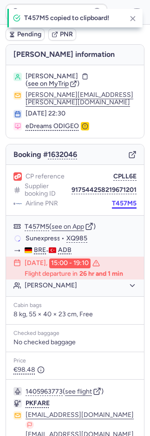
click at [116, 200] on button "T457M5" at bounding box center [124, 203] width 25 height 7
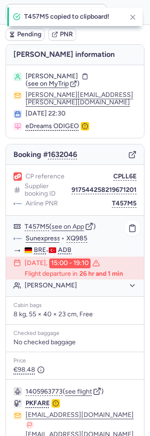
scroll to position [47, 0]
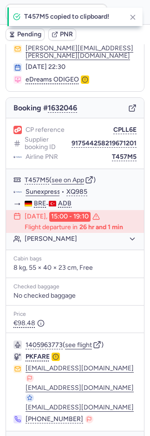
click at [23, 435] on icon "button" at bounding box center [18, 443] width 9 height 9
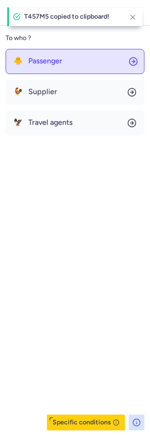
click at [54, 54] on button "🐥 Passenger" at bounding box center [75, 61] width 139 height 25
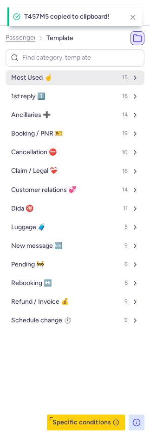
click at [57, 74] on button "Most Used ☝️ 15" at bounding box center [75, 77] width 139 height 15
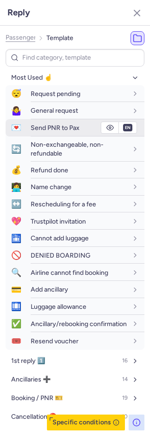
click at [54, 128] on span "Send PNR to Pax" at bounding box center [55, 128] width 49 height 8
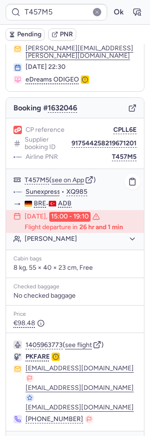
click at [48, 188] on link "Sunexpress" at bounding box center [43, 192] width 35 height 8
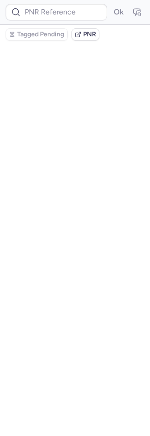
scroll to position [0, 0]
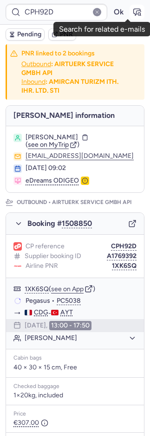
click at [133, 11] on icon "button" at bounding box center [137, 11] width 9 height 9
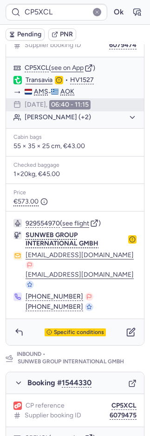
scroll to position [479, 0]
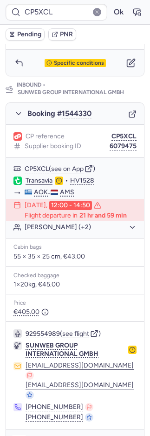
click at [19, 435] on icon "button" at bounding box center [18, 442] width 9 height 9
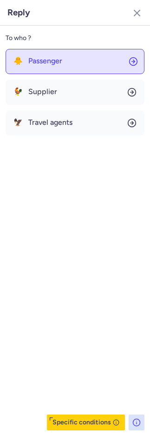
click at [41, 68] on button "🐥 Passenger" at bounding box center [75, 61] width 139 height 25
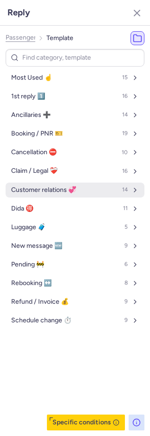
click at [35, 190] on span "Customer relations 💞" at bounding box center [43, 189] width 65 height 7
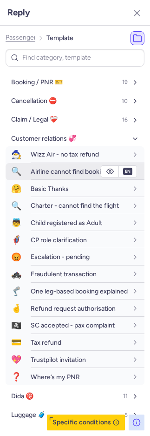
scroll to position [97, 0]
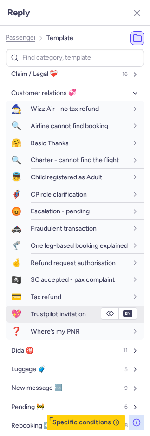
click at [49, 318] on span "Trustpilot invitation" at bounding box center [58, 314] width 55 height 8
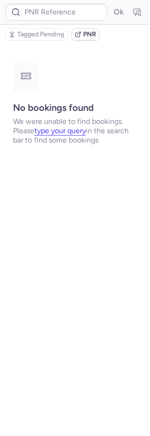
scroll to position [0, 0]
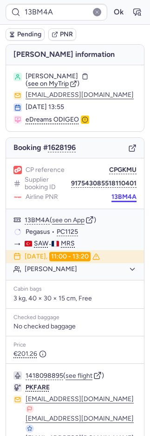
click at [115, 196] on button "13BM4A" at bounding box center [124, 196] width 25 height 7
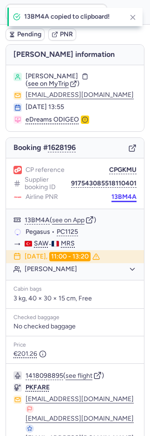
click at [115, 196] on button "13BM4A" at bounding box center [124, 196] width 25 height 7
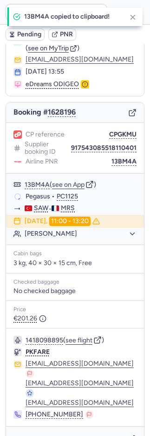
scroll to position [37, 0]
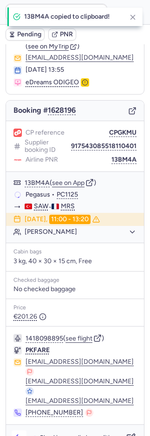
click at [20, 433] on icon "button" at bounding box center [18, 437] width 9 height 9
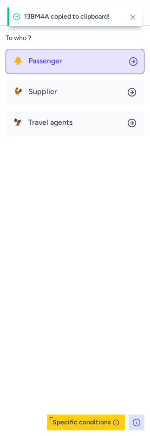
click at [54, 66] on button "🐥 Passenger" at bounding box center [75, 61] width 139 height 25
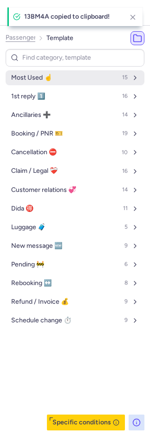
click at [54, 81] on button "Most Used ☝️ 15" at bounding box center [75, 77] width 139 height 15
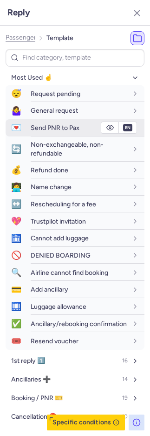
click at [48, 124] on span "Send PNR to Pax" at bounding box center [55, 128] width 49 height 8
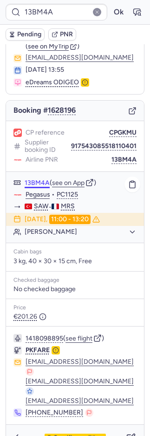
click at [36, 193] on link "Pegasus" at bounding box center [38, 194] width 25 height 8
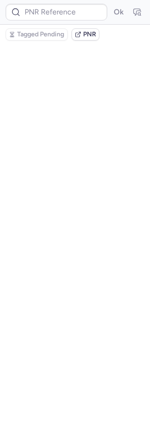
scroll to position [0, 0]
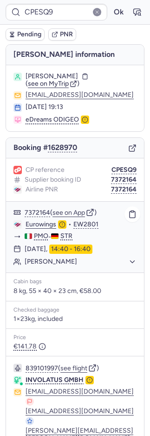
click at [49, 222] on link "Eurowings" at bounding box center [41, 224] width 31 height 8
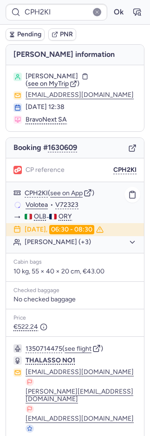
click at [53, 239] on button "Marcello ROMANO (+3)" at bounding box center [81, 242] width 112 height 8
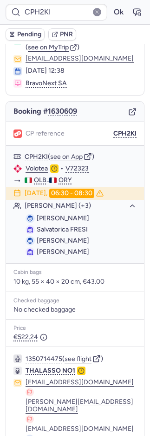
scroll to position [68, 0]
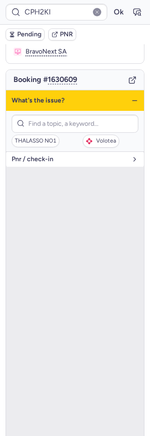
click at [28, 162] on button "pnr / check-in" at bounding box center [75, 159] width 138 height 15
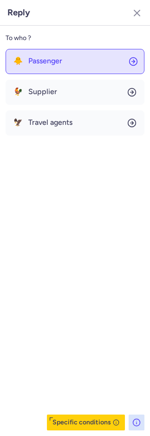
click at [44, 65] on button "🐥 Passenger" at bounding box center [75, 61] width 139 height 25
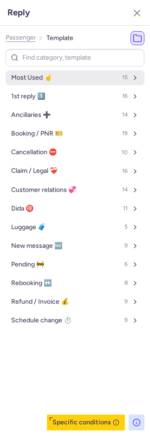
click at [44, 77] on span "Most Used ☝️" at bounding box center [31, 77] width 41 height 7
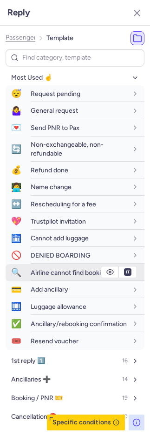
click at [55, 265] on div "Airline cannot find booking" at bounding box center [88, 272] width 114 height 16
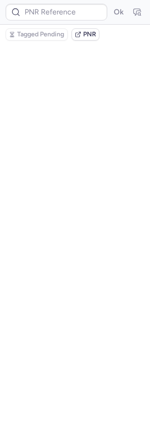
scroll to position [0, 0]
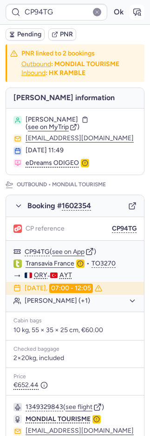
click at [133, 14] on icon "button" at bounding box center [137, 11] width 9 height 9
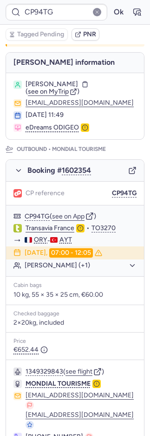
scroll to position [145, 0]
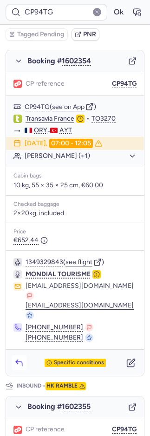
click at [21, 358] on icon "button" at bounding box center [18, 362] width 9 height 9
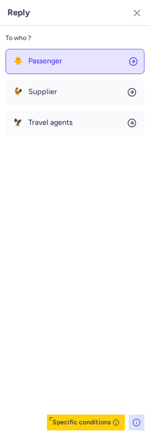
click at [37, 58] on span "Passenger" at bounding box center [45, 61] width 34 height 8
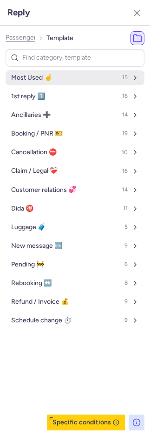
click at [38, 78] on span "Most Used ☝️" at bounding box center [31, 77] width 41 height 7
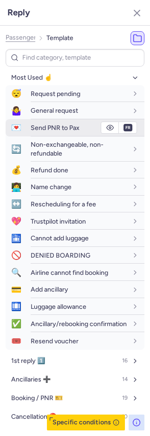
click at [59, 127] on span "Send PNR to Pax" at bounding box center [55, 128] width 49 height 8
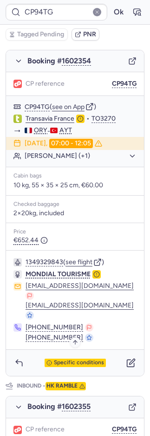
click at [65, 359] on span "Specific conditions" at bounding box center [79, 362] width 50 height 7
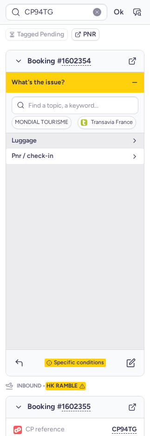
click at [34, 160] on span "pnr / check-in" at bounding box center [70, 155] width 116 height 7
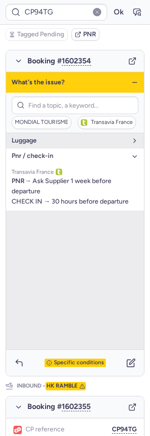
click at [34, 160] on span "pnr / check-in" at bounding box center [70, 155] width 116 height 7
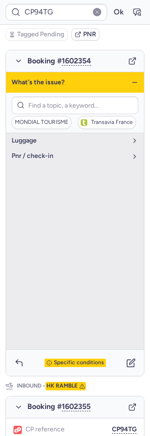
click at [79, 359] on span "Specific conditions" at bounding box center [79, 362] width 50 height 7
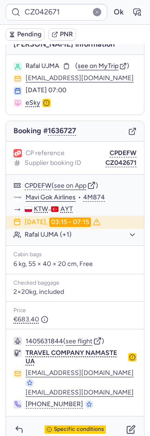
scroll to position [18, 0]
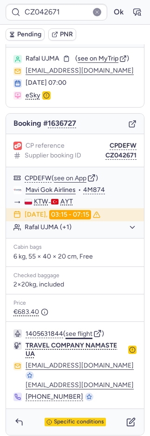
click at [88, 337] on button "see flight" at bounding box center [79, 333] width 27 height 7
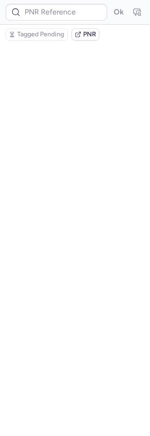
scroll to position [0, 0]
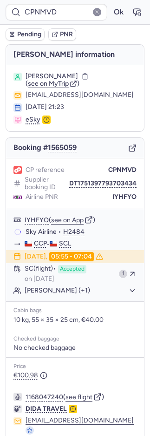
click at [67, 35] on span "PNR" at bounding box center [66, 34] width 13 height 7
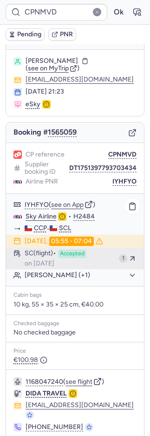
scroll to position [39, 0]
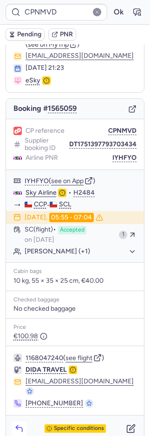
click at [16, 424] on icon "button" at bounding box center [18, 428] width 9 height 9
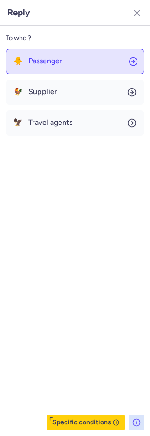
click at [43, 57] on span "Passenger" at bounding box center [45, 61] width 34 height 8
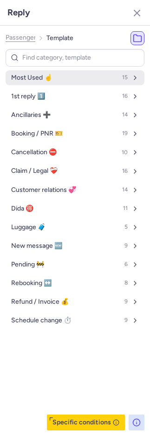
click at [49, 74] on span "Most Used ☝️" at bounding box center [31, 77] width 41 height 7
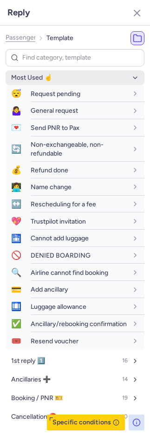
click at [50, 75] on span "Most Used ☝️" at bounding box center [31, 77] width 41 height 7
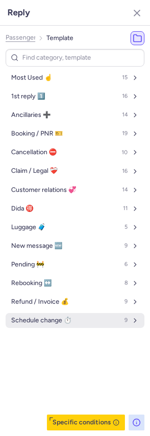
click at [43, 322] on span "Schedule change ⏱️" at bounding box center [41, 319] width 61 height 7
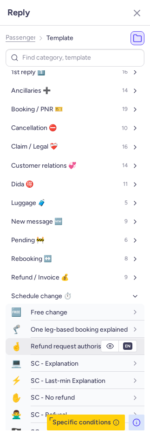
scroll to position [79, 0]
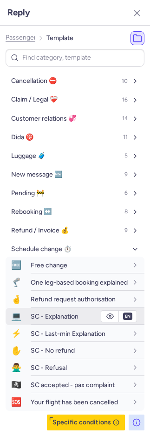
click at [41, 320] on div "SC - Explanation" at bounding box center [88, 316] width 114 height 16
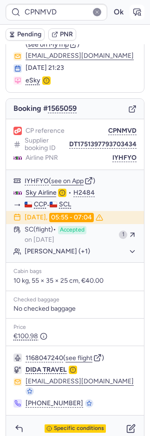
click at [133, 11] on icon "button" at bounding box center [137, 11] width 9 height 9
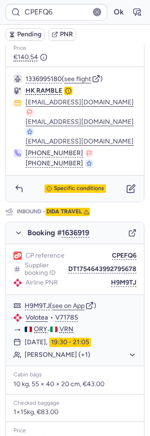
scroll to position [456, 0]
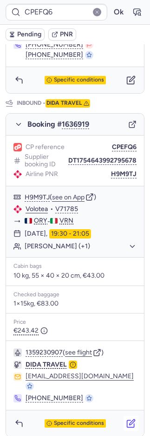
click at [127, 418] on icon "button" at bounding box center [131, 422] width 9 height 9
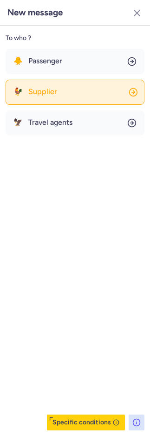
click at [49, 94] on span "Supplier" at bounding box center [42, 92] width 29 height 8
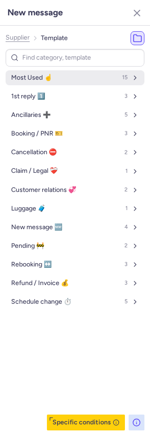
click at [43, 76] on span "Most Used ☝️" at bounding box center [31, 77] width 41 height 7
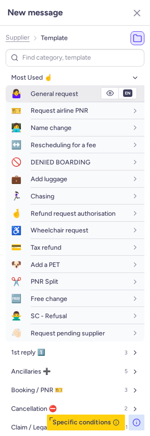
click at [43, 94] on span "General request" at bounding box center [54, 94] width 47 height 8
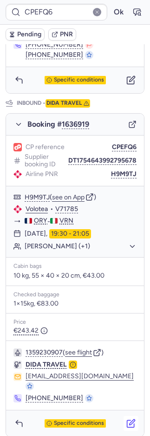
click at [127, 419] on icon "button" at bounding box center [131, 422] width 9 height 9
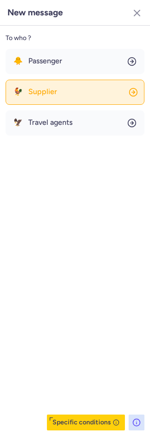
click at [59, 89] on button "🐓 Supplier" at bounding box center [75, 92] width 139 height 25
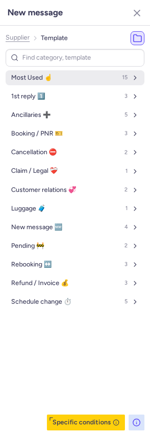
click at [53, 75] on button "Most Used ☝️ 15" at bounding box center [75, 77] width 139 height 15
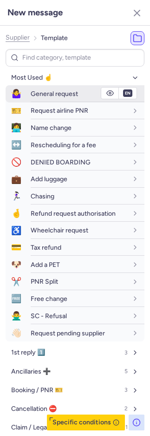
click at [62, 92] on span "General request" at bounding box center [54, 94] width 47 height 8
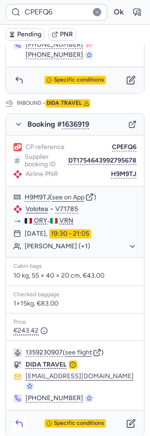
click at [16, 418] on icon "button" at bounding box center [18, 422] width 9 height 9
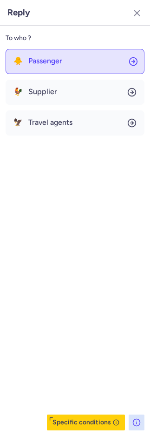
click at [31, 70] on button "🐥 Passenger" at bounding box center [75, 61] width 139 height 25
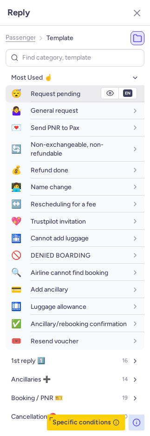
click at [34, 89] on div "Request pending" at bounding box center [79, 93] width 97 height 8
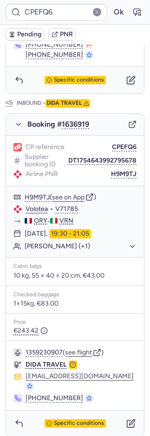
click at [20, 33] on span "Pending" at bounding box center [29, 34] width 24 height 7
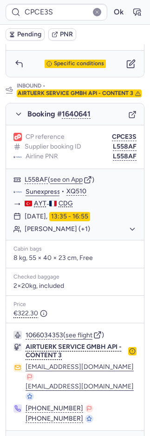
scroll to position [471, 0]
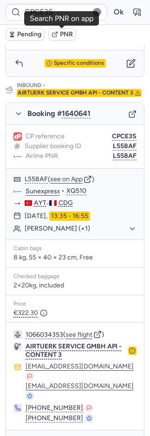
click at [70, 31] on span "PNR" at bounding box center [66, 34] width 13 height 7
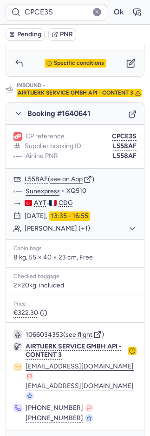
click at [120, 9] on form "CPCE3S Ok" at bounding box center [75, 12] width 139 height 17
click at [133, 8] on icon "button" at bounding box center [137, 11] width 9 height 9
click at [23, 435] on icon "button" at bounding box center [18, 442] width 9 height 9
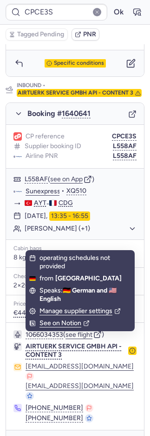
click at [53, 86] on button "🐥 Passenger" at bounding box center [75, 96] width 118 height 21
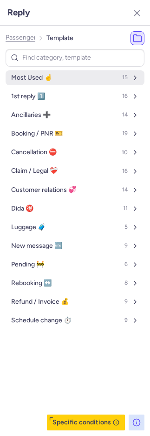
click at [52, 80] on button "Most Used ☝️ 15" at bounding box center [75, 77] width 139 height 15
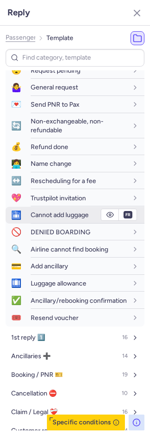
scroll to position [0, 0]
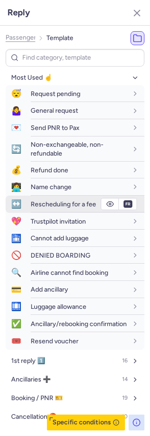
click at [56, 205] on span "Rescheduling for a fee" at bounding box center [64, 204] width 66 height 8
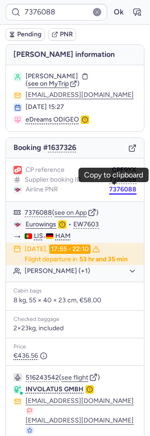
click at [109, 186] on button "7376088" at bounding box center [122, 189] width 27 height 7
click at [111, 188] on button "7376088" at bounding box center [122, 189] width 27 height 7
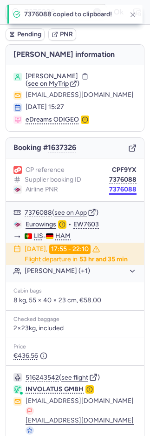
click at [111, 188] on button "7376088" at bounding box center [122, 189] width 27 height 7
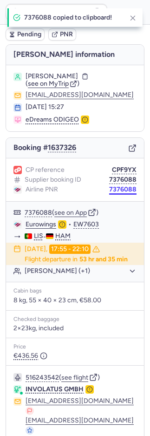
click at [111, 188] on button "7376088" at bounding box center [122, 189] width 27 height 7
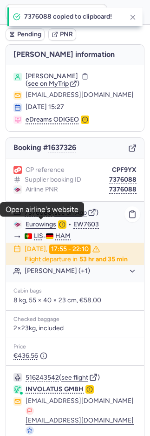
click at [44, 223] on link "Eurowings" at bounding box center [41, 224] width 31 height 8
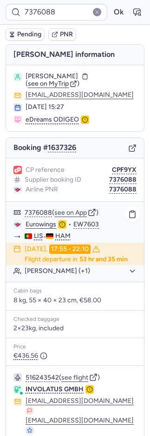
click at [80, 275] on button "Daniel KWASNIEWSKI (+1)" at bounding box center [81, 271] width 112 height 8
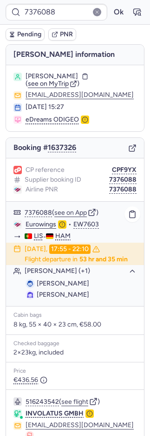
click at [77, 287] on span "Daniel KWASNIEWSKI" at bounding box center [63, 283] width 53 height 8
copy span "KWASNIEWSKI"
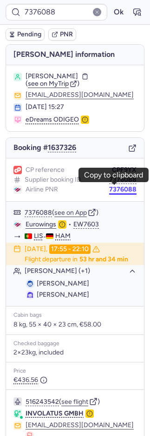
click at [109, 188] on button "7376088" at bounding box center [122, 189] width 27 height 7
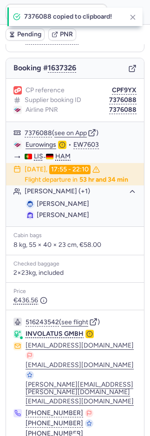
scroll to position [102, 0]
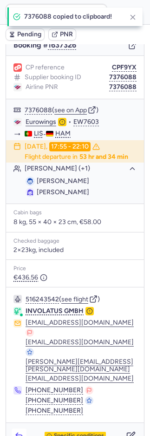
click at [16, 431] on icon "button" at bounding box center [18, 435] width 9 height 9
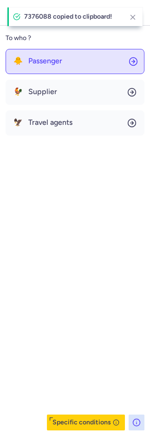
click at [37, 68] on button "🐥 Passenger" at bounding box center [75, 61] width 139 height 25
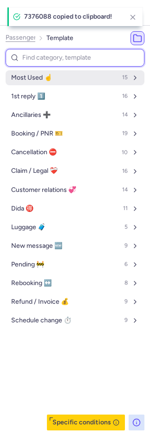
click at [44, 78] on span "Most Used ☝️" at bounding box center [31, 77] width 41 height 7
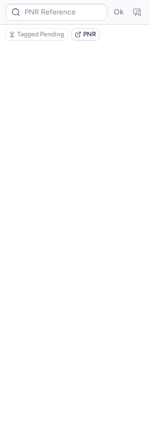
scroll to position [0, 0]
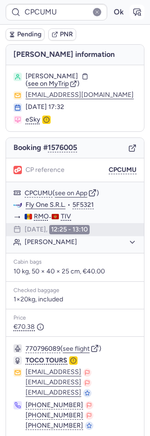
click at [133, 11] on icon "button" at bounding box center [137, 11] width 9 height 9
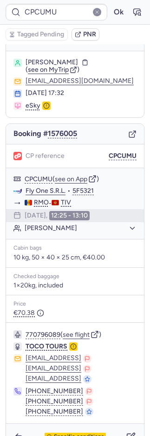
scroll to position [31, 0]
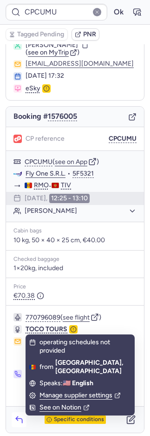
click at [23, 420] on icon "button" at bounding box center [18, 419] width 9 height 9
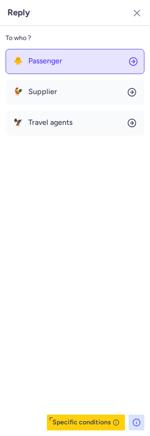
click at [41, 59] on span "Passenger" at bounding box center [45, 61] width 34 height 8
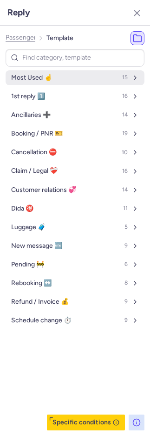
click at [42, 80] on span "Most Used ☝️" at bounding box center [31, 77] width 41 height 7
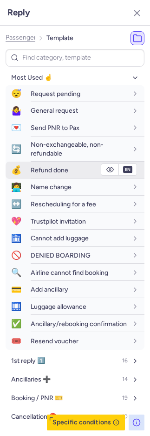
click at [52, 169] on span "Refund done" at bounding box center [50, 170] width 38 height 8
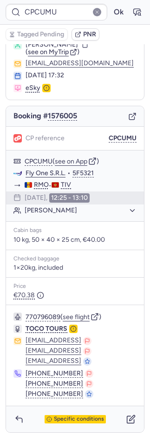
click at [91, 32] on span "PNR" at bounding box center [89, 34] width 13 height 7
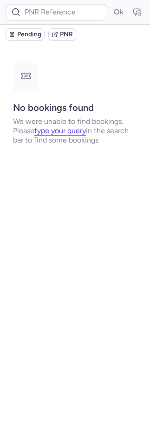
scroll to position [0, 0]
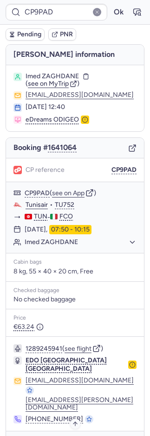
click at [73, 435] on div "Specific conditions" at bounding box center [75, 444] width 61 height 8
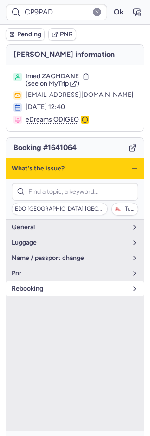
click at [57, 289] on span "rebooking" at bounding box center [70, 288] width 116 height 7
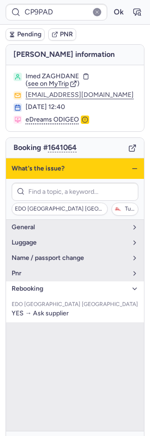
click at [39, 288] on span "rebooking" at bounding box center [70, 288] width 116 height 7
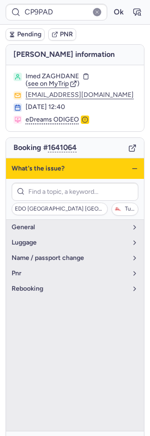
click at [65, 431] on div "Specific conditions" at bounding box center [75, 444] width 138 height 26
drag, startPoint x: 67, startPoint y: 422, endPoint x: 69, endPoint y: 428, distance: 7.1
click at [69, 431] on div "Specific conditions" at bounding box center [75, 444] width 138 height 26
click at [64, 435] on span "Specific conditions" at bounding box center [79, 444] width 50 height 7
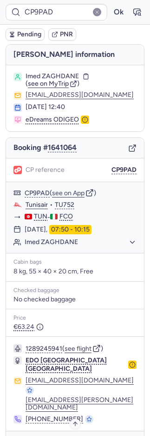
click at [73, 435] on span "Specific conditions" at bounding box center [79, 444] width 50 height 7
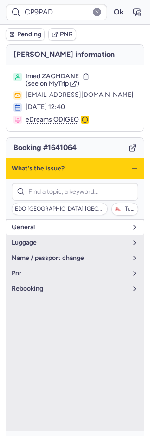
click at [55, 227] on span "general" at bounding box center [70, 226] width 116 height 7
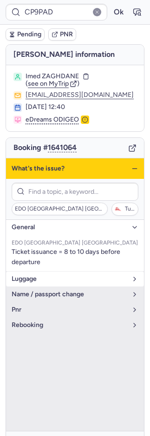
click at [58, 281] on button "luggage" at bounding box center [75, 278] width 138 height 15
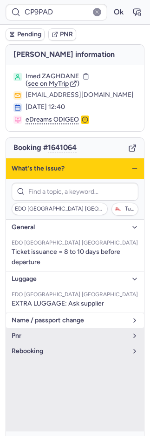
click at [61, 320] on span "name / passport change" at bounding box center [70, 319] width 116 height 7
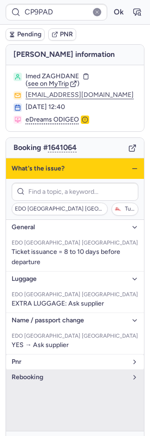
click at [34, 364] on button "pnr" at bounding box center [75, 361] width 138 height 15
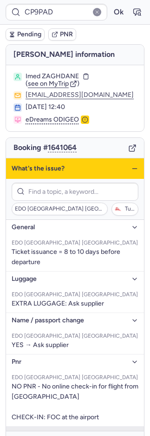
click at [21, 435] on icon "button" at bounding box center [18, 443] width 9 height 9
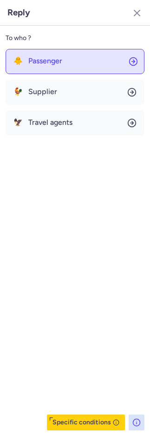
click at [38, 61] on span "Passenger" at bounding box center [45, 61] width 34 height 8
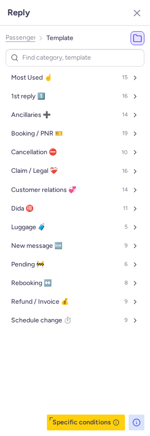
click at [44, 73] on button "Most Used ☝️ 15" at bounding box center [75, 77] width 139 height 15
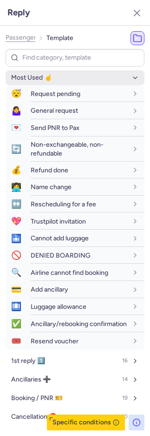
click at [45, 74] on span "Most Used ☝️" at bounding box center [31, 77] width 41 height 7
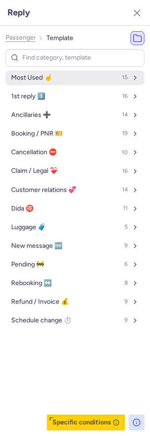
click at [45, 74] on span "Most Used ☝️" at bounding box center [31, 77] width 41 height 7
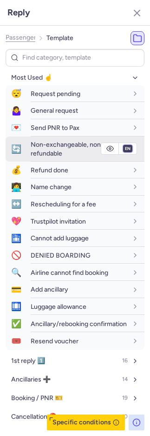
click at [124, 147] on select "fr en de nl pt es it ru" at bounding box center [128, 148] width 8 height 7
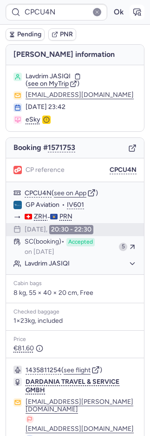
click at [133, 13] on icon "button" at bounding box center [137, 11] width 9 height 9
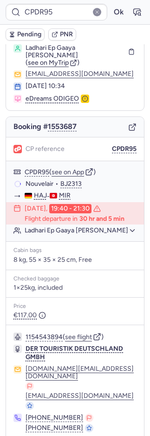
scroll to position [29, 0]
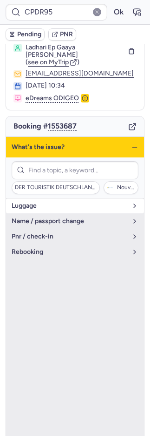
click at [51, 202] on span "luggage" at bounding box center [70, 205] width 116 height 7
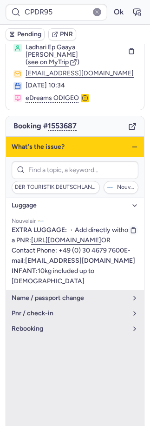
click at [130, 227] on icon "button" at bounding box center [133, 230] width 7 height 7
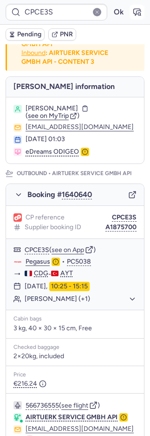
click at [130, 5] on button "button" at bounding box center [137, 12] width 15 height 15
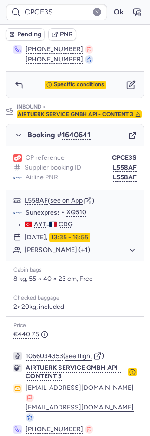
scroll to position [471, 0]
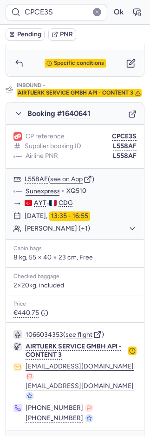
click at [20, 435] on icon "button" at bounding box center [18, 442] width 9 height 9
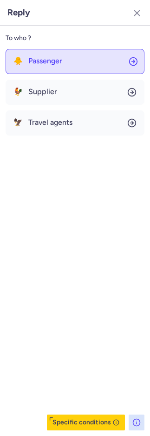
click at [43, 58] on button "🐥 Passenger" at bounding box center [75, 61] width 139 height 25
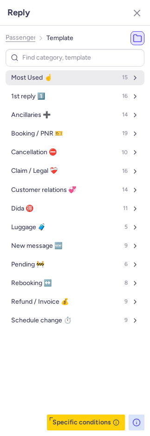
click at [52, 79] on span "Most Used ☝️" at bounding box center [31, 77] width 41 height 7
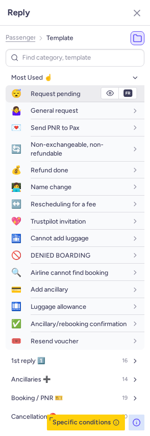
click at [61, 96] on span "Request pending" at bounding box center [56, 94] width 50 height 8
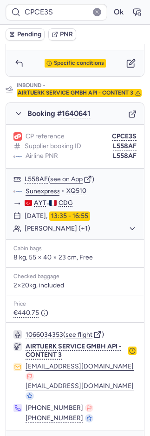
click at [13, 31] on icon "button" at bounding box center [12, 34] width 7 height 7
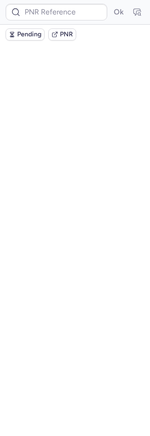
scroll to position [0, 0]
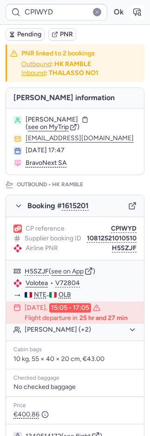
click at [134, 11] on icon "button" at bounding box center [137, 12] width 7 height 7
click at [29, 31] on span "Pending" at bounding box center [29, 34] width 24 height 7
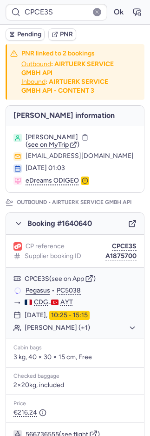
click at [30, 34] on span "Pending" at bounding box center [29, 34] width 24 height 7
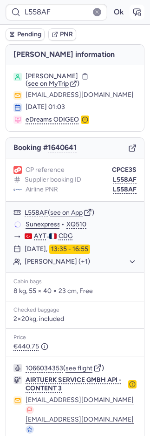
click at [133, 13] on icon "button" at bounding box center [137, 11] width 9 height 9
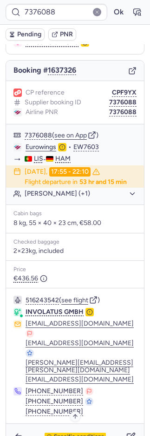
scroll to position [78, 0]
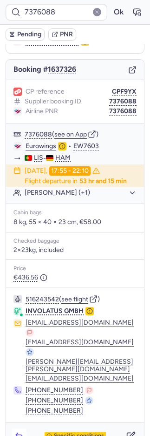
click at [16, 431] on icon "button" at bounding box center [18, 435] width 9 height 9
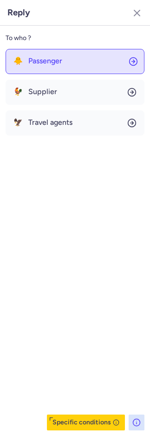
click at [80, 67] on button "🐥 Passenger" at bounding box center [75, 61] width 139 height 25
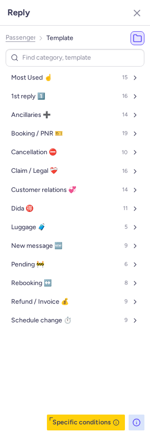
click at [76, 77] on button "Most Used ☝️ 15" at bounding box center [75, 77] width 139 height 15
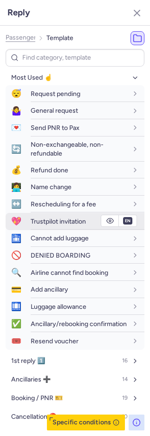
click at [54, 226] on div "Trustpilot invitation" at bounding box center [88, 221] width 114 height 16
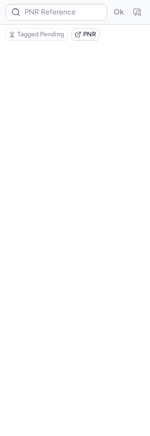
scroll to position [0, 0]
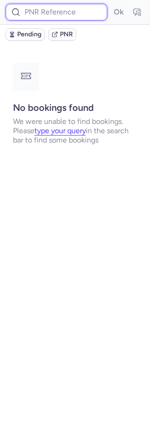
click at [81, 14] on input at bounding box center [57, 12] width 102 height 17
paste input "3793920"
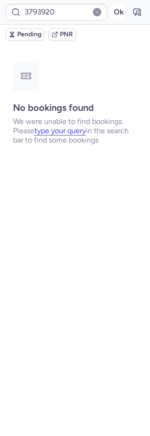
click at [117, 13] on button "Ok" at bounding box center [118, 12] width 15 height 15
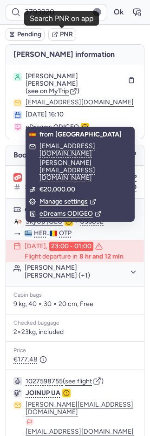
click at [65, 36] on span "PNR" at bounding box center [66, 34] width 13 height 7
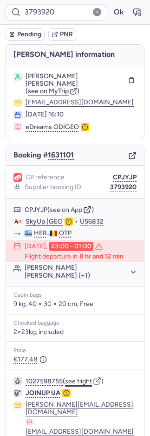
click at [87, 377] on button "see flight" at bounding box center [78, 380] width 27 height 7
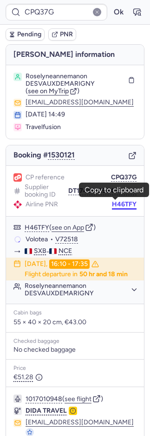
click at [112, 202] on button "H46TFY" at bounding box center [124, 204] width 25 height 7
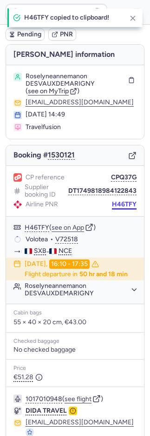
click at [112, 202] on button "H46TFY" at bounding box center [124, 204] width 25 height 7
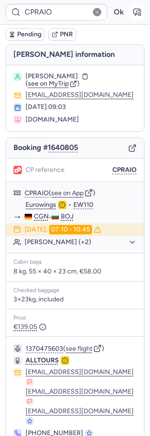
click at [134, 11] on icon "button" at bounding box center [137, 12] width 7 height 7
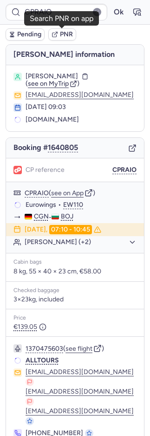
click at [67, 35] on span "PNR" at bounding box center [66, 34] width 13 height 7
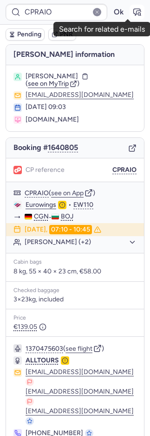
click at [133, 13] on icon "button" at bounding box center [137, 11] width 9 height 9
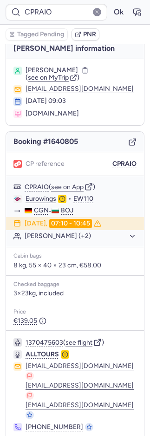
scroll to position [11, 0]
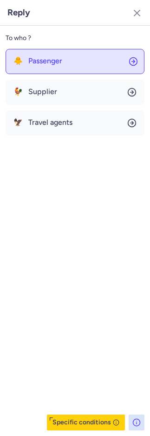
click at [36, 54] on button "🐥 Passenger" at bounding box center [75, 61] width 139 height 25
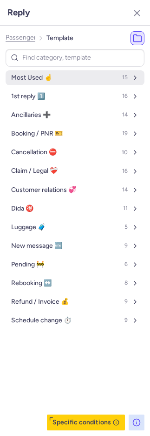
click at [42, 74] on span "Most Used ☝️" at bounding box center [31, 77] width 41 height 7
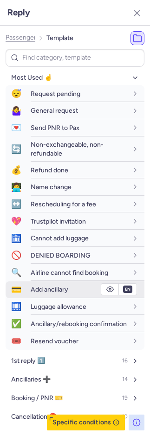
click at [53, 287] on span "Add ancillary" at bounding box center [50, 289] width 38 height 8
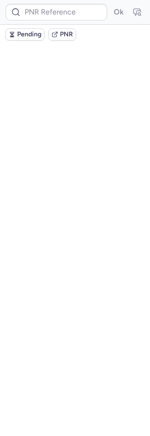
scroll to position [0, 0]
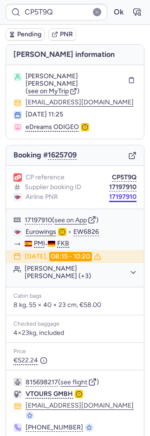
click at [123, 193] on button "17197910" at bounding box center [122, 196] width 27 height 7
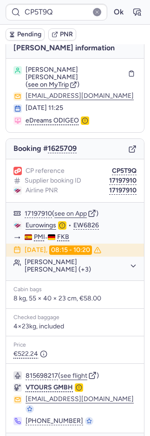
scroll to position [17, 0]
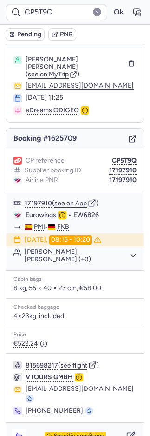
click at [21, 431] on icon "button" at bounding box center [18, 435] width 9 height 9
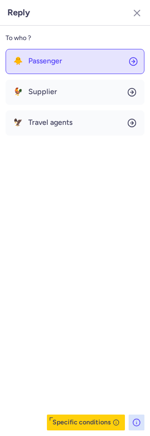
click at [49, 59] on span "Passenger" at bounding box center [45, 61] width 34 height 8
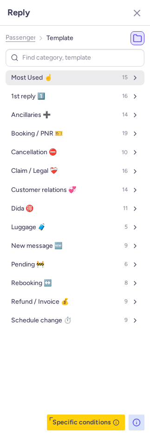
click at [49, 78] on span "Most Used ☝️" at bounding box center [31, 77] width 41 height 7
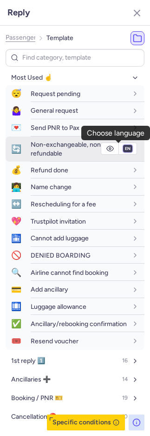
click at [124, 146] on select "fr en de nl pt es it ru" at bounding box center [128, 148] width 8 height 7
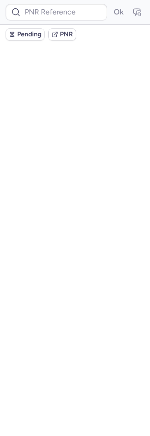
scroll to position [0, 0]
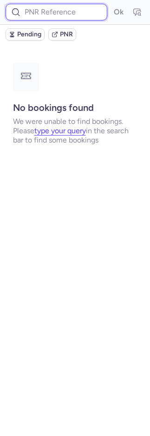
click at [56, 7] on input at bounding box center [57, 12] width 102 height 17
paste input "CPWUMC"
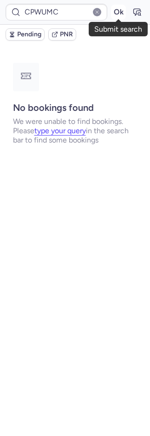
click at [120, 13] on button "Ok" at bounding box center [118, 12] width 15 height 15
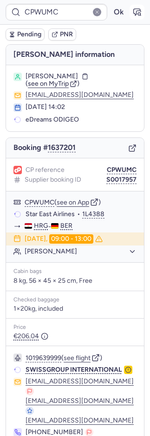
click at [134, 9] on icon "button" at bounding box center [137, 12] width 7 height 7
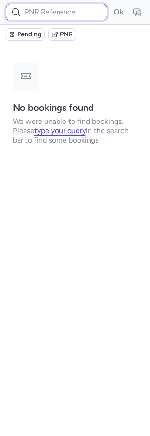
drag, startPoint x: 64, startPoint y: 10, endPoint x: 77, endPoint y: 13, distance: 13.4
click at [65, 11] on input at bounding box center [57, 12] width 102 height 17
paste input "CPWUMC"
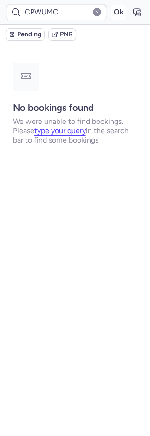
click at [114, 11] on button "Ok" at bounding box center [118, 12] width 15 height 15
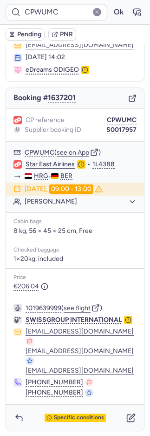
scroll to position [50, 0]
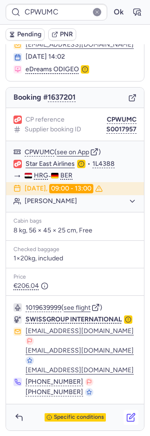
click at [128, 418] on icon "button" at bounding box center [131, 417] width 7 height 7
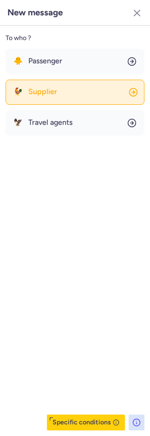
click at [60, 99] on button "🐓 Supplier" at bounding box center [75, 92] width 139 height 25
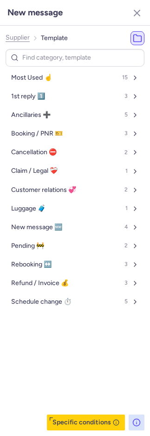
click at [21, 34] on span "Supplier" at bounding box center [18, 37] width 24 height 7
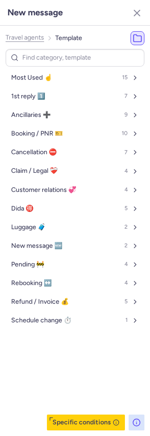
click at [21, 34] on span "Travel agents" at bounding box center [25, 37] width 39 height 7
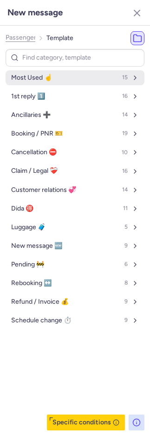
click at [33, 81] on span "Most Used ☝️" at bounding box center [31, 77] width 41 height 7
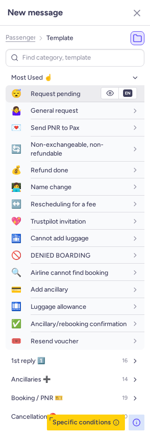
click at [40, 93] on span "Request pending" at bounding box center [56, 94] width 50 height 8
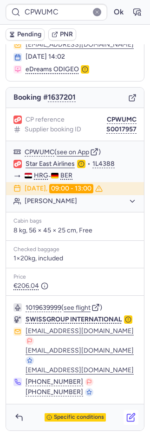
click at [127, 412] on icon "button" at bounding box center [131, 416] width 9 height 9
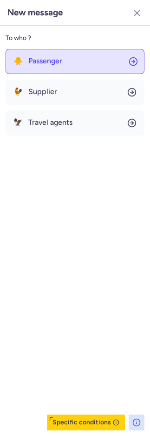
click at [47, 63] on span "Passenger" at bounding box center [45, 61] width 34 height 8
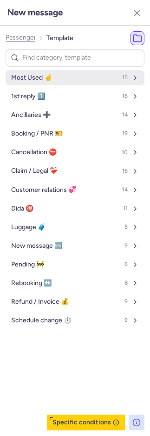
click at [47, 74] on span "Most Used ☝️" at bounding box center [31, 77] width 41 height 7
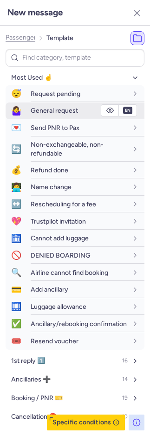
click at [39, 108] on span "General request" at bounding box center [54, 111] width 47 height 8
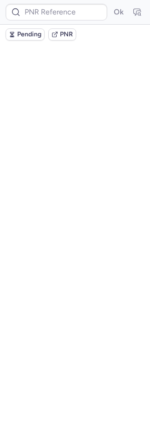
scroll to position [0, 0]
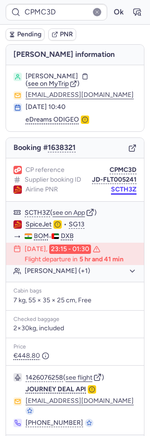
click at [114, 188] on button "SCTH3Z" at bounding box center [124, 189] width 26 height 7
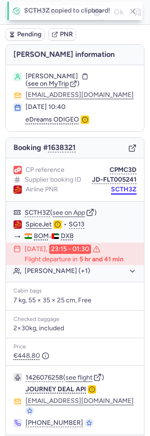
click at [114, 188] on button "SCTH3Z" at bounding box center [124, 189] width 26 height 7
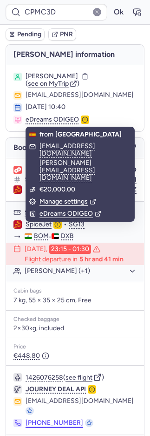
scroll to position [20, 0]
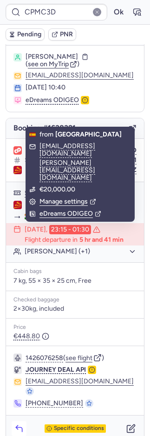
click at [20, 427] on icon "button" at bounding box center [19, 429] width 6 height 4
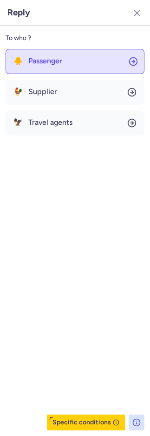
click at [56, 63] on span "Passenger" at bounding box center [45, 61] width 34 height 8
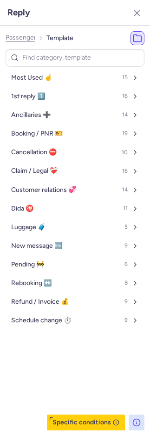
click at [53, 72] on button "Most Used ☝️ 15" at bounding box center [75, 77] width 139 height 15
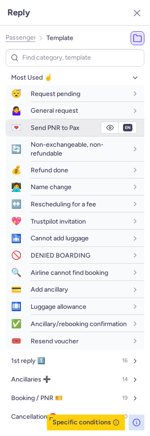
click at [46, 124] on span "Send PNR to Pax" at bounding box center [55, 128] width 49 height 8
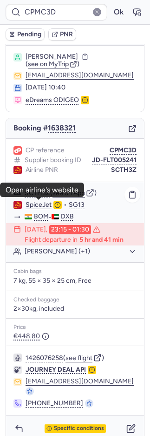
click at [35, 203] on link "SpiceJet" at bounding box center [39, 205] width 26 height 8
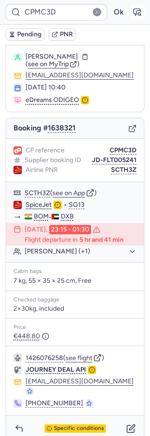
click at [138, 13] on icon "button" at bounding box center [139, 14] width 2 height 2
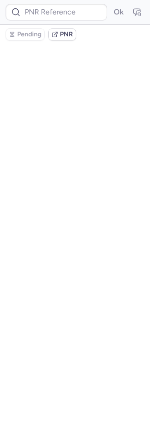
scroll to position [0, 0]
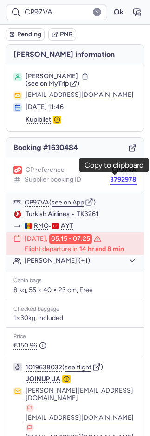
click at [121, 178] on button "3792978" at bounding box center [123, 179] width 27 height 7
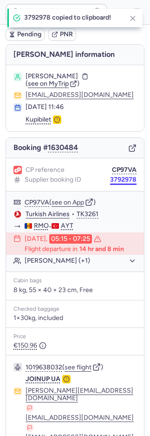
click at [121, 178] on button "3792978" at bounding box center [123, 179] width 27 height 7
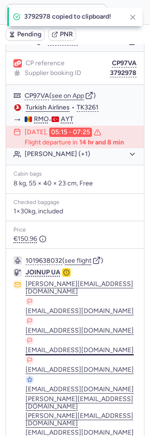
scroll to position [117, 0]
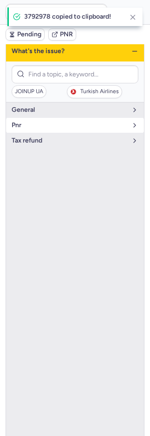
click at [36, 122] on span "pnr" at bounding box center [70, 124] width 116 height 7
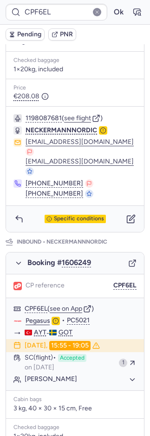
scroll to position [486, 0]
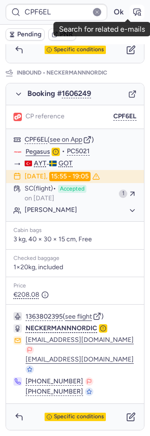
click at [133, 12] on icon "button" at bounding box center [137, 11] width 9 height 9
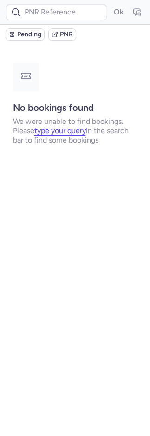
scroll to position [0, 0]
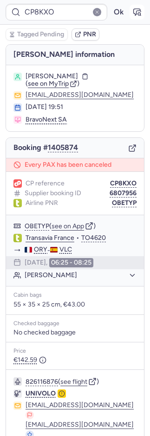
click at [133, 12] on icon "button" at bounding box center [137, 11] width 9 height 9
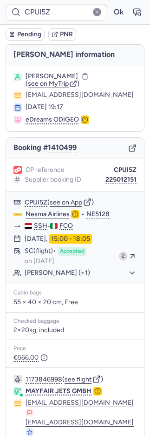
scroll to position [33, 0]
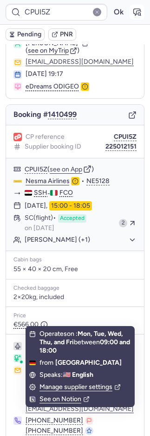
click at [130, 19] on button "button" at bounding box center [137, 12] width 15 height 15
click at [133, 15] on icon "button" at bounding box center [137, 11] width 9 height 9
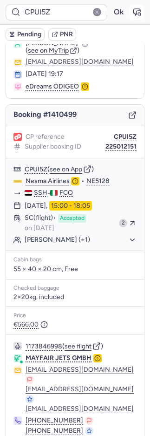
scroll to position [71, 0]
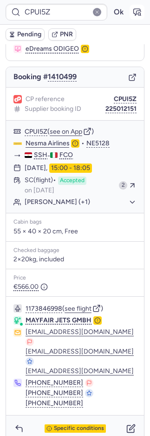
click at [133, 14] on icon "button" at bounding box center [137, 11] width 9 height 9
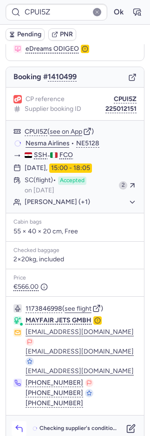
click at [20, 424] on icon "button" at bounding box center [18, 428] width 9 height 9
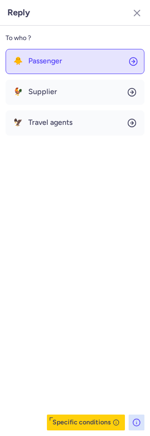
click at [70, 62] on button "🐥 Passenger" at bounding box center [75, 61] width 139 height 25
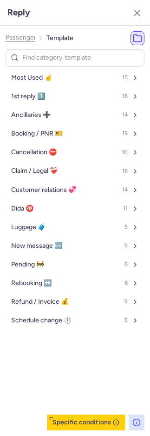
click at [70, 73] on button "Most Used ☝️ 15" at bounding box center [75, 77] width 139 height 15
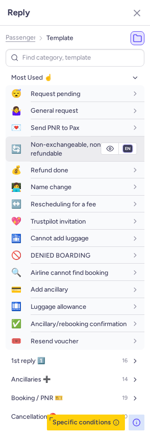
click at [124, 148] on select "fr en de nl pt es it ru" at bounding box center [128, 148] width 8 height 7
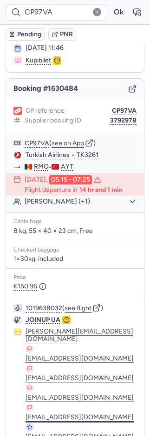
scroll to position [117, 0]
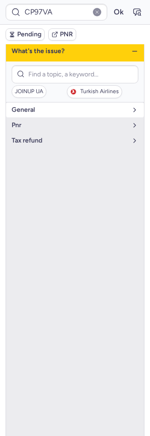
click at [47, 111] on span "general" at bounding box center [70, 109] width 116 height 7
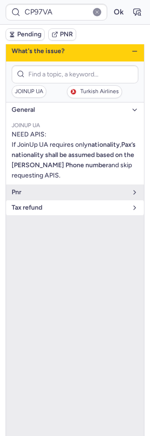
click at [49, 205] on span "tax refund" at bounding box center [70, 207] width 116 height 7
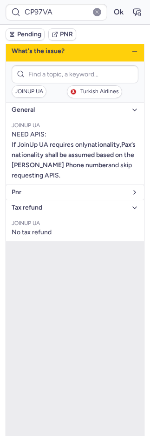
click at [49, 193] on span "pnr" at bounding box center [70, 191] width 116 height 7
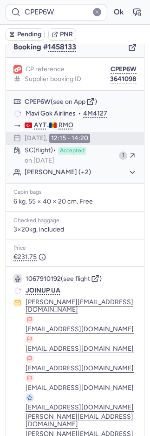
scroll to position [99, 0]
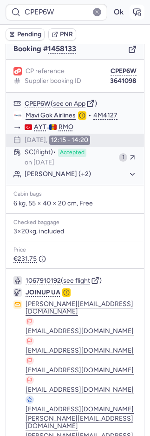
click at [138, 13] on icon "button" at bounding box center [139, 14] width 2 height 2
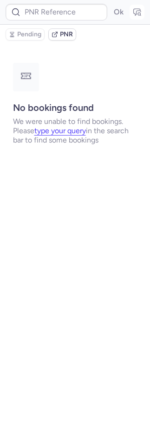
scroll to position [0, 0]
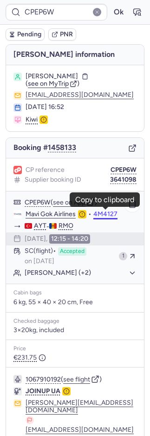
click at [106, 212] on button "4M4127" at bounding box center [106, 213] width 24 height 7
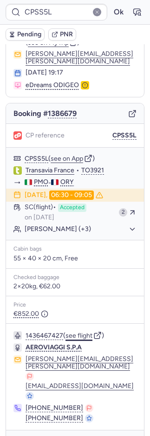
scroll to position [42, 0]
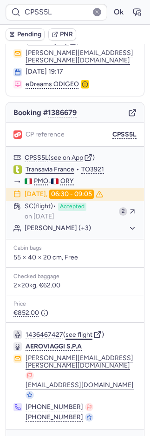
click at [78, 331] on button "see flight" at bounding box center [79, 334] width 27 height 7
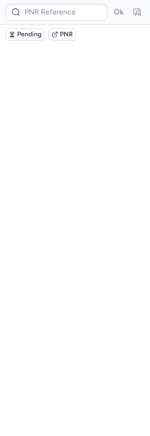
scroll to position [0, 0]
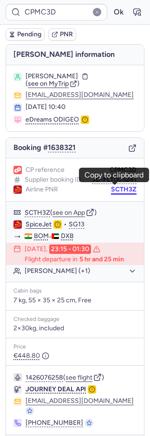
click at [114, 191] on button "SCTH3Z" at bounding box center [124, 189] width 26 height 7
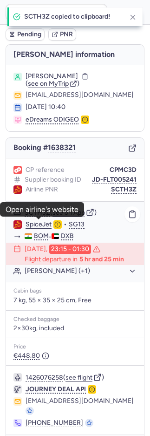
click at [37, 222] on link "SpiceJet" at bounding box center [39, 224] width 26 height 8
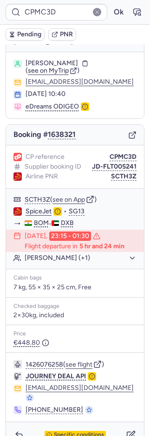
scroll to position [20, 0]
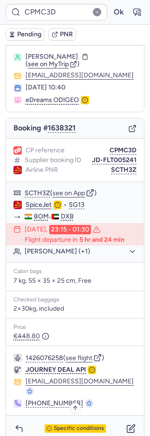
click at [74, 425] on span "Specific conditions" at bounding box center [79, 428] width 50 height 7
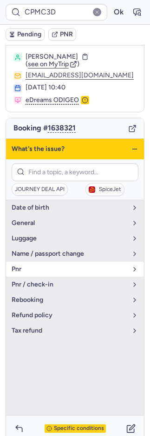
click at [35, 265] on span "pnr" at bounding box center [70, 268] width 116 height 7
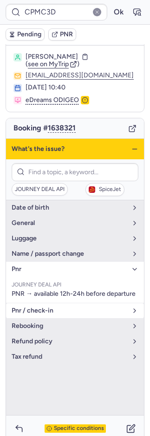
click at [47, 314] on span "pnr / check-in" at bounding box center [70, 310] width 116 height 7
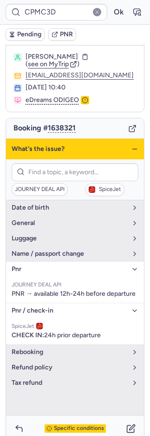
click at [74, 425] on span "Specific conditions" at bounding box center [79, 428] width 50 height 7
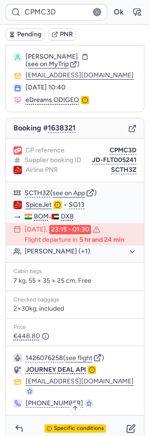
click at [74, 425] on span "Specific conditions" at bounding box center [79, 428] width 50 height 7
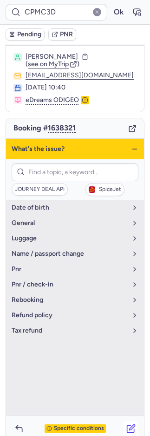
click at [124, 421] on button "button" at bounding box center [131, 428] width 15 height 15
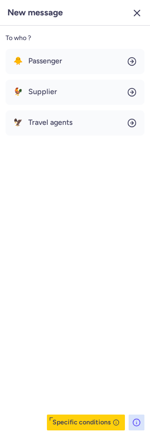
click at [132, 11] on icon "button" at bounding box center [137, 12] width 11 height 11
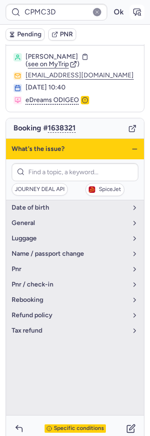
click at [133, 15] on icon "button" at bounding box center [137, 11] width 9 height 9
click at [127, 424] on icon "button" at bounding box center [131, 428] width 9 height 9
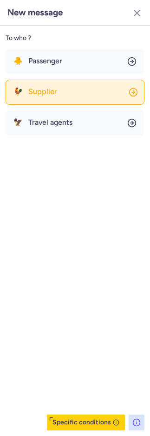
click at [63, 93] on button "🐓 Supplier" at bounding box center [75, 92] width 139 height 25
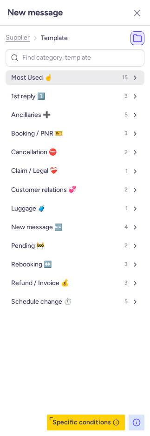
click at [67, 73] on button "Most Used ☝️ 15" at bounding box center [75, 77] width 139 height 15
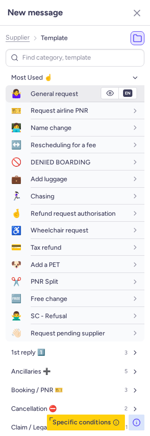
click at [57, 91] on span "General request" at bounding box center [54, 94] width 47 height 8
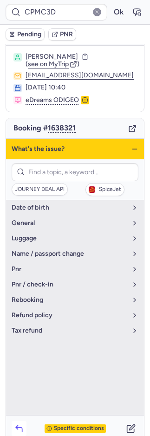
click at [20, 427] on icon "button" at bounding box center [19, 429] width 6 height 4
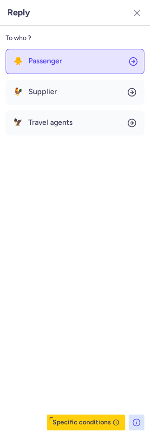
click at [67, 58] on button "🐥 Passenger" at bounding box center [75, 61] width 139 height 25
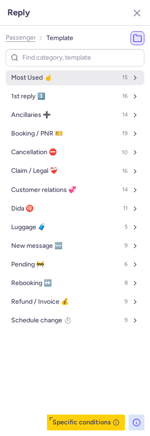
click at [64, 75] on button "Most Used ☝️ 15" at bounding box center [75, 77] width 139 height 15
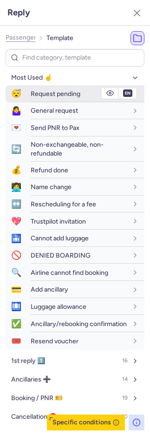
click at [65, 91] on span "Request pending" at bounding box center [56, 94] width 50 height 8
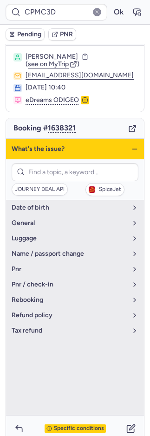
click at [33, 34] on span "Pending" at bounding box center [29, 34] width 24 height 7
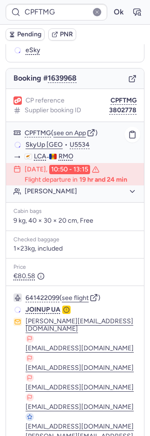
scroll to position [127, 0]
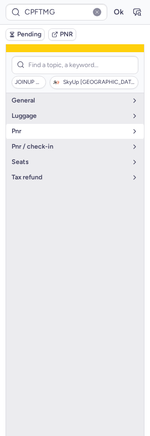
click at [60, 134] on button "pnr" at bounding box center [75, 131] width 138 height 15
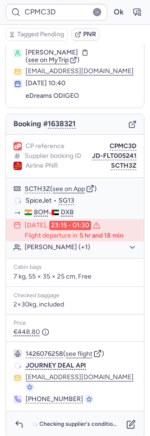
scroll to position [20, 0]
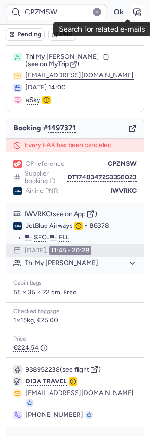
click at [134, 9] on icon "button" at bounding box center [137, 12] width 7 height 7
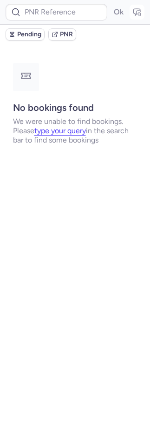
scroll to position [0, 0]
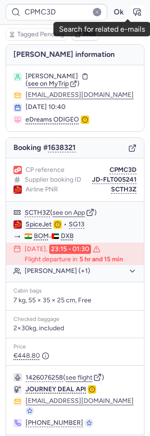
click at [133, 13] on icon "button" at bounding box center [137, 11] width 9 height 9
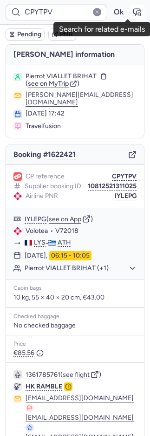
click at [134, 14] on icon "button" at bounding box center [137, 12] width 7 height 7
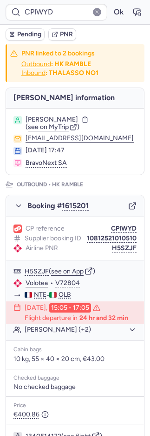
scroll to position [241, 0]
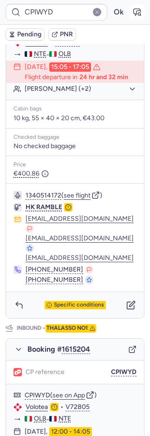
click at [133, 12] on icon "button" at bounding box center [137, 11] width 9 height 9
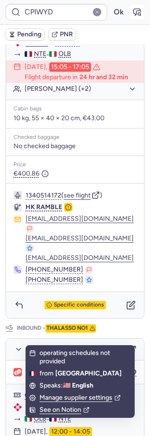
click at [133, 13] on icon "button" at bounding box center [137, 11] width 9 height 9
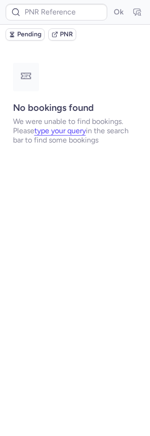
scroll to position [0, 0]
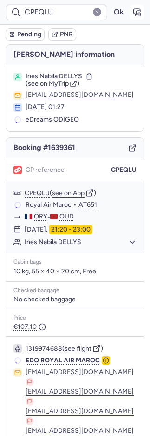
click at [134, 10] on icon "button" at bounding box center [137, 12] width 7 height 7
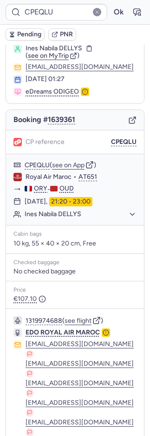
scroll to position [73, 0]
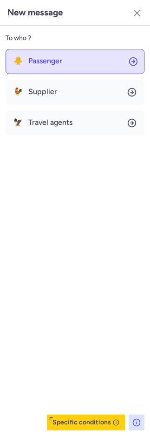
click at [54, 69] on button "🐥 Passenger" at bounding box center [75, 61] width 139 height 25
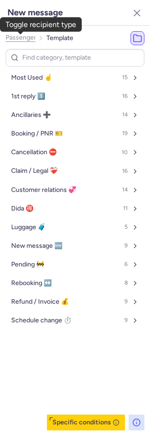
click at [21, 40] on span "Passenger" at bounding box center [21, 37] width 31 height 7
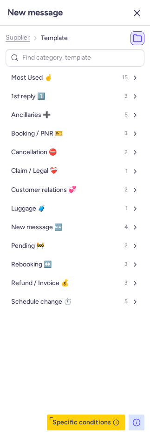
click at [132, 12] on icon "button" at bounding box center [137, 12] width 11 height 11
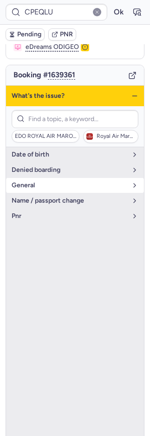
click at [45, 182] on span "general" at bounding box center [70, 185] width 116 height 7
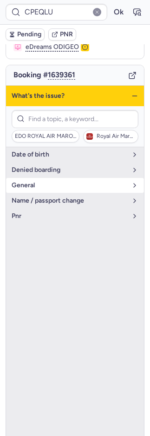
click at [41, 182] on span "general" at bounding box center [70, 185] width 116 height 7
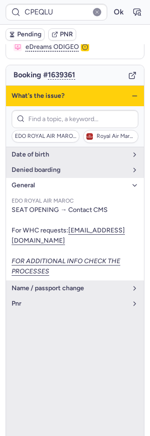
click at [41, 182] on span "general" at bounding box center [70, 185] width 116 height 7
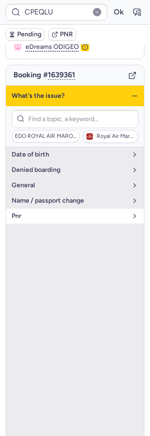
click at [42, 209] on button "pnr" at bounding box center [75, 216] width 138 height 15
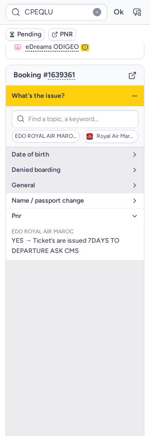
click at [45, 197] on span "name / passport change" at bounding box center [70, 200] width 116 height 7
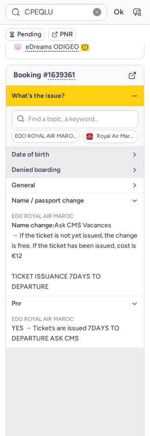
click at [45, 185] on span "general" at bounding box center [70, 185] width 116 height 7
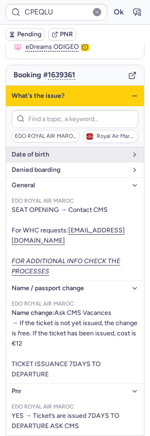
click at [46, 169] on span "denied boarding" at bounding box center [70, 169] width 116 height 7
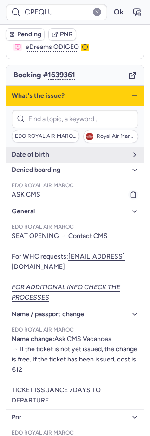
scroll to position [15, 0]
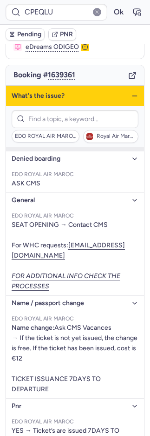
click at [47, 155] on span "denied boarding" at bounding box center [70, 158] width 116 height 7
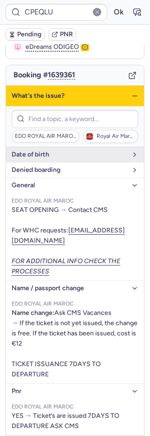
click at [46, 166] on span "denied boarding" at bounding box center [70, 169] width 116 height 7
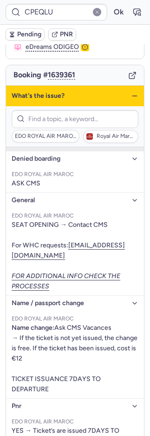
click at [67, 155] on span "denied boarding" at bounding box center [70, 158] width 116 height 7
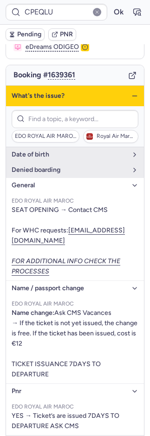
click at [72, 178] on button "general" at bounding box center [75, 185] width 138 height 15
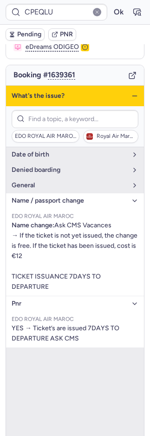
click at [83, 197] on span "name / passport change" at bounding box center [70, 200] width 116 height 7
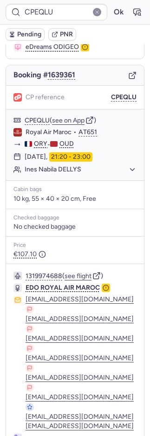
click at [42, 34] on button "Pending" at bounding box center [25, 34] width 39 height 12
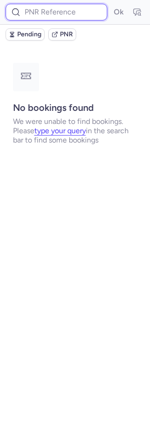
click at [54, 13] on input at bounding box center [57, 12] width 102 height 17
paste input "3793745"
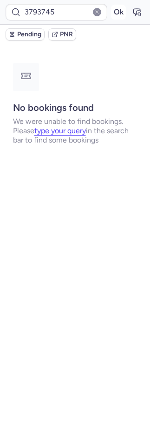
click at [120, 15] on button "Ok" at bounding box center [118, 12] width 15 height 15
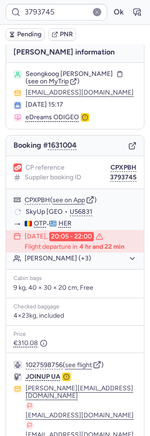
scroll to position [117, 0]
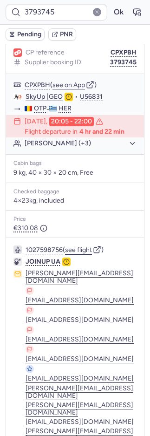
click at [78, 246] on button "see flight" at bounding box center [78, 249] width 27 height 7
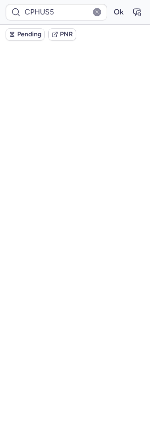
scroll to position [89, 0]
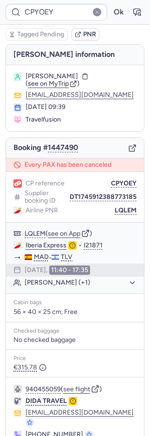
type input "CPAALG"
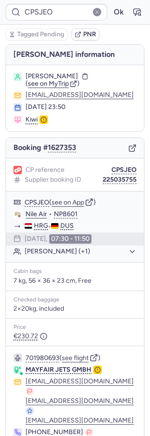
type input "CPZFSD"
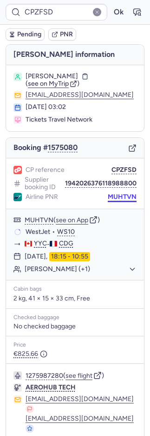
click at [114, 201] on button "MUHTVN" at bounding box center [122, 196] width 29 height 7
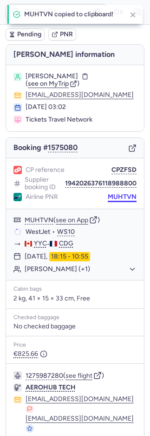
click at [114, 201] on button "MUHTVN" at bounding box center [122, 196] width 29 height 7
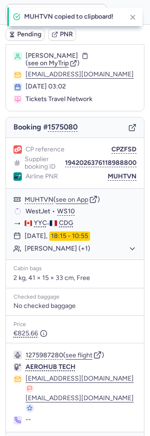
scroll to position [39, 0]
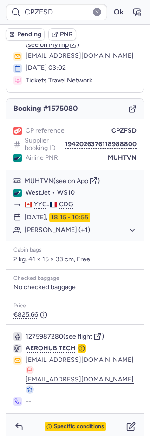
click at [71, 422] on div "Specific conditions" at bounding box center [75, 426] width 138 height 26
click at [73, 423] on span "Specific conditions" at bounding box center [79, 426] width 50 height 7
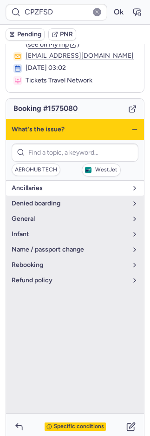
click at [39, 195] on button "Ancillaries" at bounding box center [75, 188] width 138 height 15
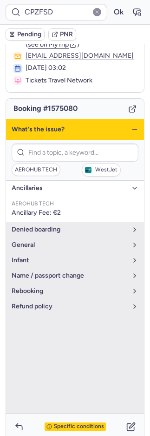
click at [39, 195] on button "Ancillaries" at bounding box center [75, 188] width 138 height 15
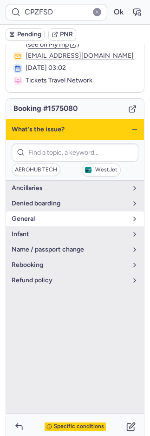
click at [37, 222] on span "general" at bounding box center [70, 218] width 116 height 7
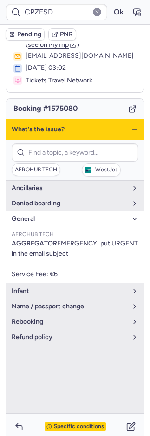
click at [37, 222] on span "general" at bounding box center [70, 218] width 116 height 7
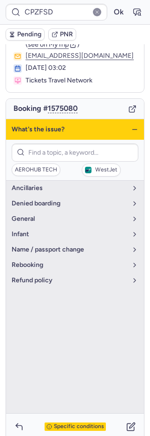
click at [86, 423] on span "Specific conditions" at bounding box center [79, 426] width 50 height 7
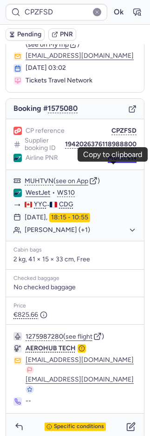
click at [118, 162] on button "MUHTVN" at bounding box center [122, 157] width 29 height 7
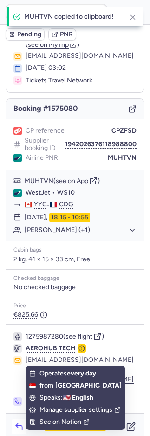
click at [19, 413] on div "Specific conditions" at bounding box center [75, 426] width 138 height 26
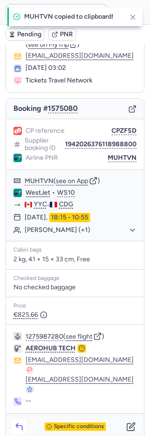
click at [20, 422] on icon "button" at bounding box center [18, 426] width 9 height 9
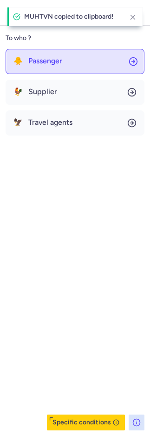
click at [56, 61] on span "Passenger" at bounding box center [45, 61] width 34 height 8
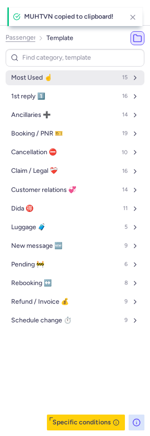
click at [56, 77] on button "Most Used ☝️ 15" at bounding box center [75, 77] width 139 height 15
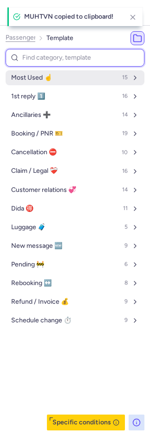
select select "en"
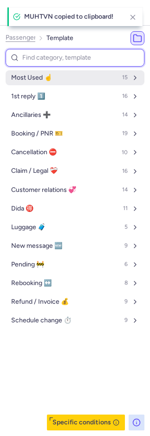
select select "en"
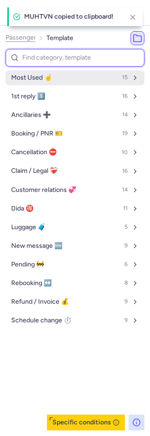
select select "en"
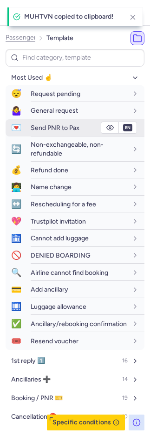
click at [50, 124] on span "Send PNR to Pax" at bounding box center [55, 128] width 49 height 8
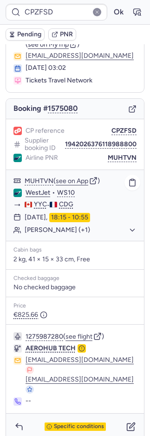
click at [34, 197] on link "WestJet" at bounding box center [38, 192] width 25 height 8
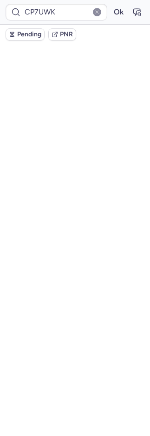
scroll to position [17, 0]
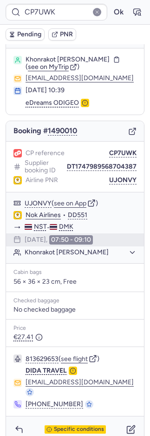
type input "CPCE3S"
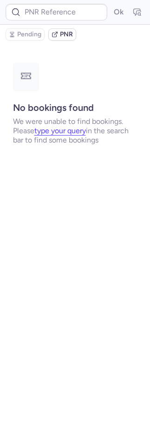
scroll to position [0, 0]
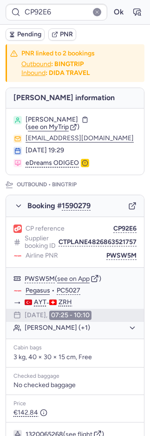
type input "CPRAIO"
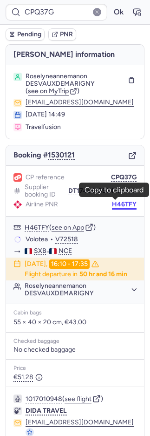
click at [116, 202] on button "H46TFY" at bounding box center [124, 204] width 25 height 7
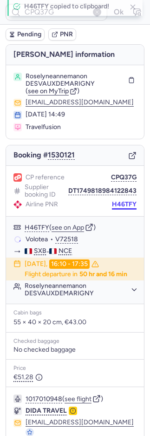
click at [116, 202] on button "H46TFY" at bounding box center [124, 204] width 25 height 7
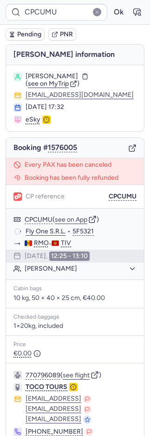
click at [68, 34] on span "PNR" at bounding box center [66, 34] width 13 height 7
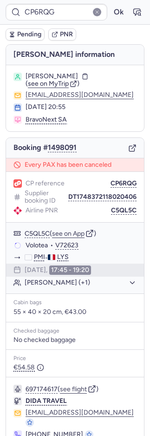
type input "CPMC3D"
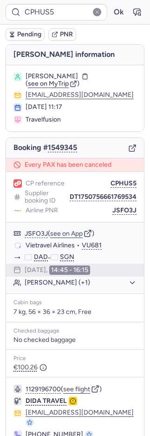
type input "CPFXVJ"
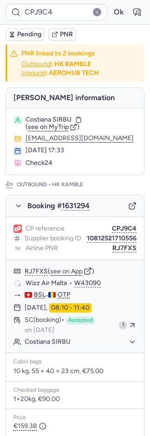
type input "CP5NMR"
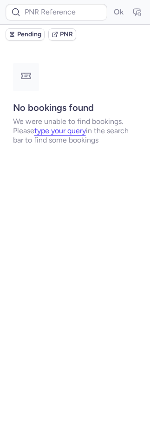
type input "CPLWOC"
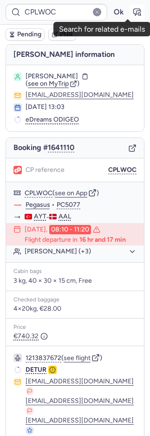
click at [133, 11] on icon "button" at bounding box center [137, 11] width 9 height 9
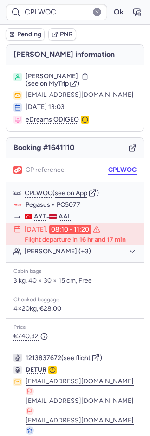
click at [110, 166] on button "CPLWOC" at bounding box center [122, 169] width 28 height 7
click at [111, 166] on button "CPLWOC" at bounding box center [122, 169] width 28 height 7
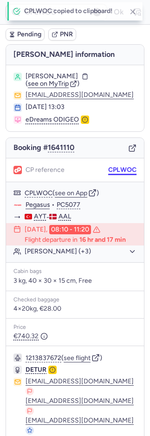
click at [110, 167] on button "CPLWOC" at bounding box center [122, 169] width 28 height 7
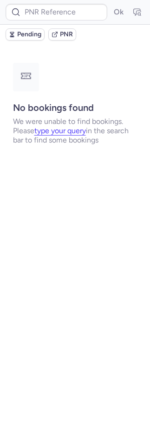
type input "CP5NMR"
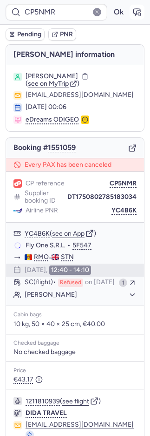
click at [133, 12] on icon "button" at bounding box center [137, 11] width 9 height 9
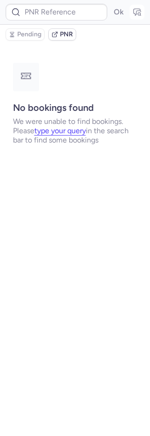
type input "CP5NMR"
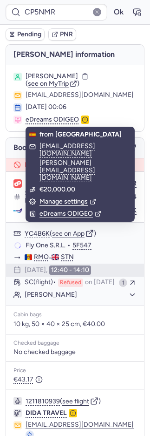
click at [67, 35] on span "PNR" at bounding box center [66, 34] width 13 height 7
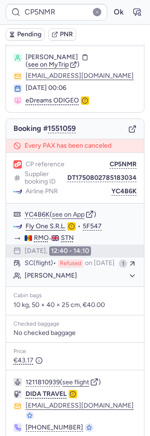
scroll to position [52, 0]
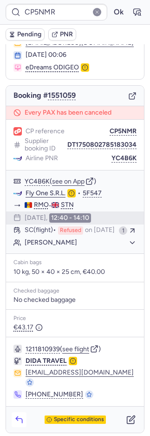
click at [15, 416] on icon "button" at bounding box center [18, 419] width 9 height 9
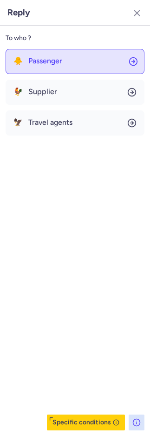
click at [75, 68] on button "🐥 Passenger" at bounding box center [75, 61] width 139 height 25
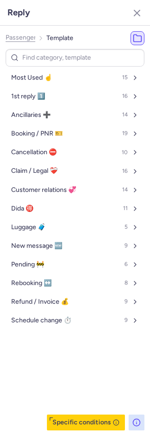
click at [75, 74] on button "Most Used ☝️ 15" at bounding box center [75, 77] width 139 height 15
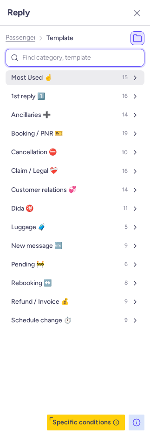
select select "en"
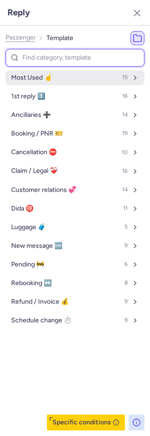
select select "en"
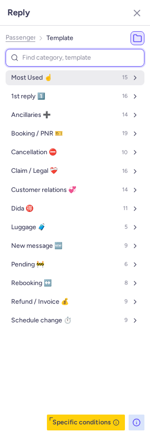
select select "en"
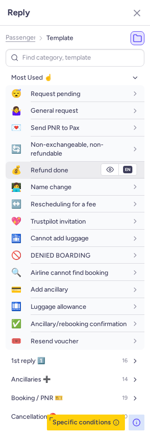
click at [43, 168] on span "Refund done" at bounding box center [50, 170] width 38 height 8
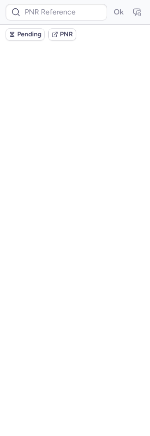
scroll to position [0, 0]
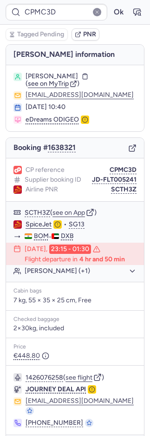
type input "CPEQLU"
type input "CPYISY"
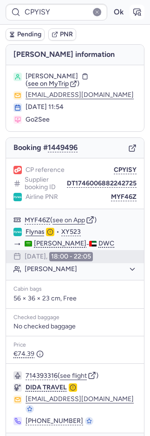
click at [133, 7] on icon "button" at bounding box center [137, 11] width 9 height 9
click at [65, 34] on span "PNR" at bounding box center [66, 34] width 13 height 7
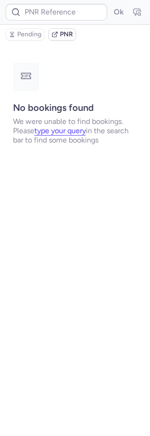
type input "CPVN3T"
